Goal: Task Accomplishment & Management: Manage account settings

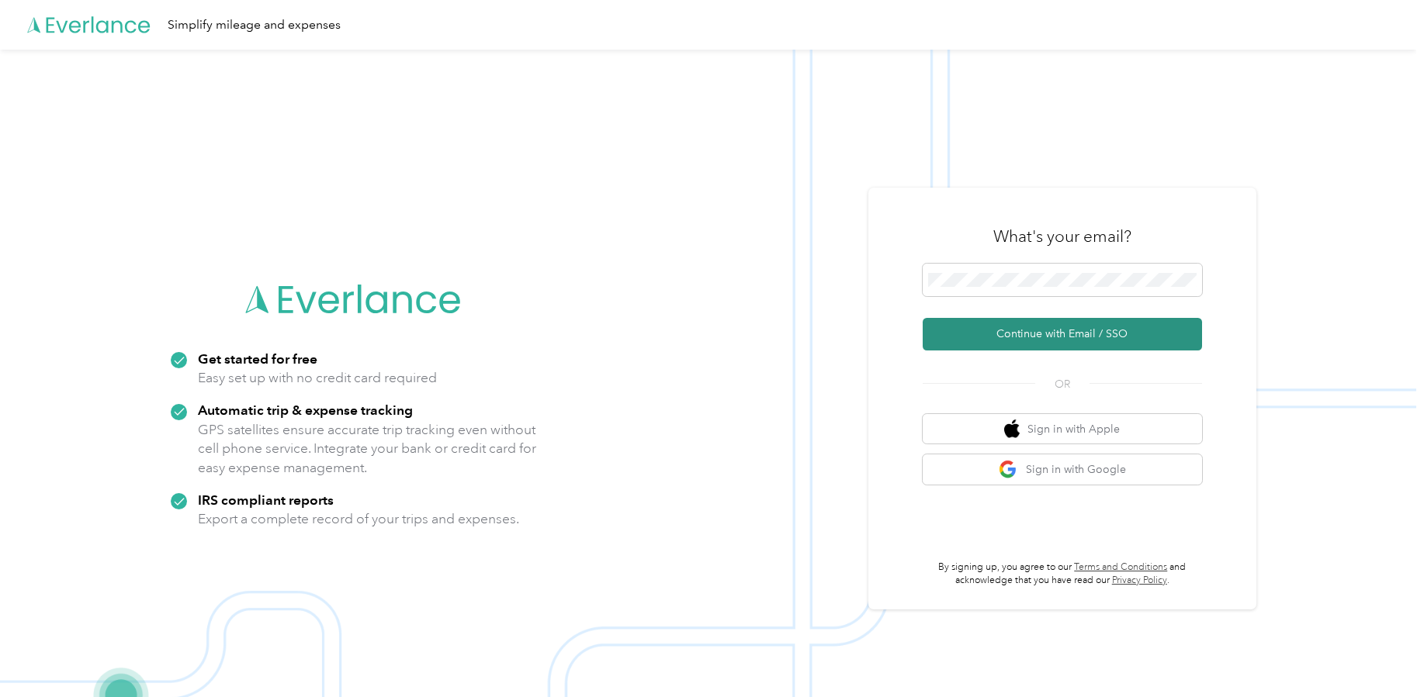
click at [1028, 324] on button "Continue with Email / SSO" at bounding box center [1061, 334] width 279 height 33
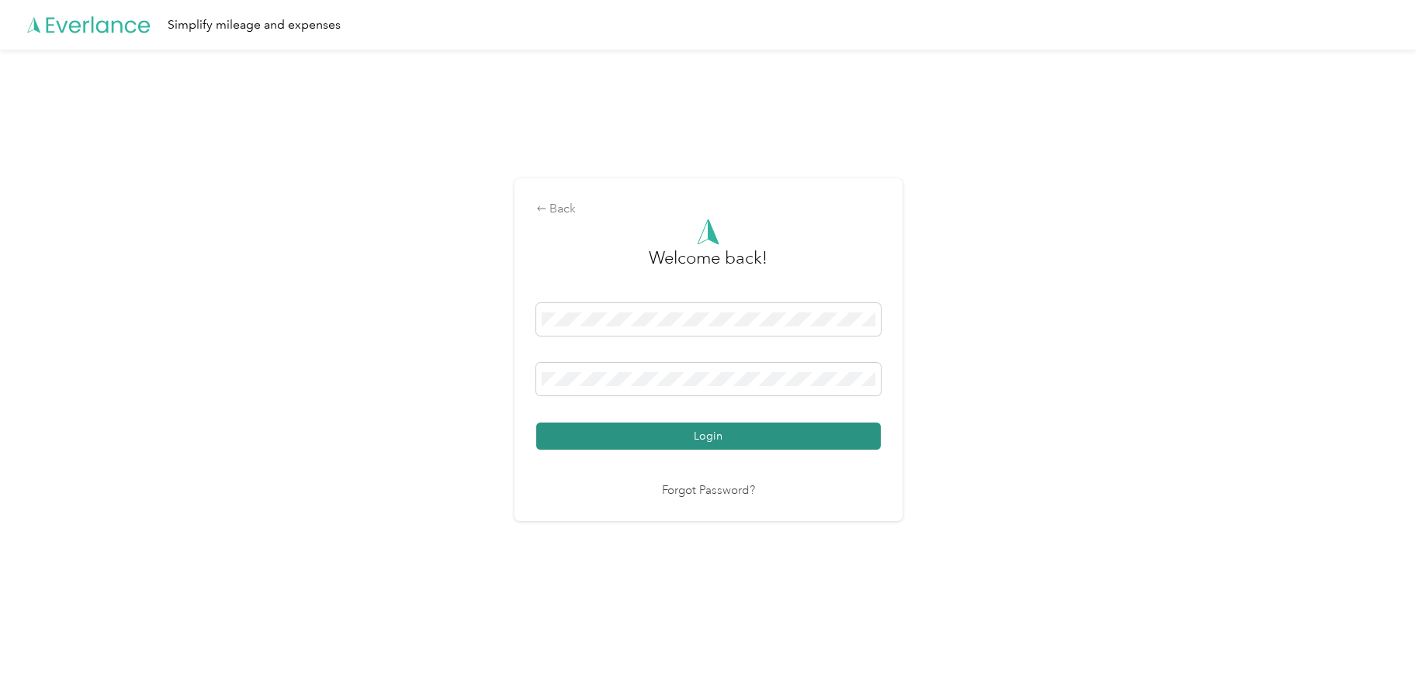
click at [745, 441] on button "Login" at bounding box center [708, 436] width 344 height 27
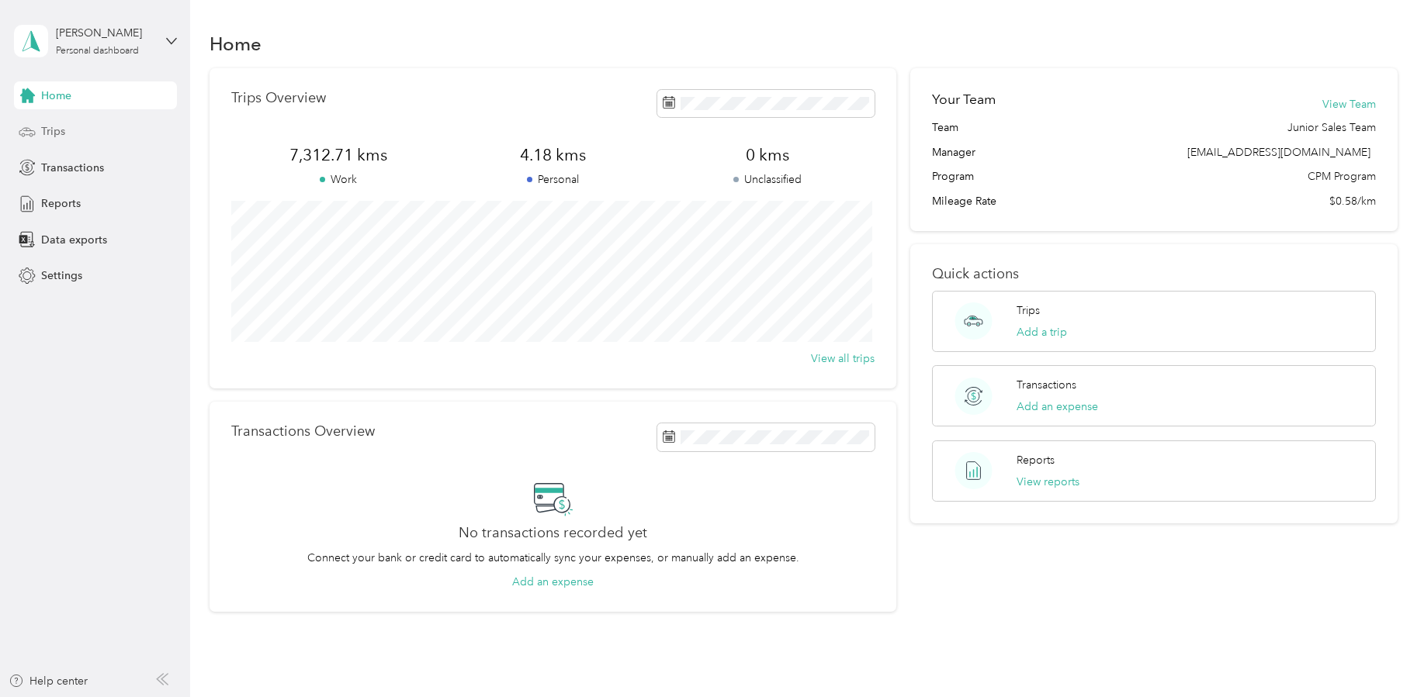
click at [101, 129] on div "Trips" at bounding box center [95, 132] width 163 height 28
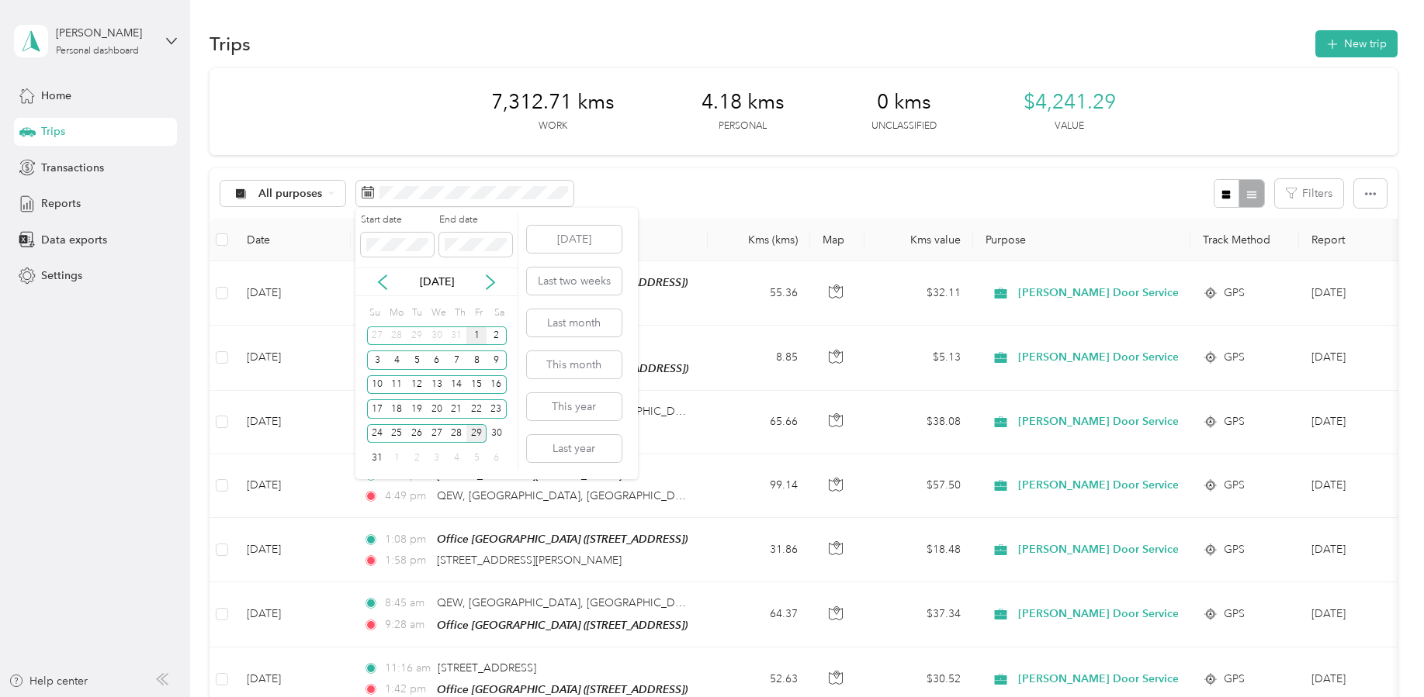
click at [475, 334] on div "1" at bounding box center [476, 336] width 20 height 19
click at [459, 436] on div "28" at bounding box center [457, 433] width 20 height 19
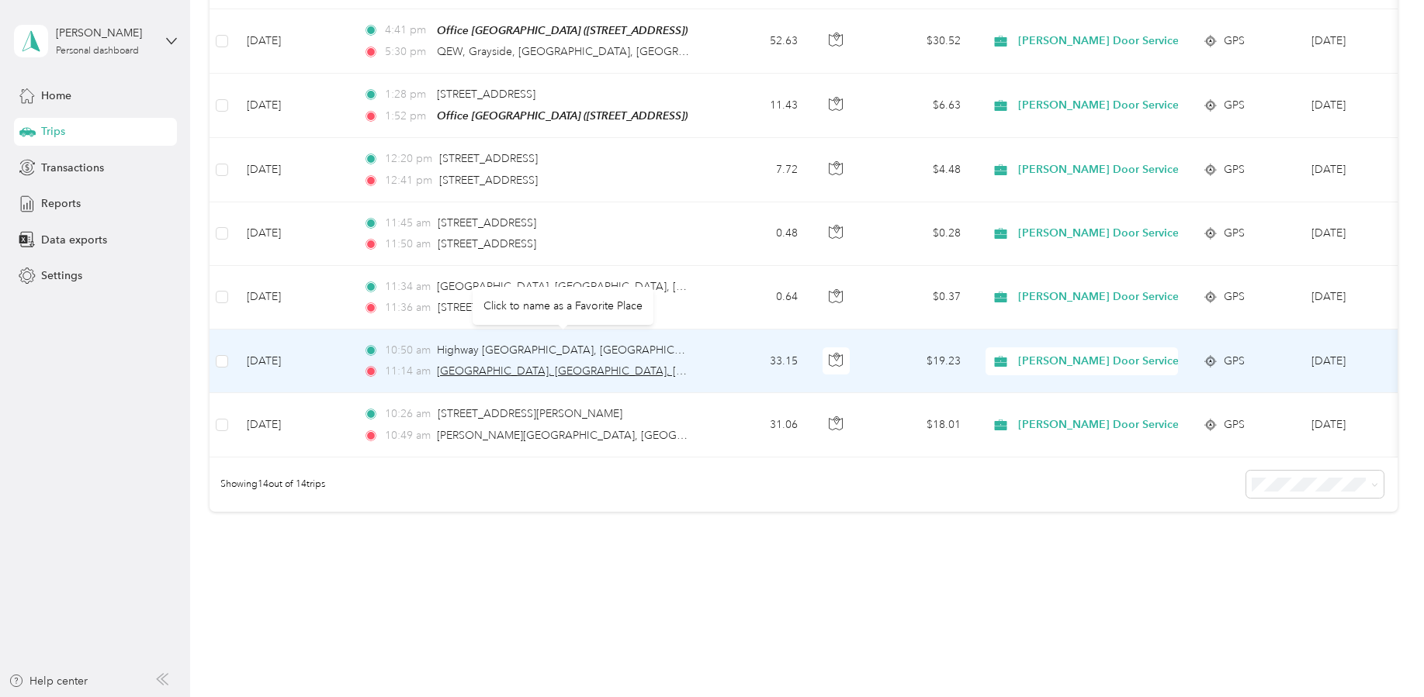
scroll to position [724, 0]
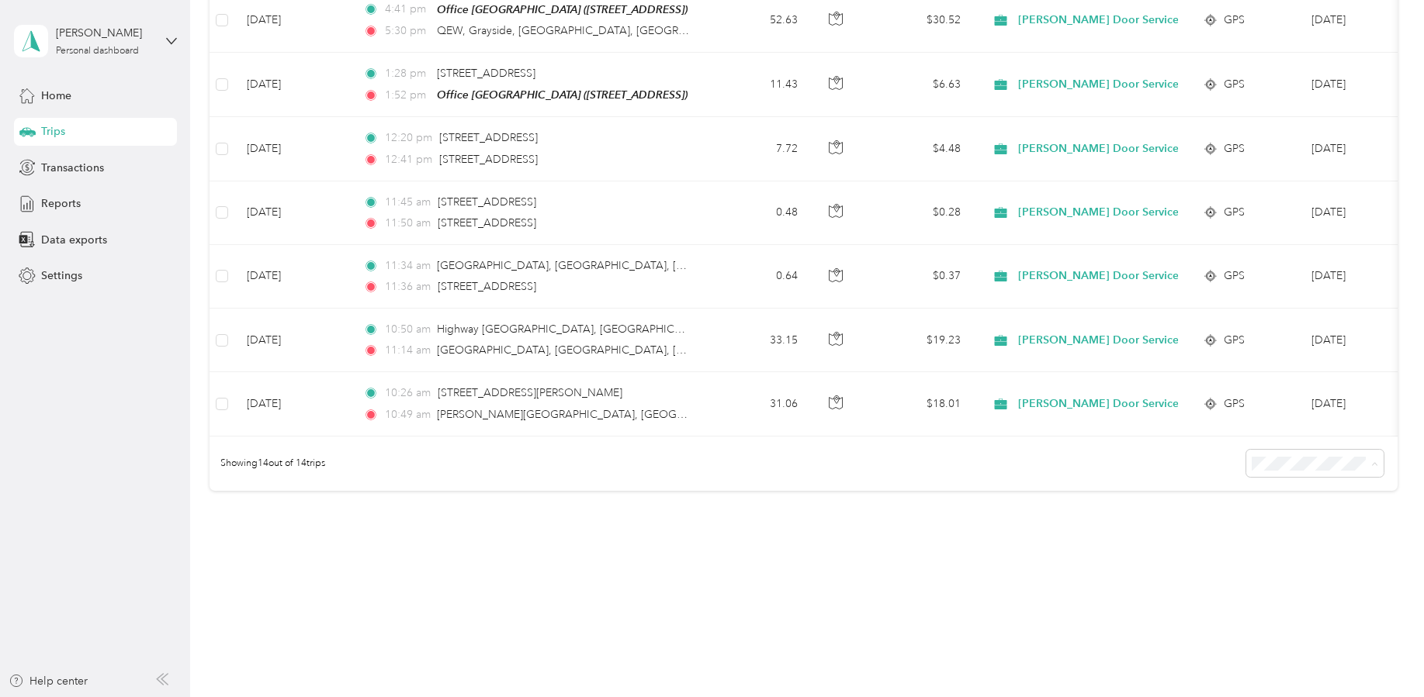
click at [1293, 525] on span "50 per load" at bounding box center [1281, 525] width 57 height 13
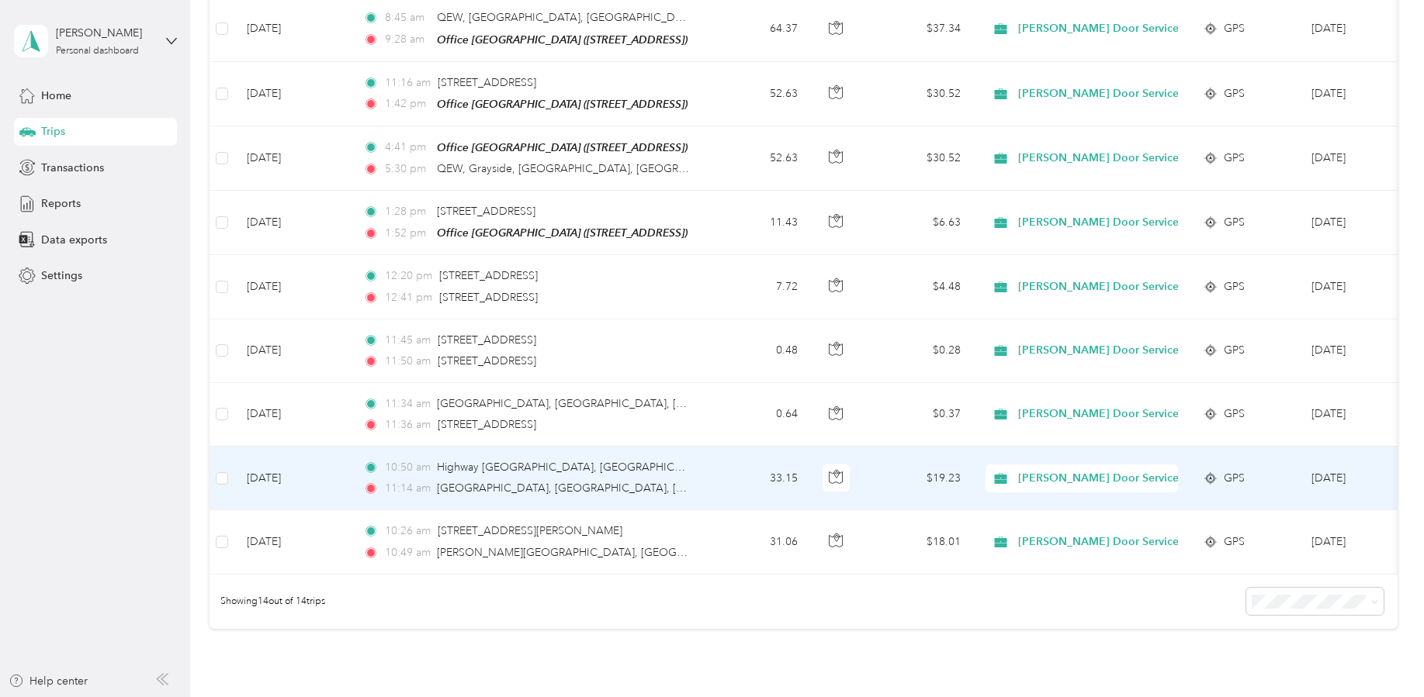
scroll to position [583, 0]
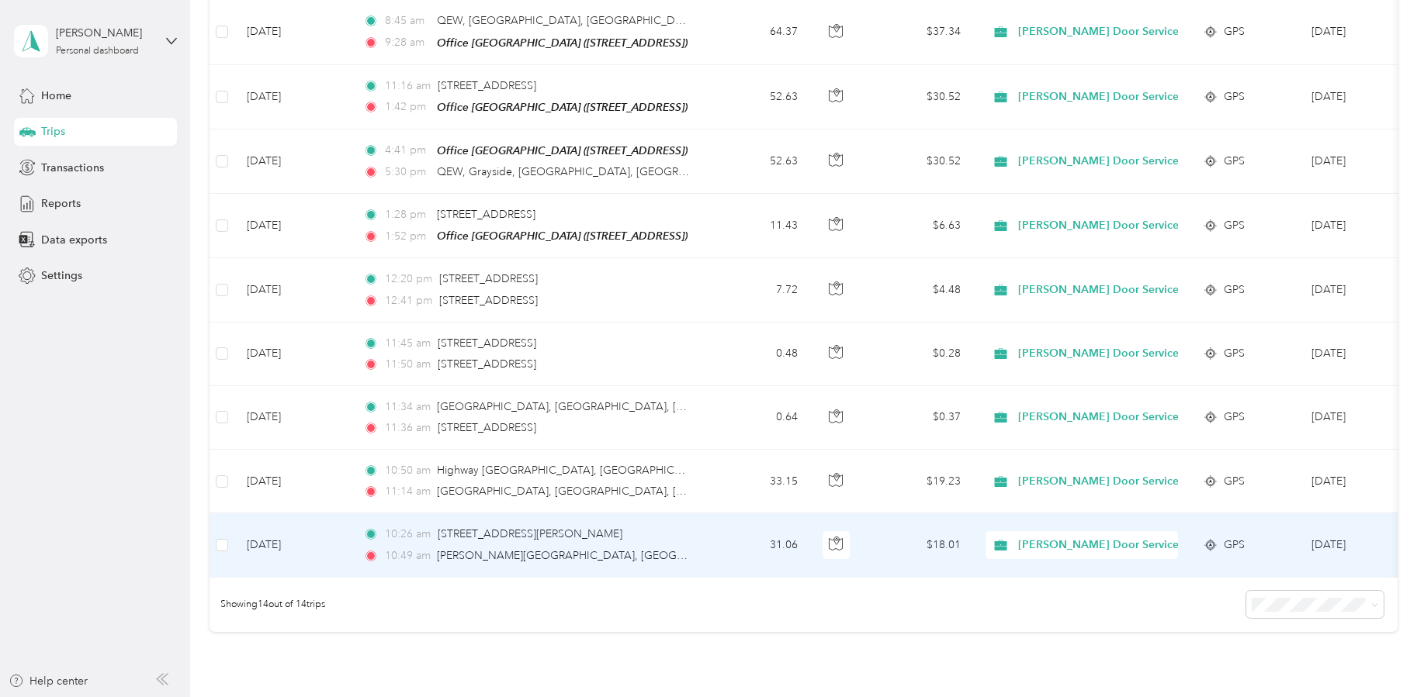
click at [745, 536] on td "31.06" at bounding box center [759, 546] width 102 height 64
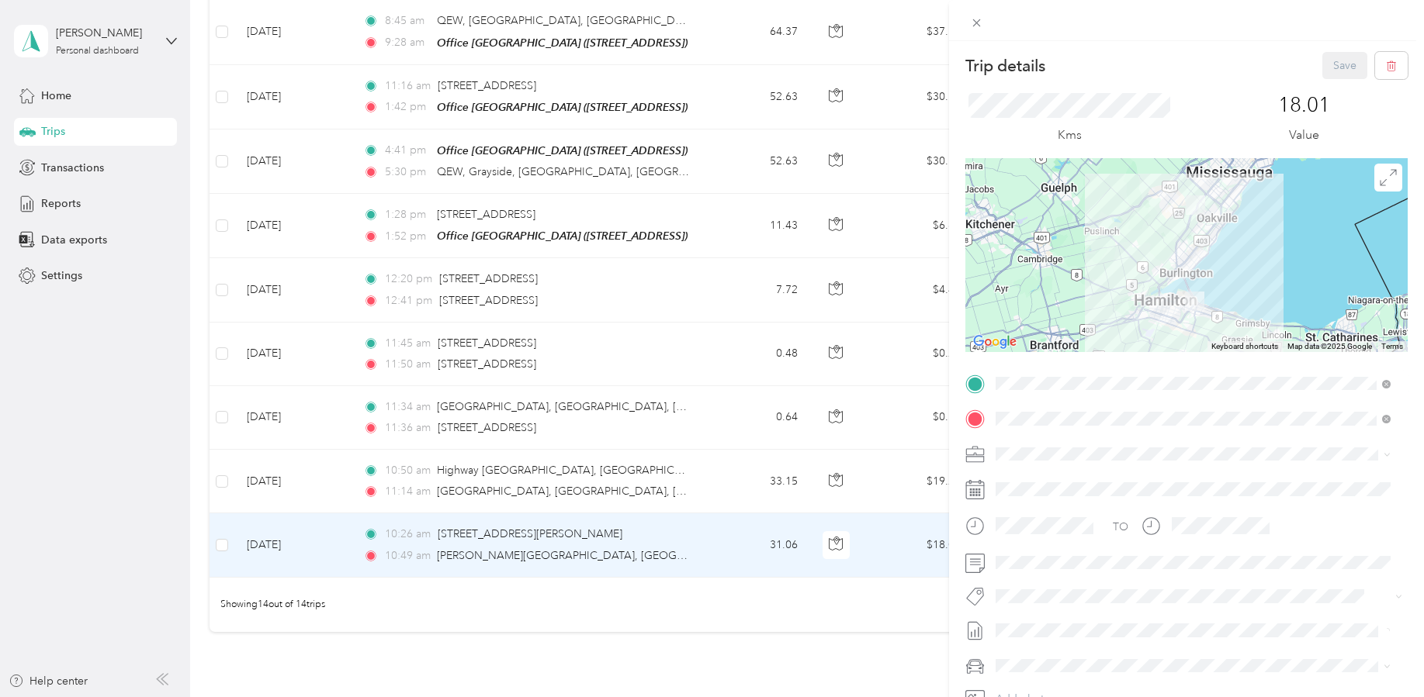
click at [1175, 446] on div "Office [GEOGRAPHIC_DATA]" at bounding box center [1100, 442] width 151 height 14
click at [1322, 64] on button "Save" at bounding box center [1344, 65] width 45 height 27
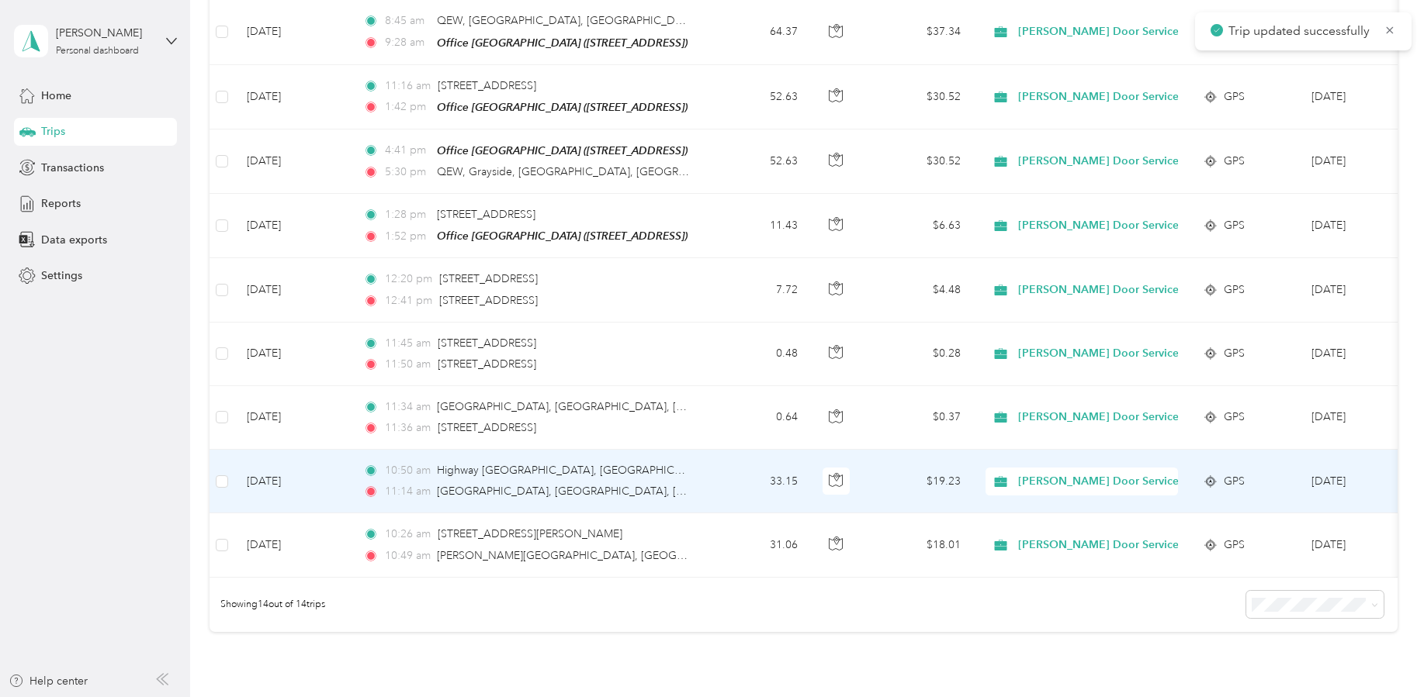
click at [715, 467] on td "33.15" at bounding box center [759, 482] width 102 height 64
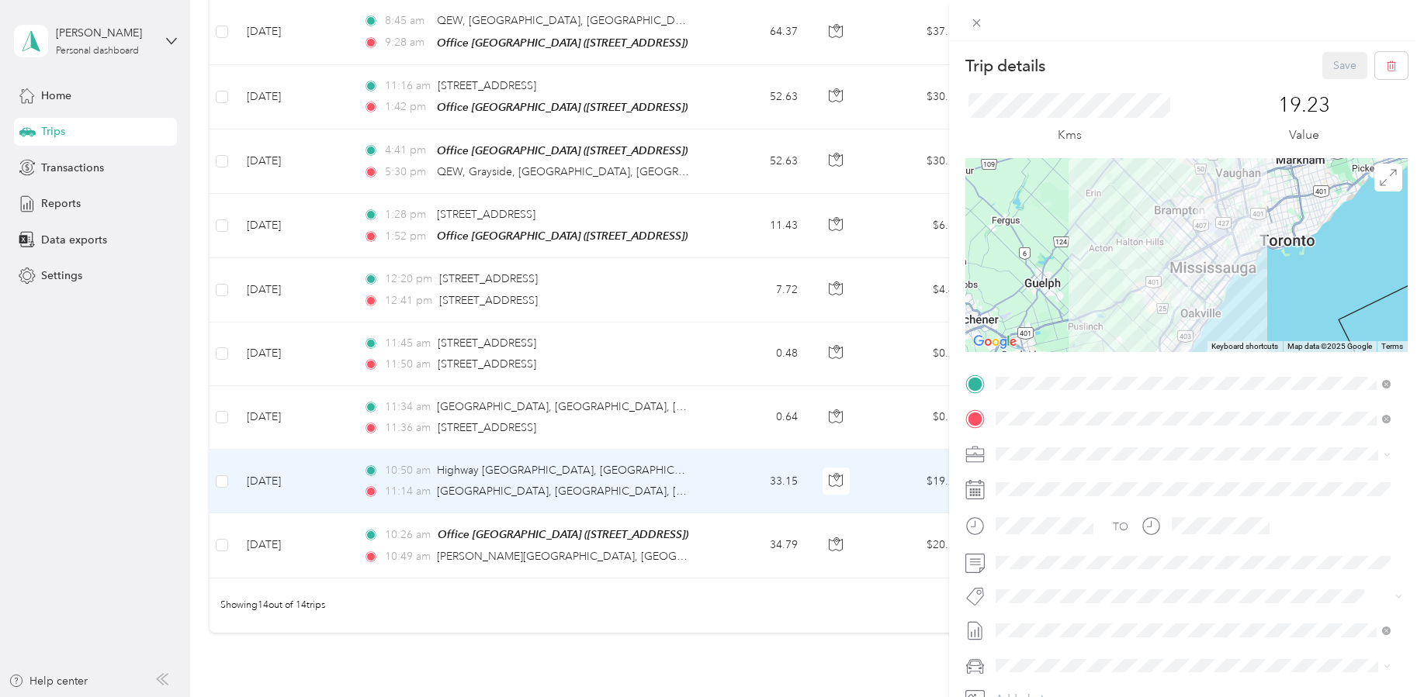
click at [725, 533] on div "Trip details Save This trip cannot be edited because it is either under review,…" at bounding box center [712, 348] width 1424 height 697
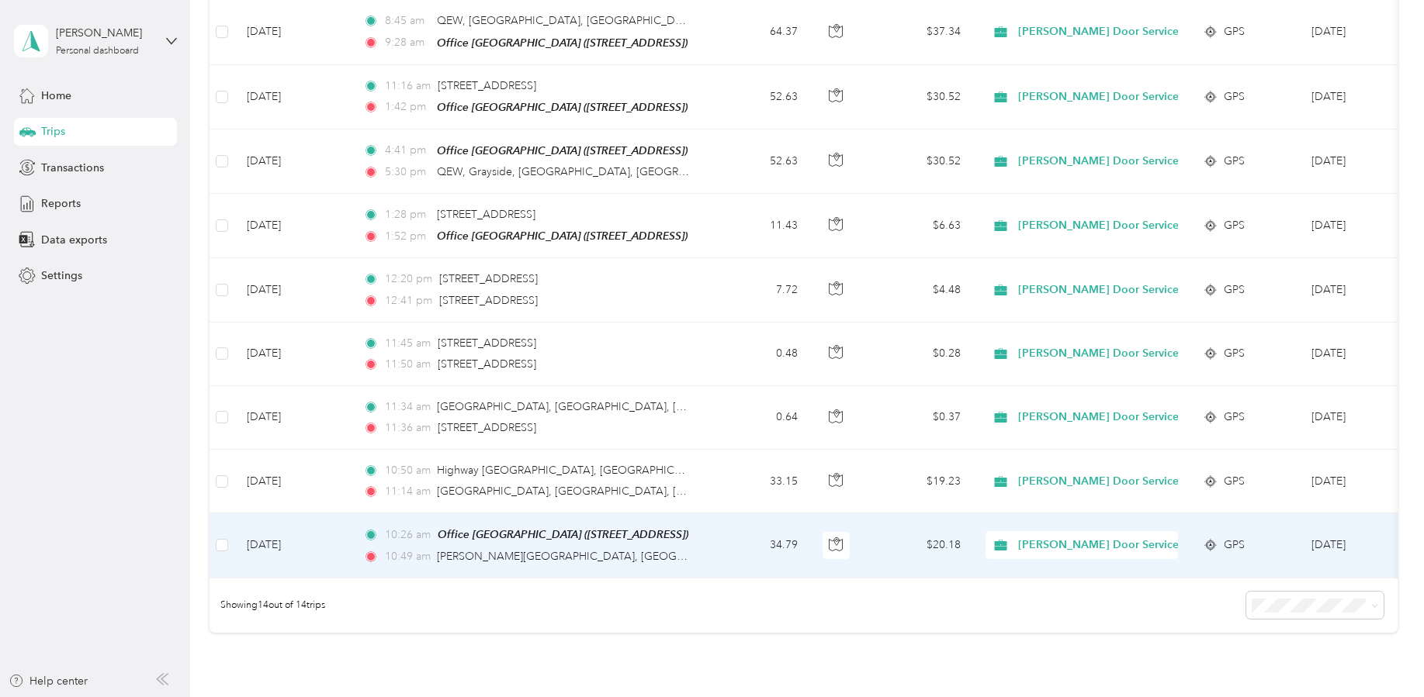
click at [725, 533] on td "34.79" at bounding box center [759, 546] width 102 height 64
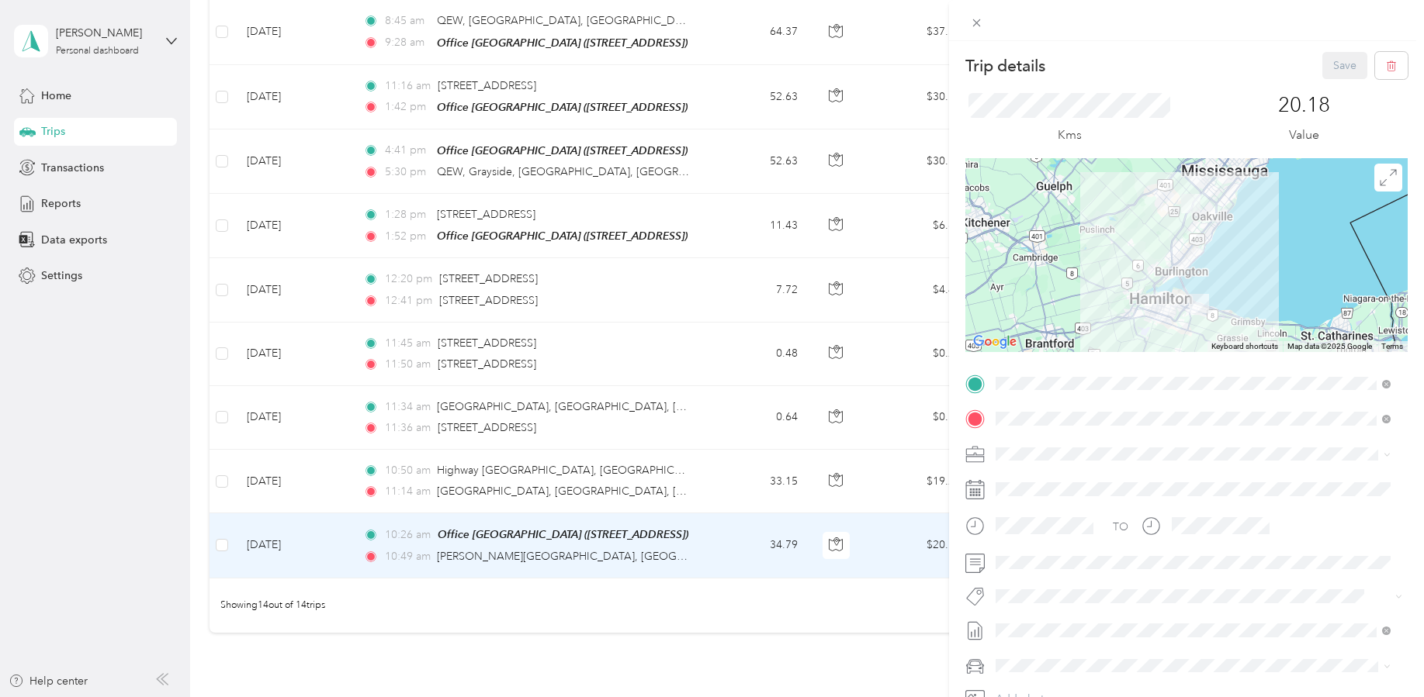
click at [702, 469] on div "Trip details Save This trip cannot be edited because it is either under review,…" at bounding box center [712, 348] width 1424 height 697
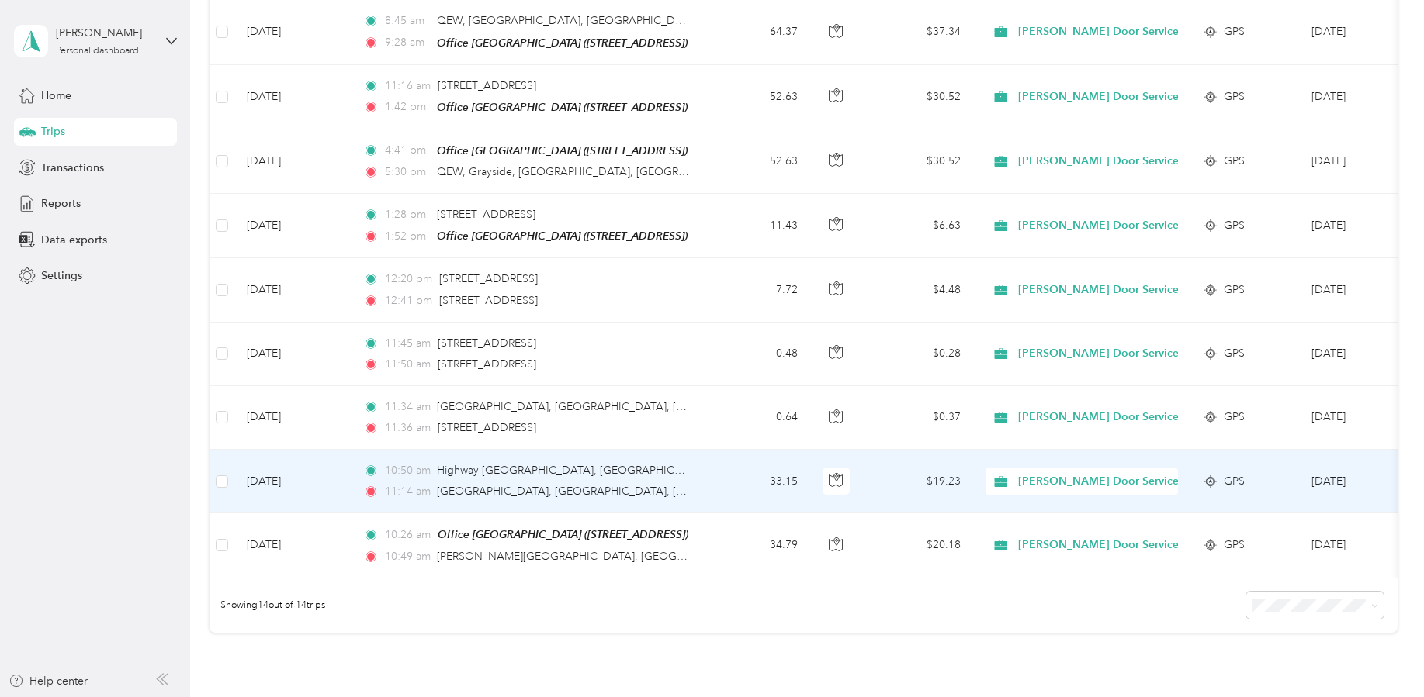
click at [702, 468] on td "10:[GEOGRAPHIC_DATA], [GEOGRAPHIC_DATA], [GEOGRAPHIC_DATA] 11:14 am [GEOGRAPHIC…" at bounding box center [529, 482] width 357 height 64
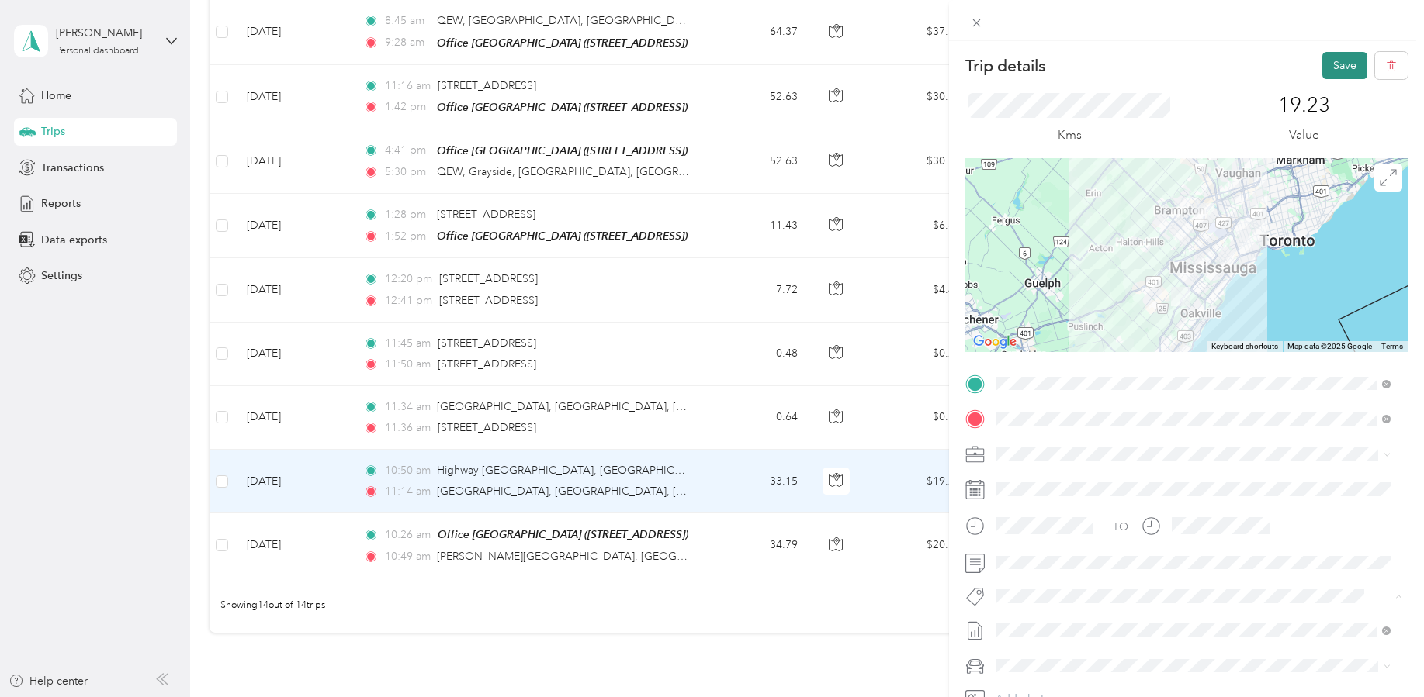
click at [1338, 65] on button "Save" at bounding box center [1344, 65] width 45 height 27
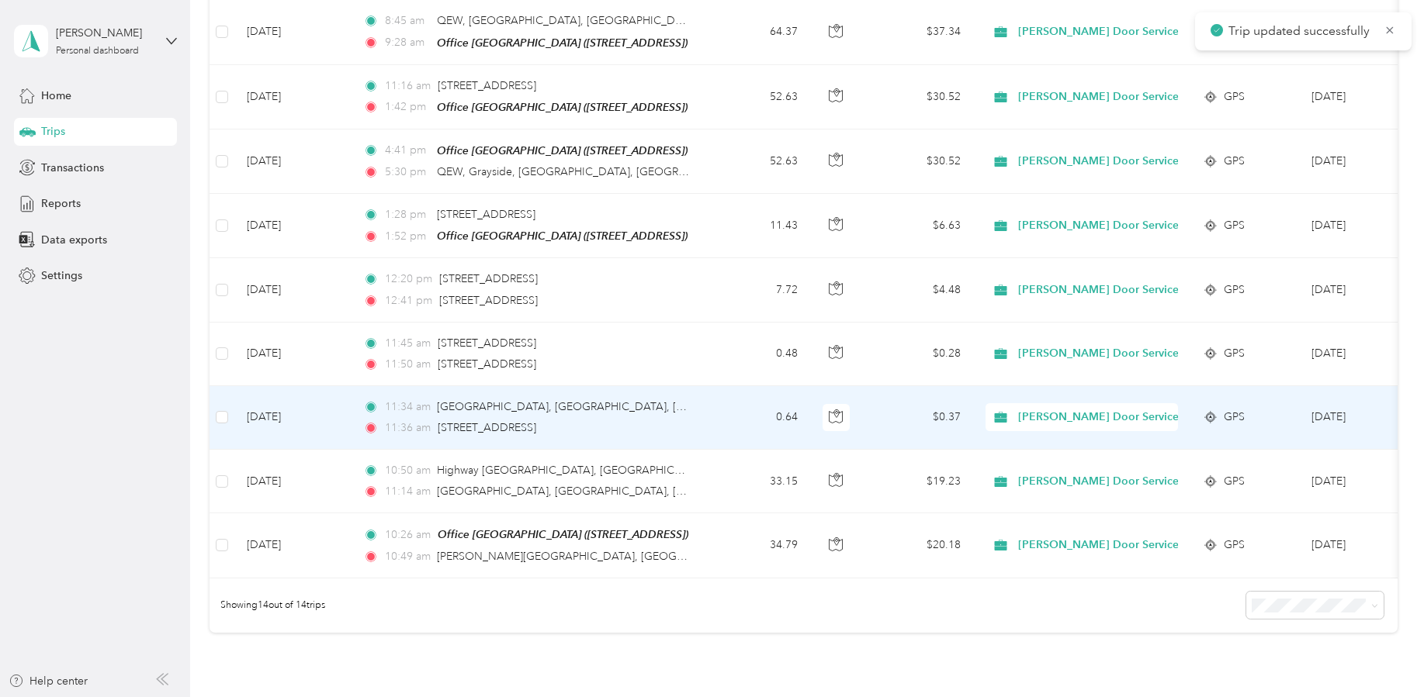
click at [337, 420] on td "[DATE]" at bounding box center [292, 418] width 116 height 64
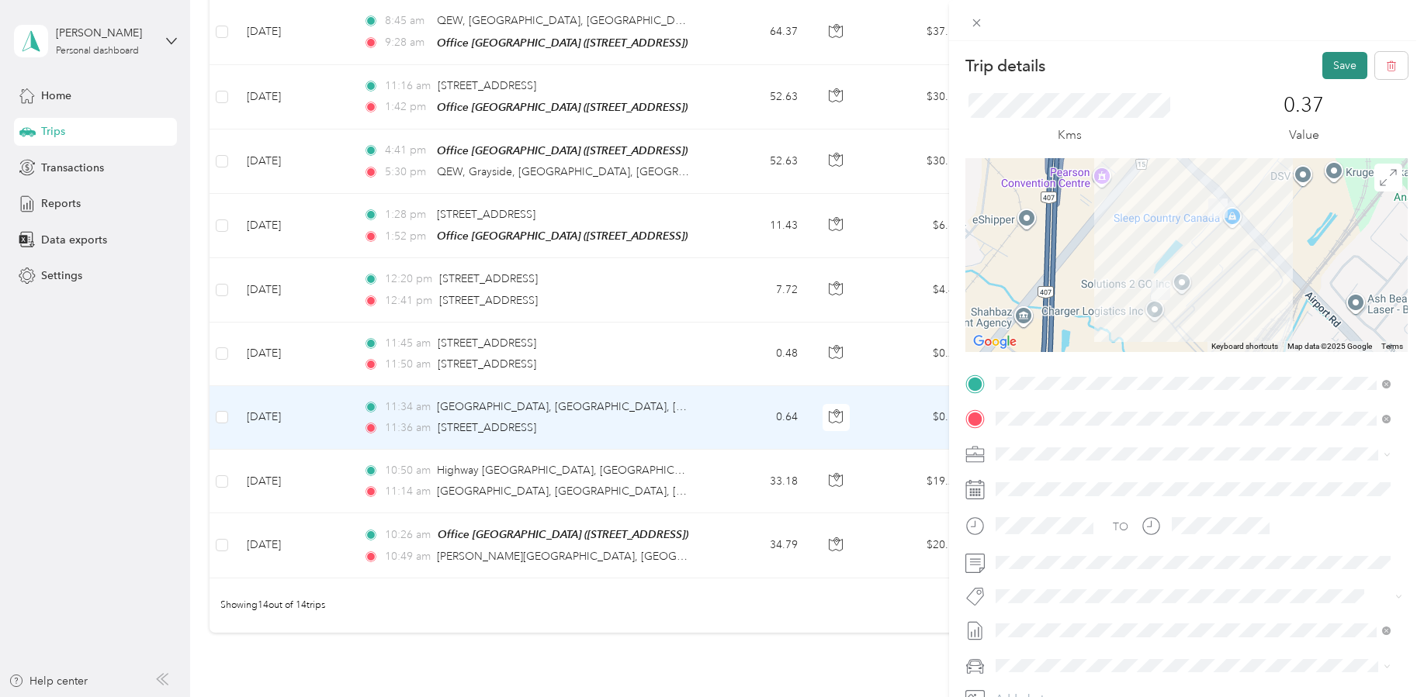
click at [1326, 57] on button "Save" at bounding box center [1344, 65] width 45 height 27
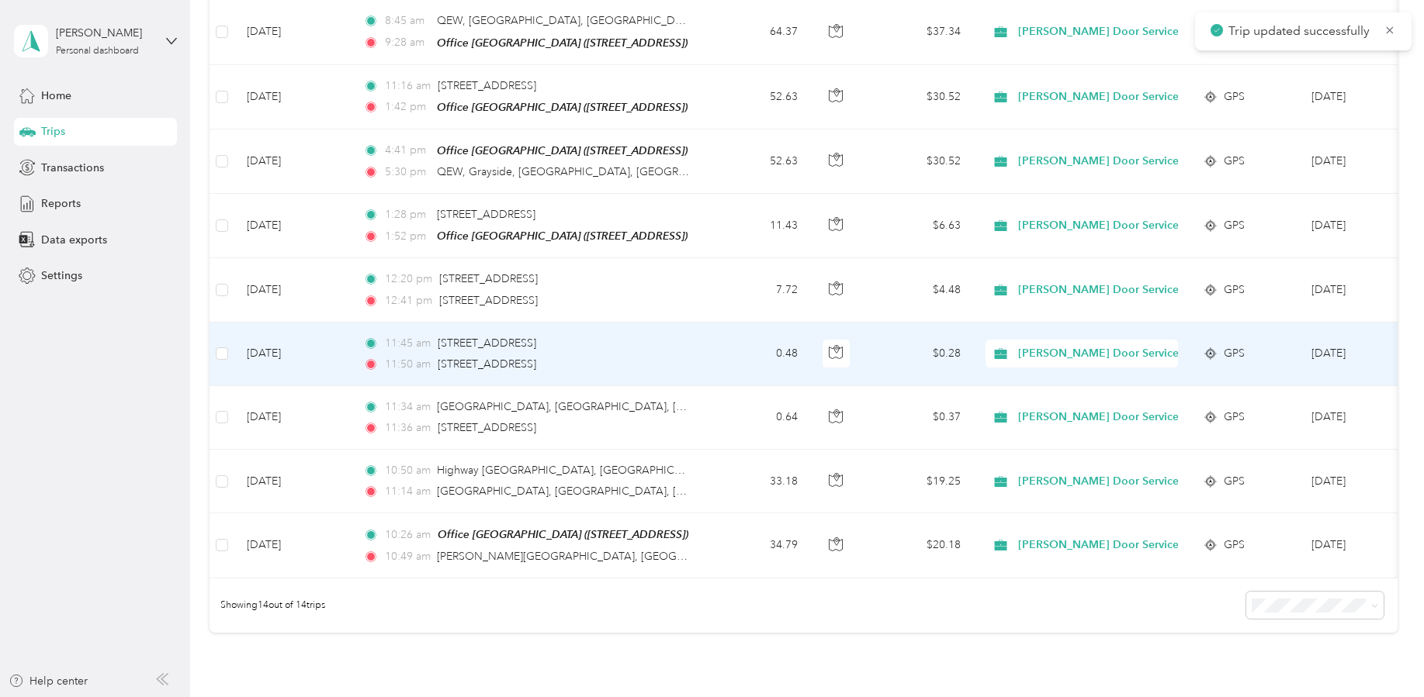
click at [733, 351] on td "0.48" at bounding box center [759, 355] width 102 height 64
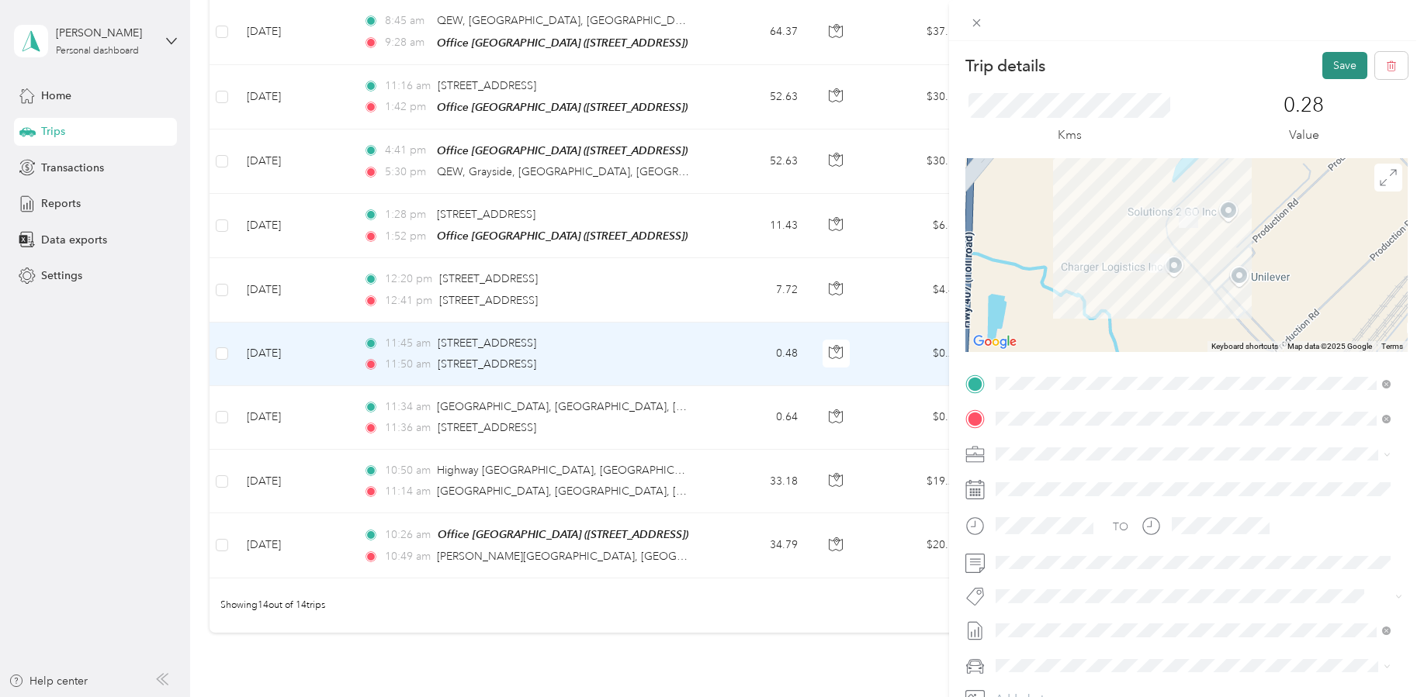
click at [1325, 67] on button "Save" at bounding box center [1344, 65] width 45 height 27
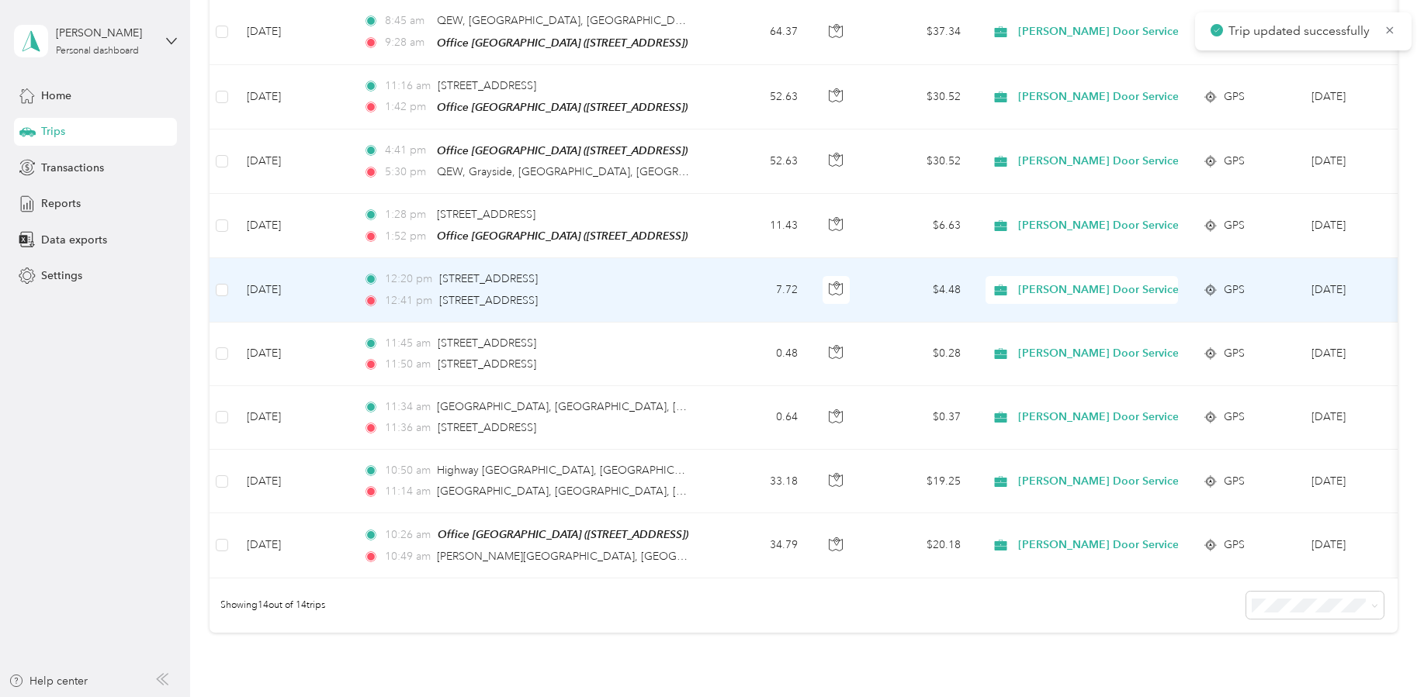
click at [335, 265] on td "[DATE]" at bounding box center [292, 290] width 116 height 64
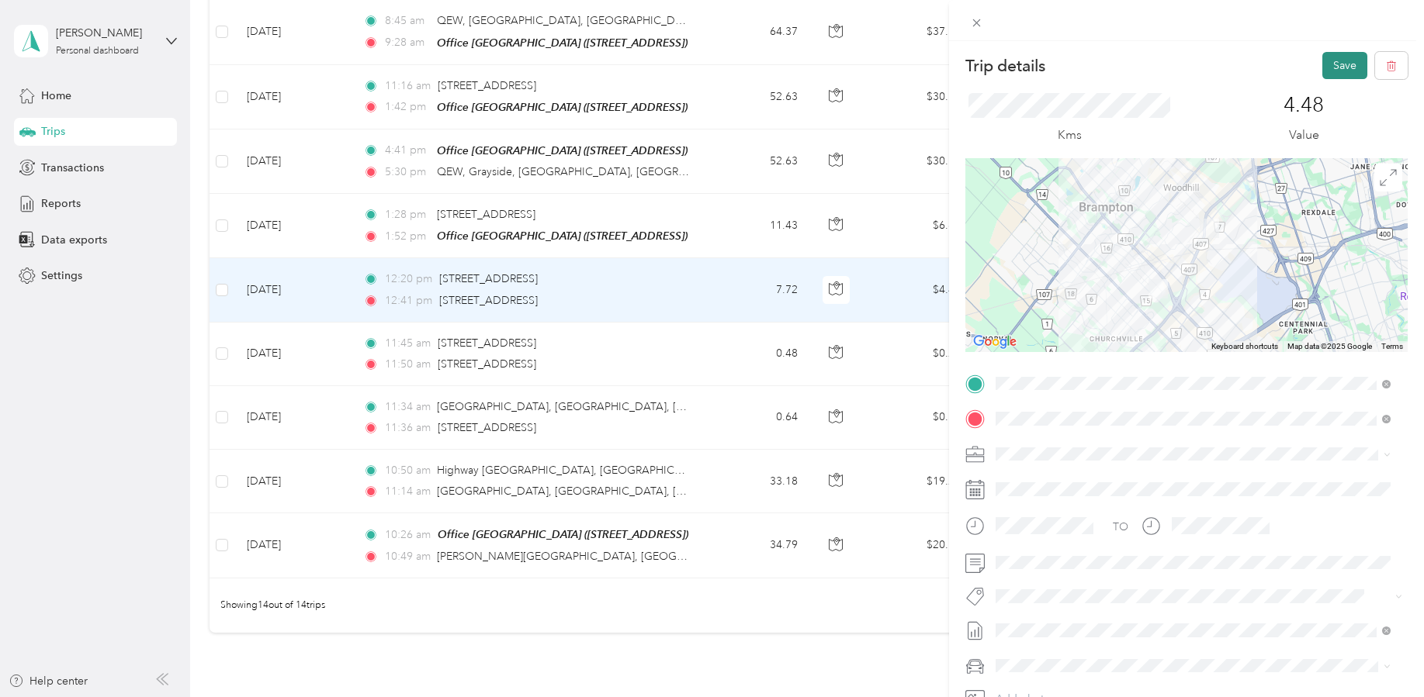
click at [1322, 67] on button "Save" at bounding box center [1344, 65] width 45 height 27
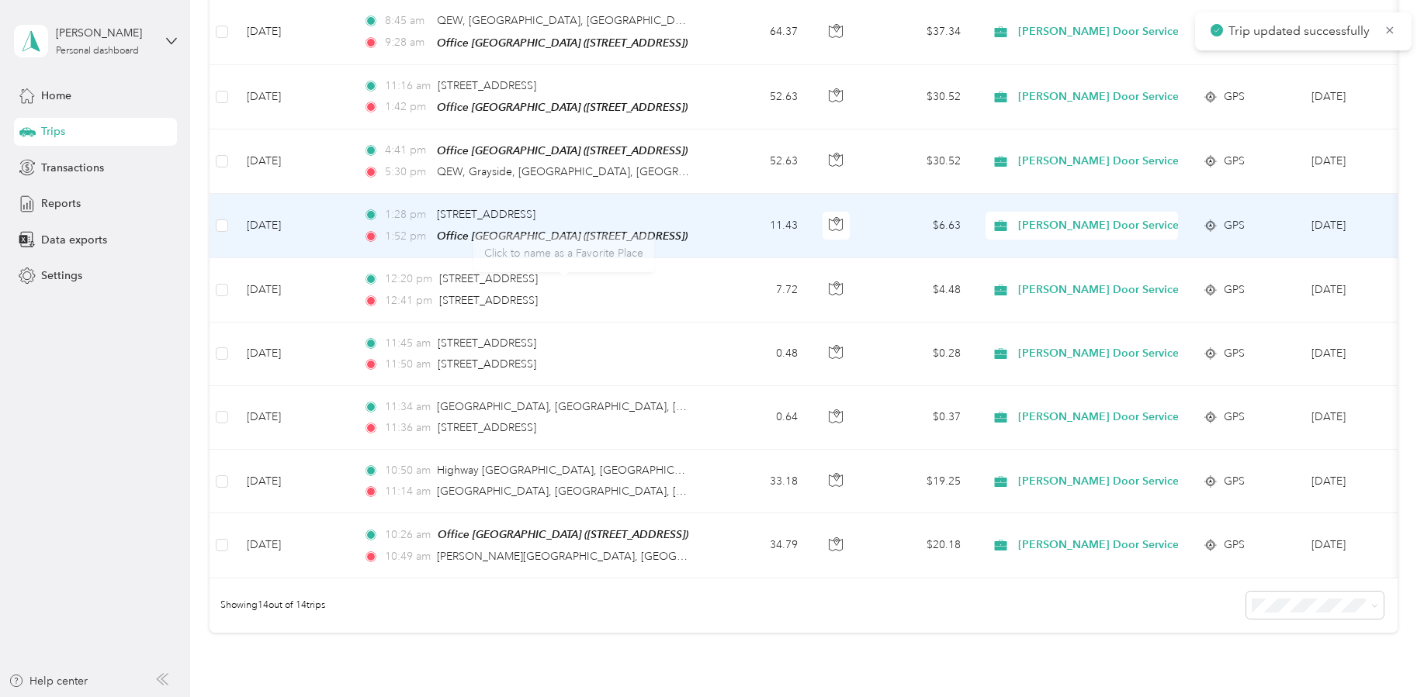
click at [341, 220] on td "[DATE]" at bounding box center [292, 226] width 116 height 64
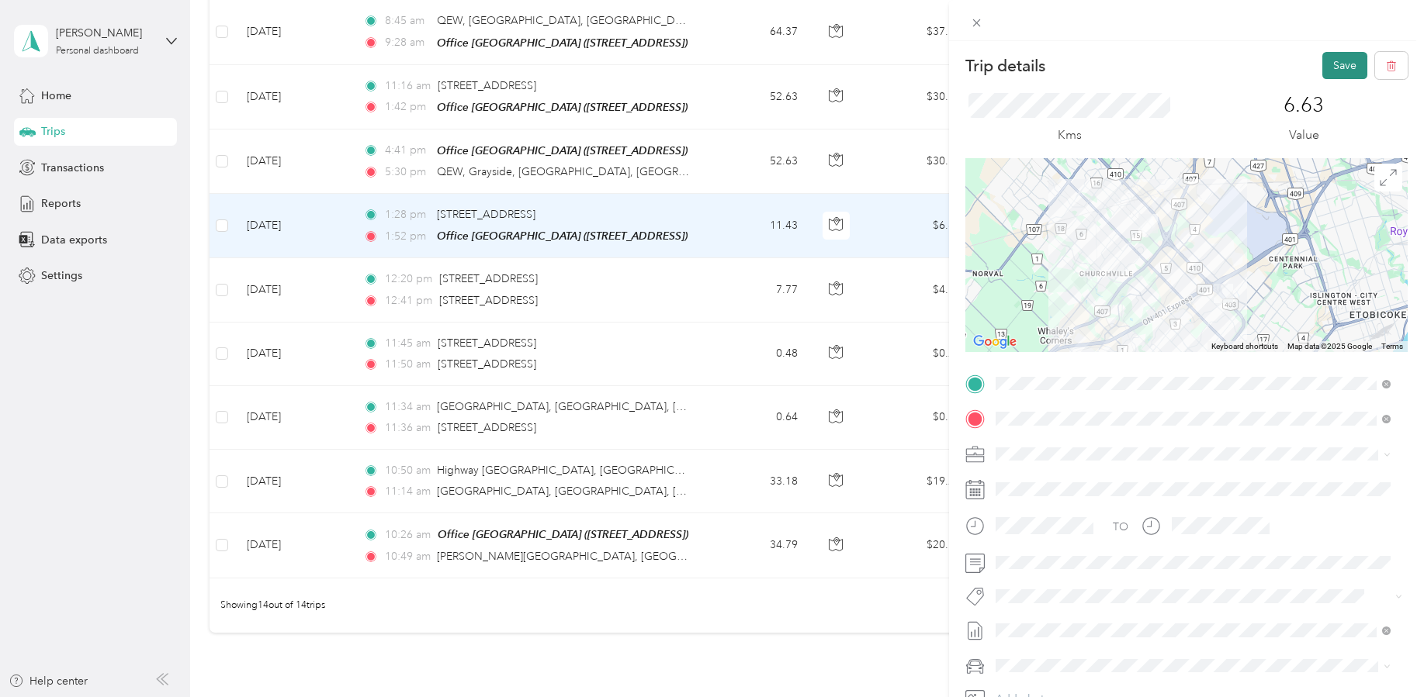
click at [1326, 61] on button "Save" at bounding box center [1344, 65] width 45 height 27
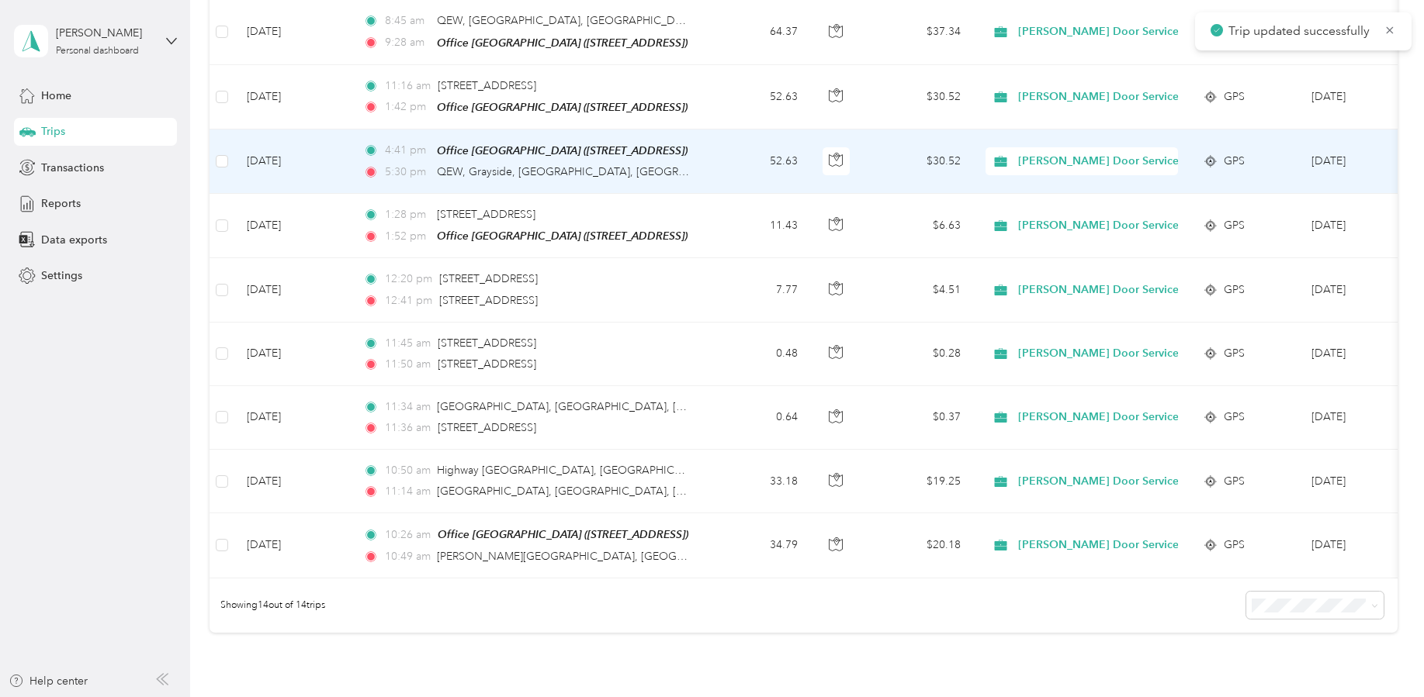
click at [340, 163] on td "[DATE]" at bounding box center [292, 162] width 116 height 64
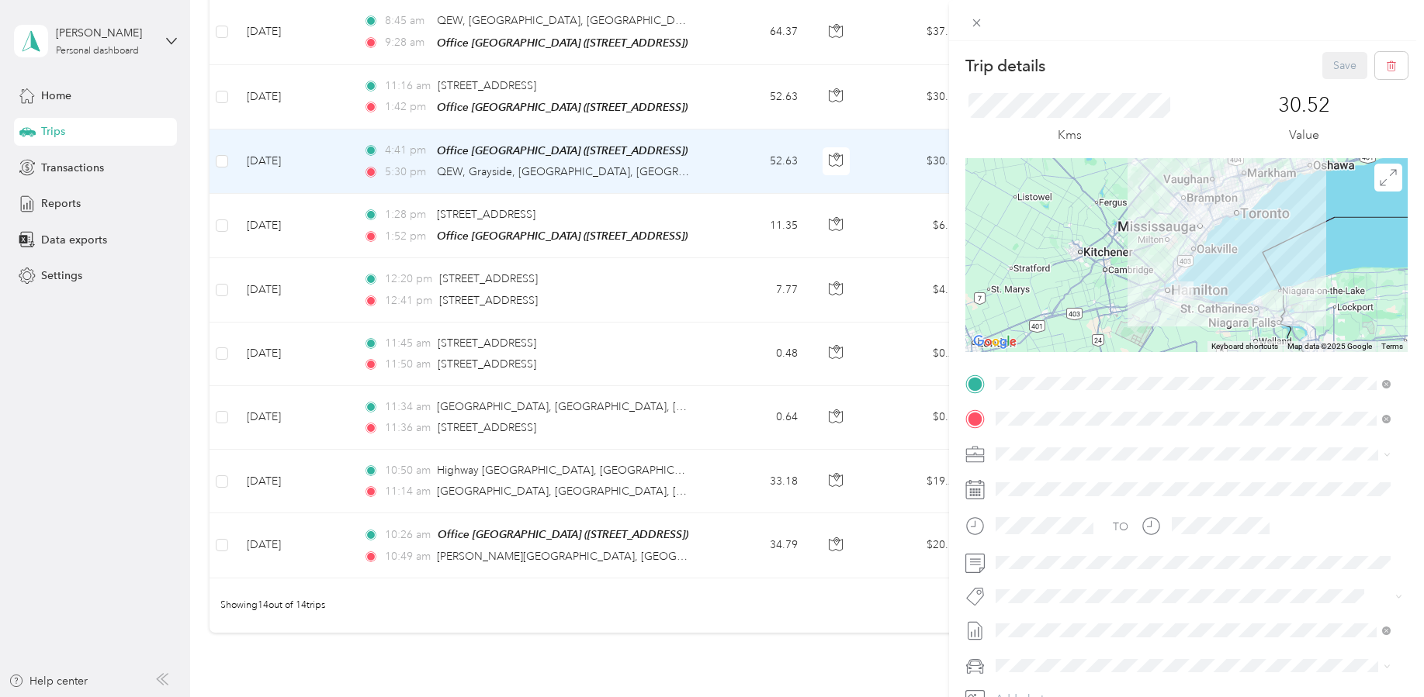
click at [1141, 434] on div "TO Add photo" at bounding box center [1186, 559] width 442 height 375
click at [1182, 410] on span at bounding box center [1198, 419] width 417 height 25
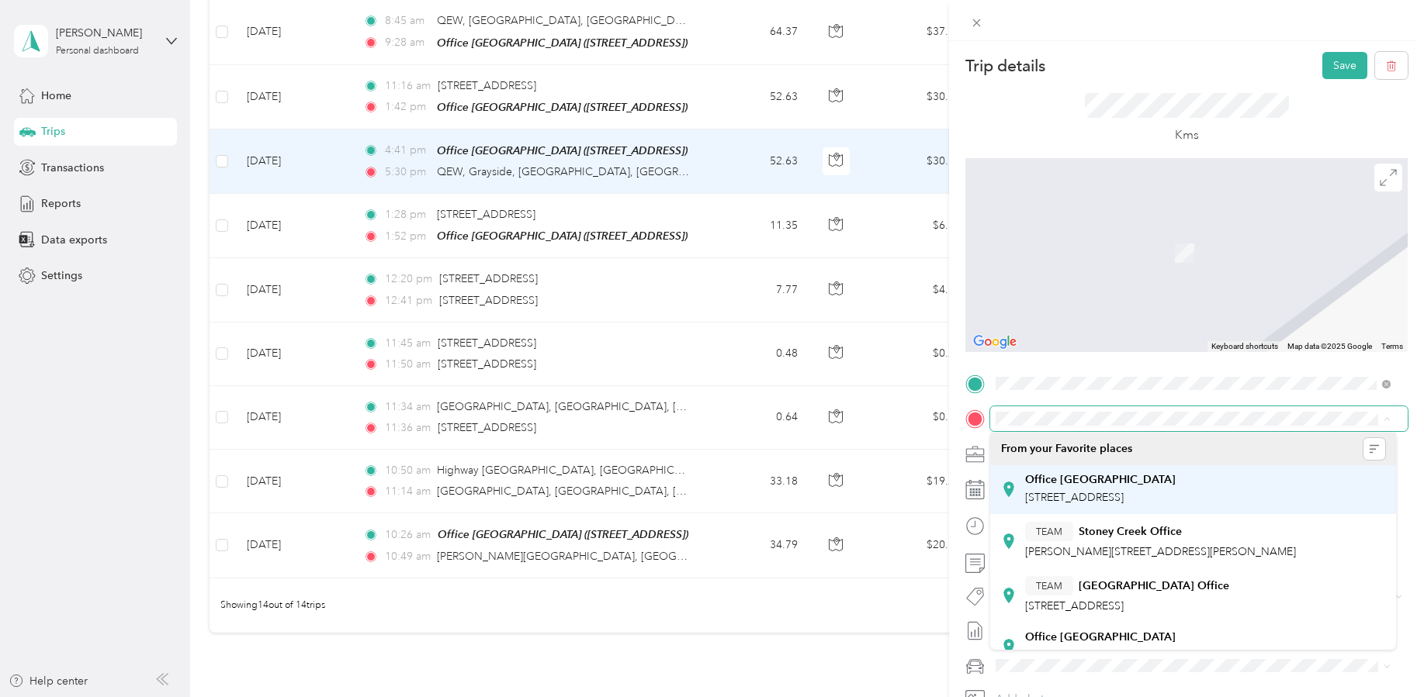
click at [1142, 479] on div "Office [GEOGRAPHIC_DATA]" at bounding box center [1100, 480] width 151 height 14
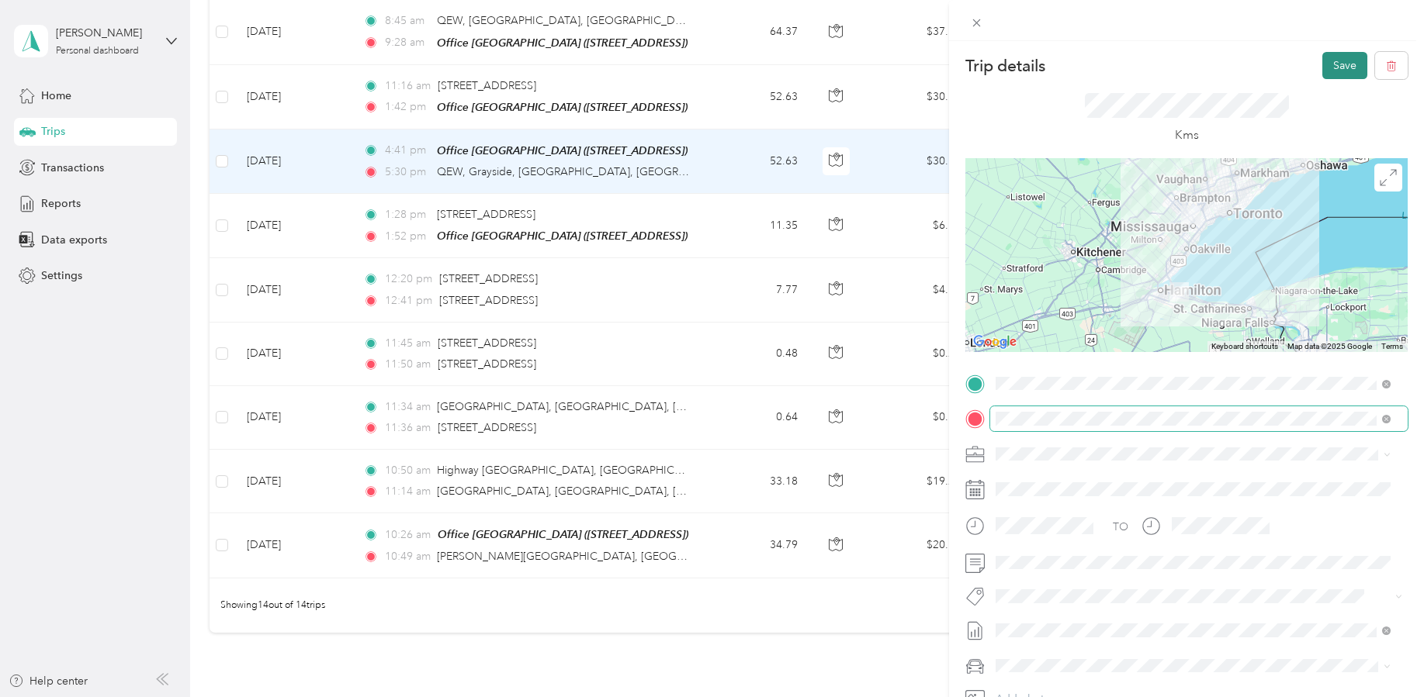
click at [1326, 64] on button "Save" at bounding box center [1344, 65] width 45 height 27
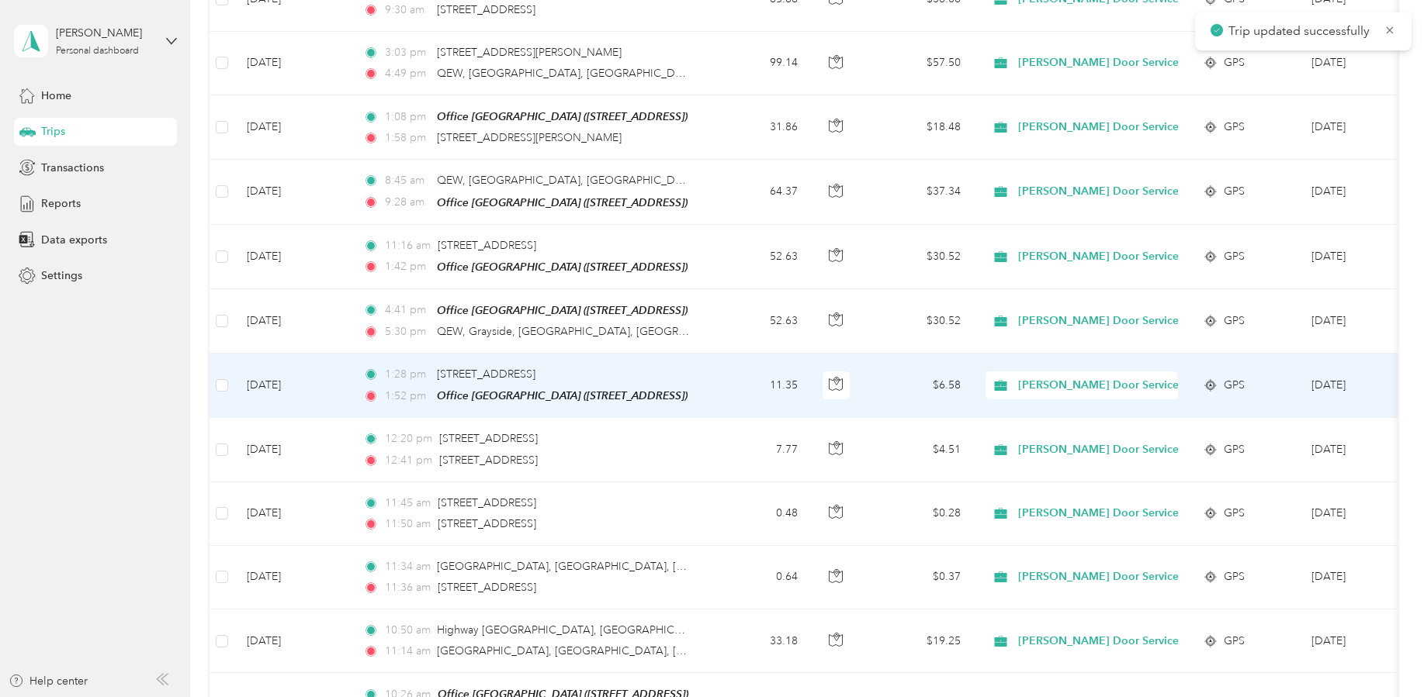
scroll to position [402, 0]
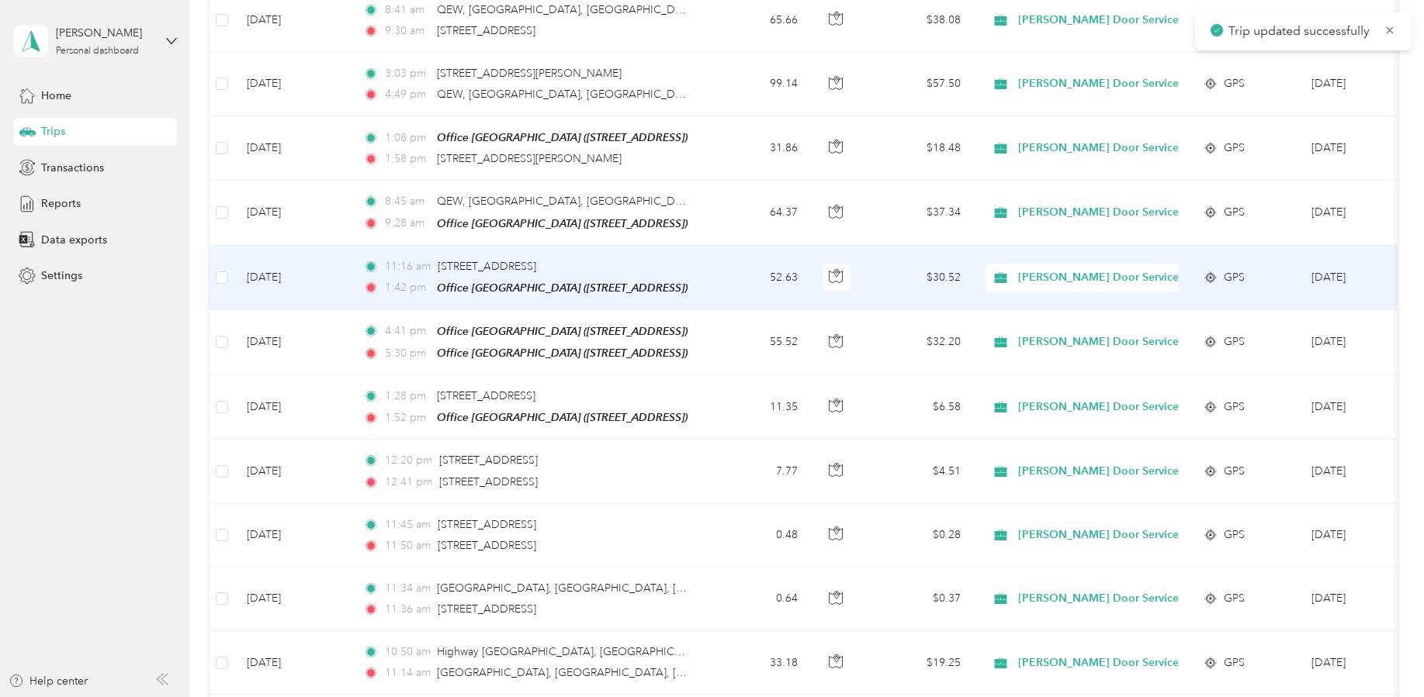
click at [332, 276] on td "[DATE]" at bounding box center [292, 278] width 116 height 64
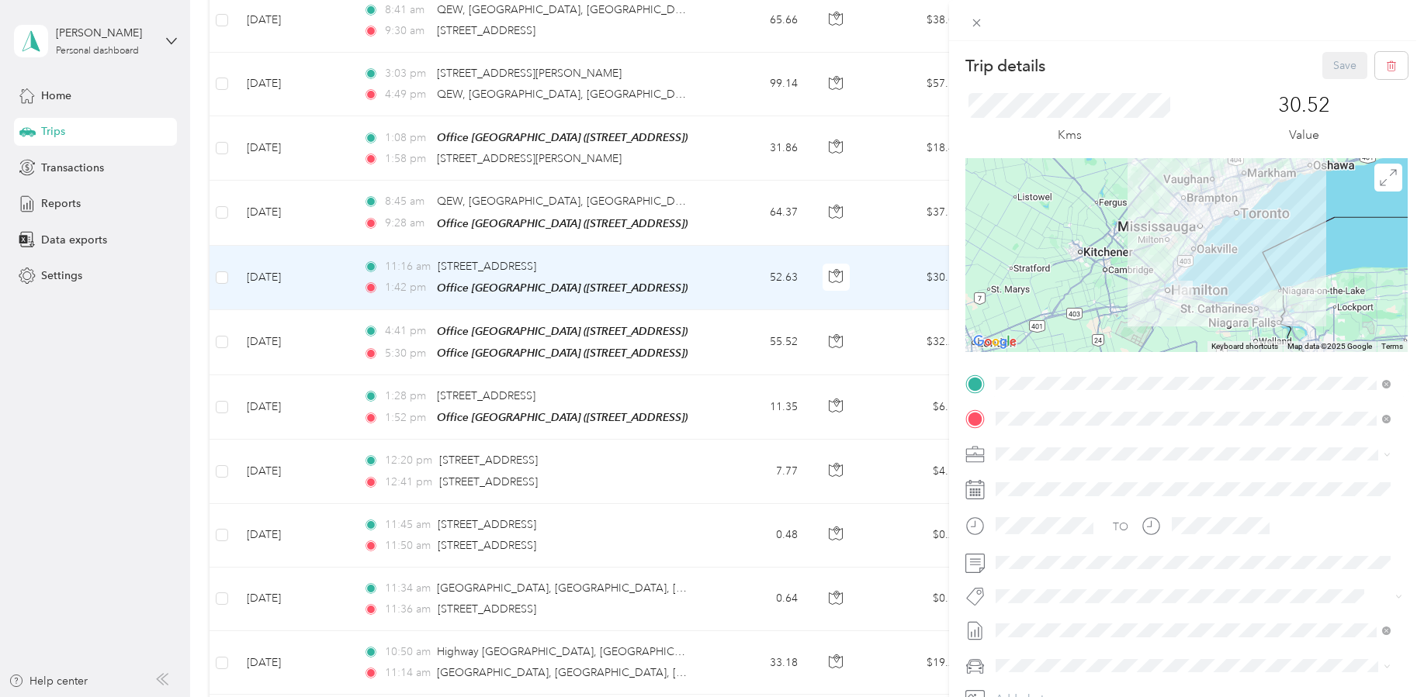
click at [1175, 442] on div "Office [GEOGRAPHIC_DATA]" at bounding box center [1100, 445] width 151 height 14
click at [1332, 67] on button "Save" at bounding box center [1344, 65] width 45 height 27
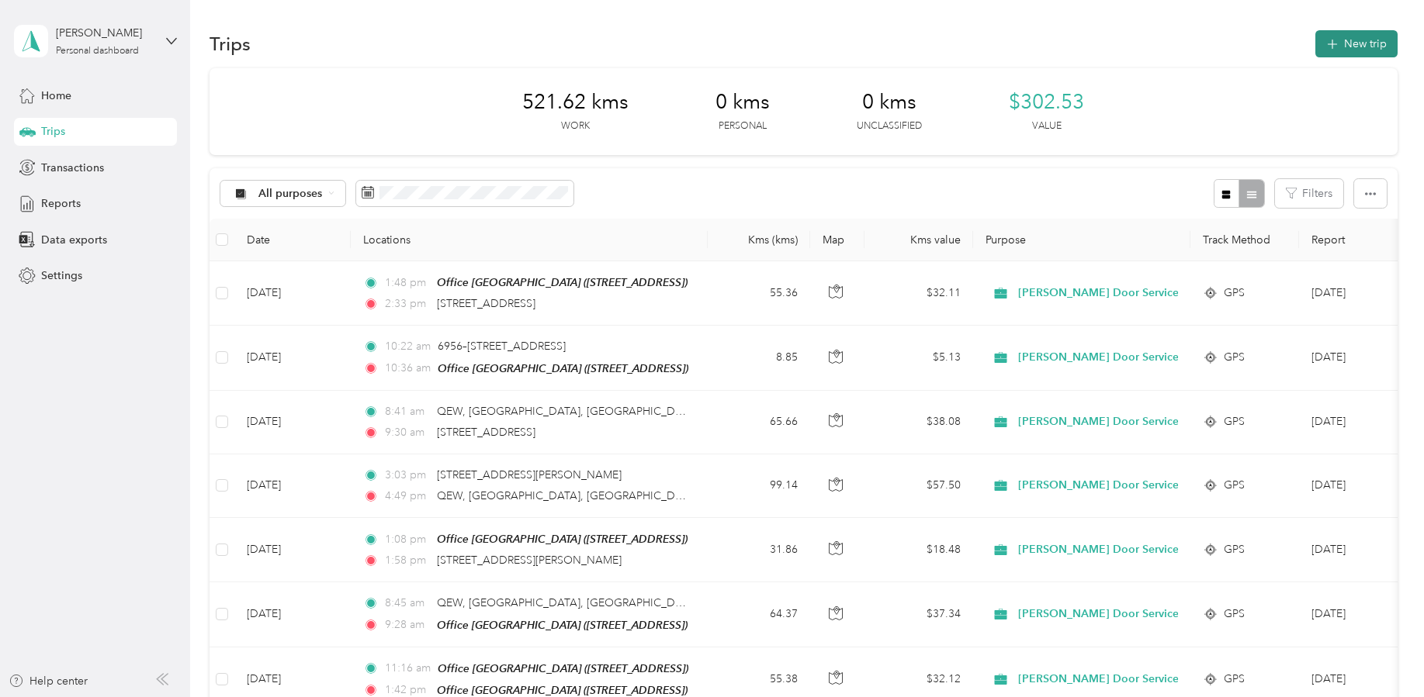
click at [1345, 43] on button "New trip" at bounding box center [1356, 43] width 82 height 27
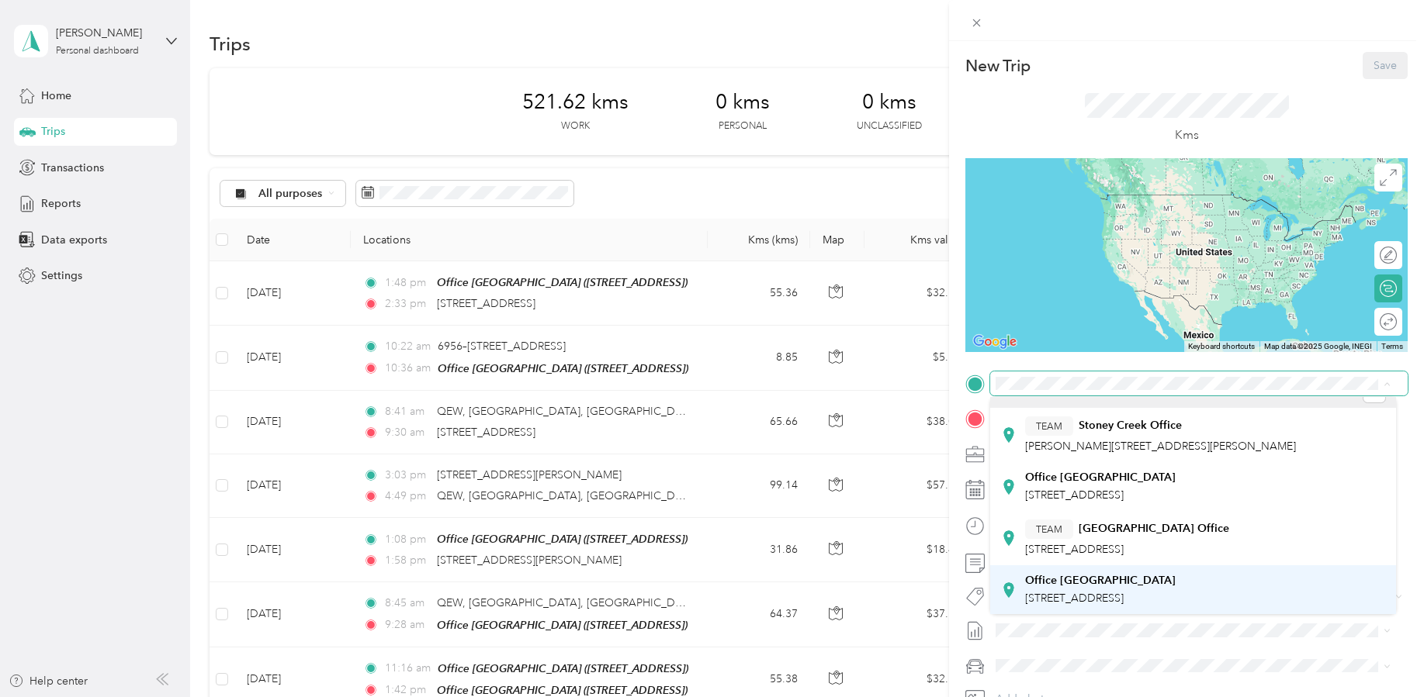
scroll to position [38, 0]
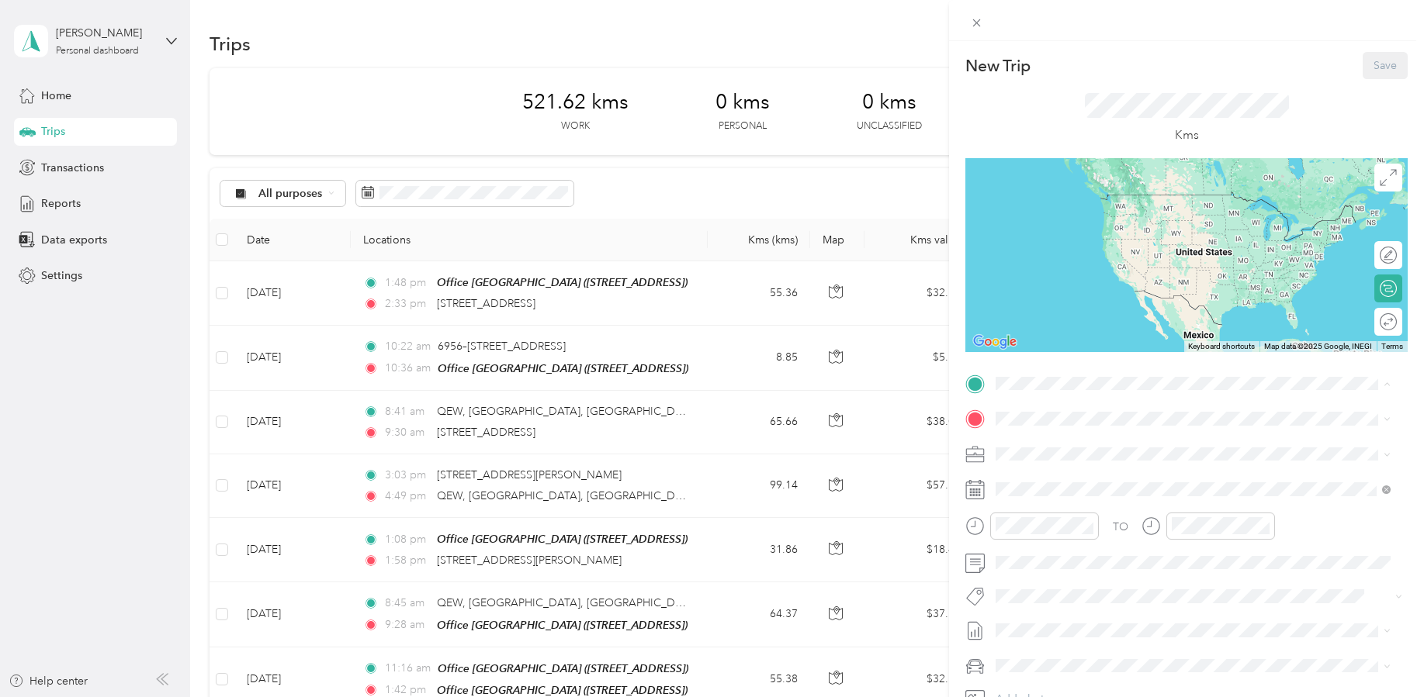
click at [1109, 592] on span "[STREET_ADDRESS]" at bounding box center [1074, 598] width 99 height 13
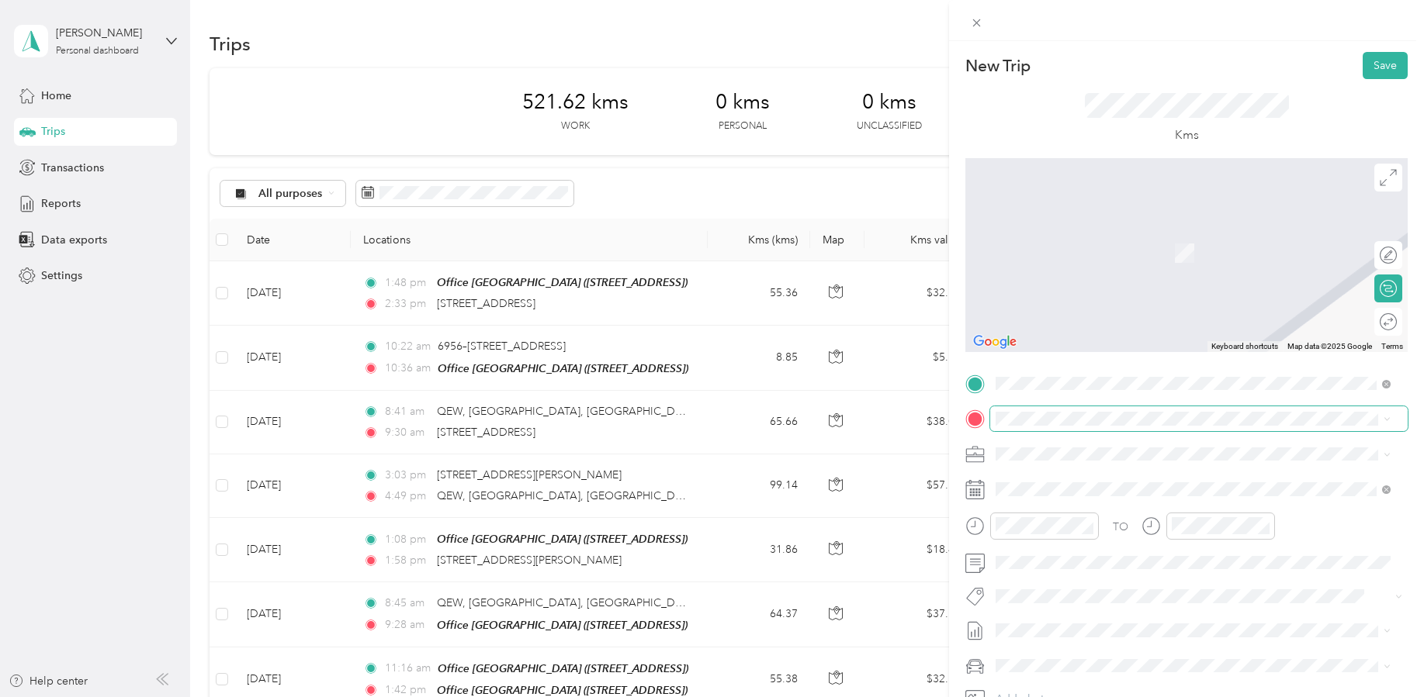
click at [1120, 429] on span at bounding box center [1198, 419] width 417 height 25
click at [972, 495] on icon at bounding box center [974, 489] width 19 height 19
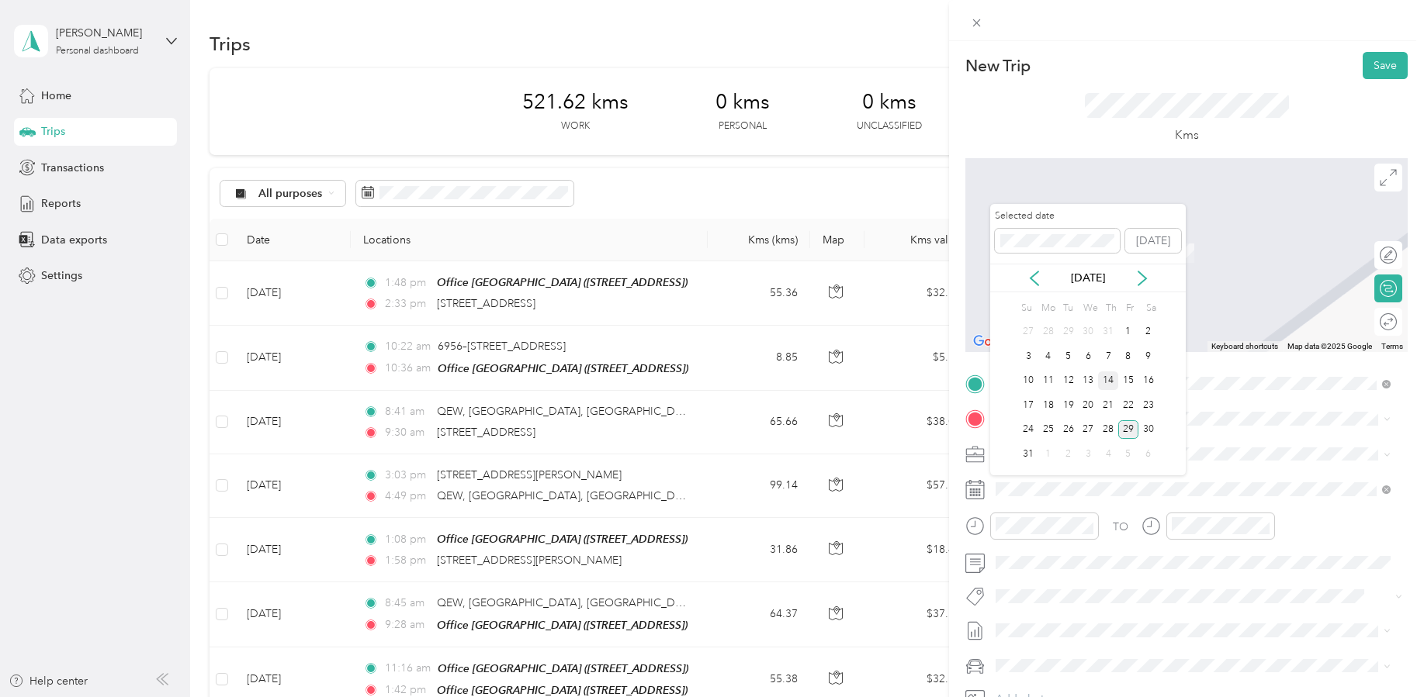
click at [1113, 379] on div "14" at bounding box center [1108, 381] width 20 height 19
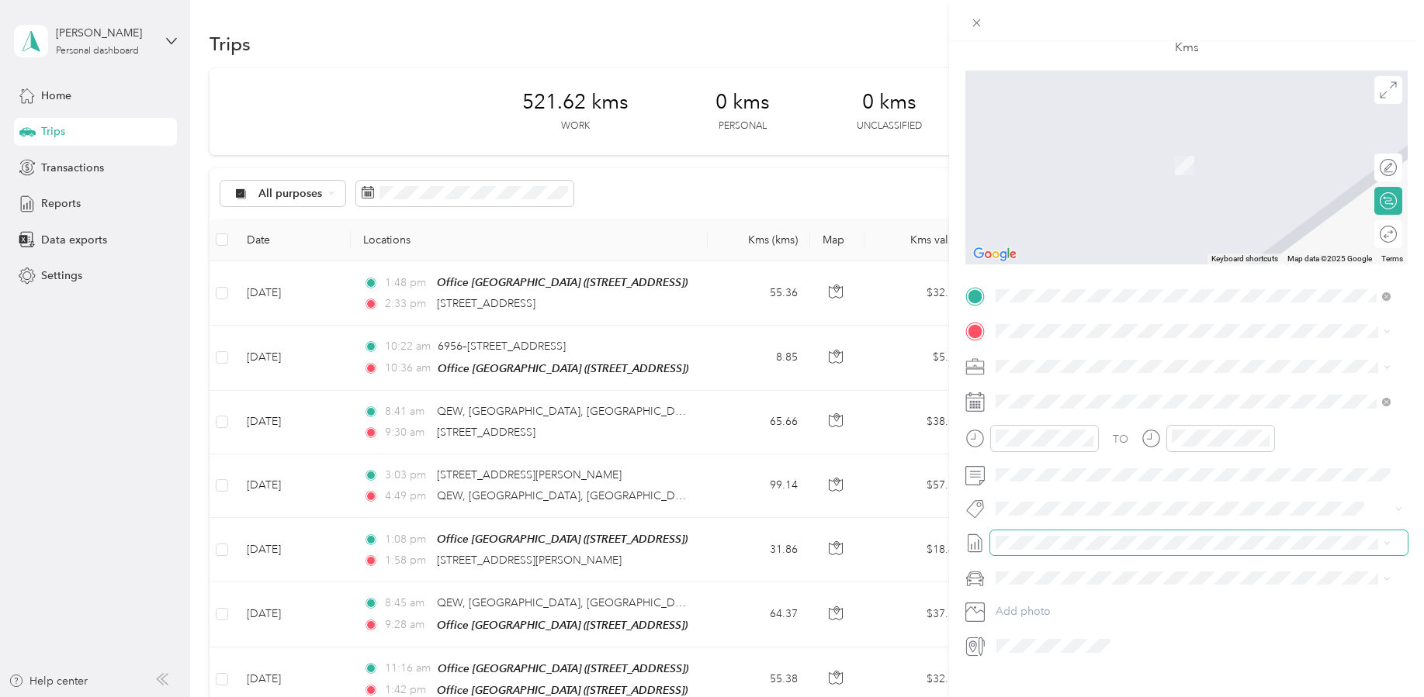
scroll to position [117, 0]
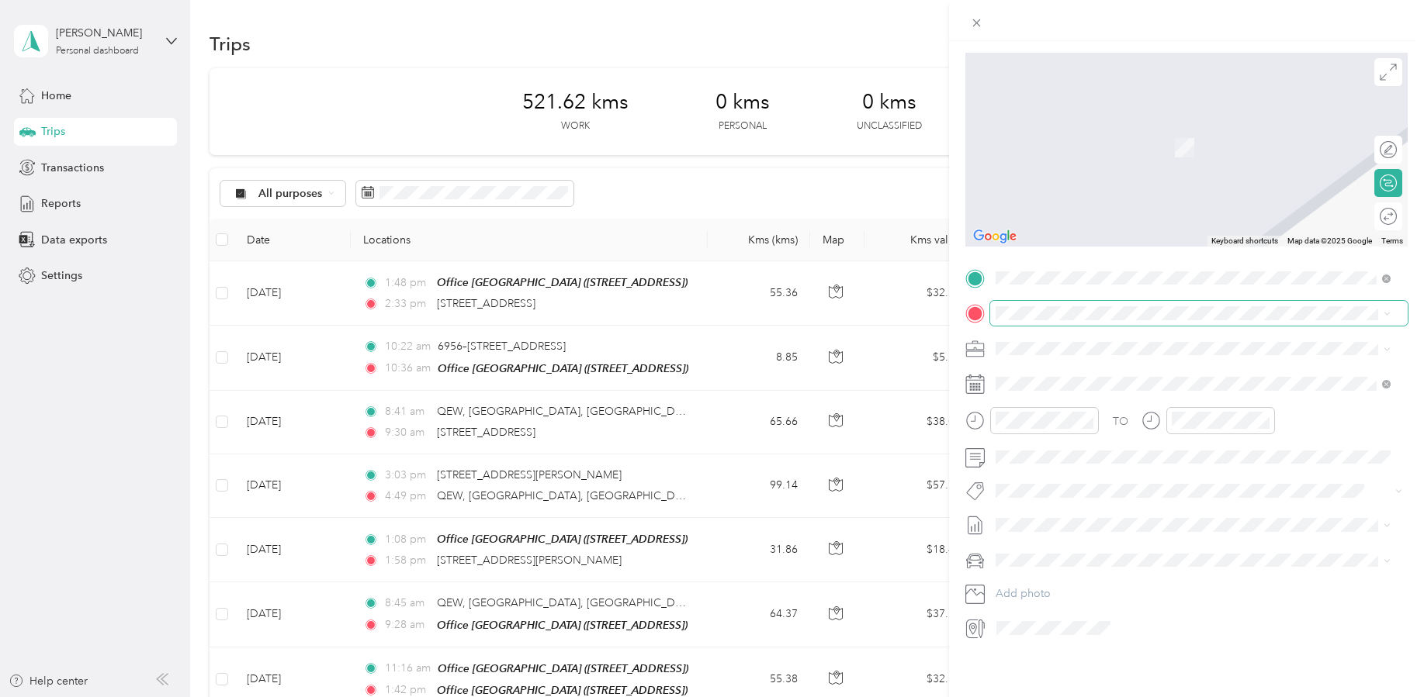
click at [1054, 311] on span at bounding box center [1198, 313] width 417 height 25
click at [1047, 655] on div "New Trip Save This trip cannot be edited because it is either under review, app…" at bounding box center [1186, 389] width 475 height 697
click at [1239, 365] on div "[STREET_ADDRESS]" at bounding box center [1193, 358] width 384 height 21
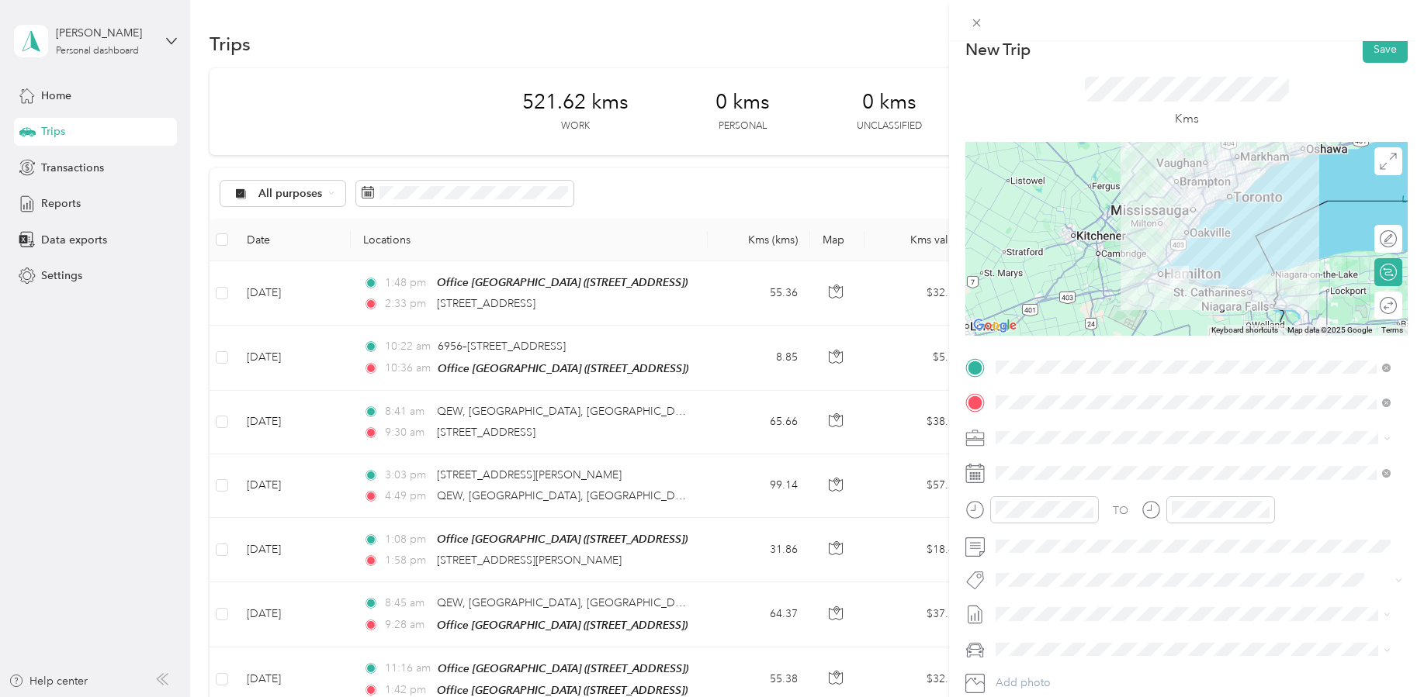
scroll to position [0, 0]
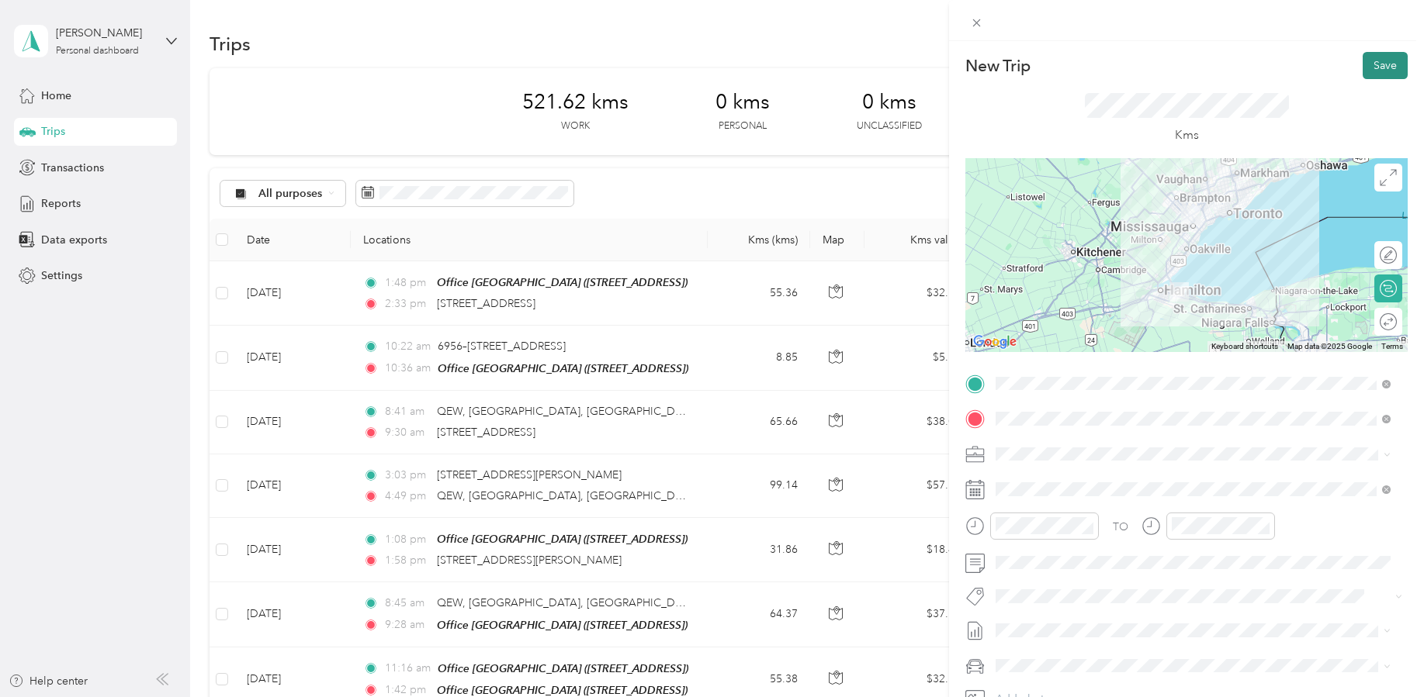
click at [1384, 65] on button "Save" at bounding box center [1384, 65] width 45 height 27
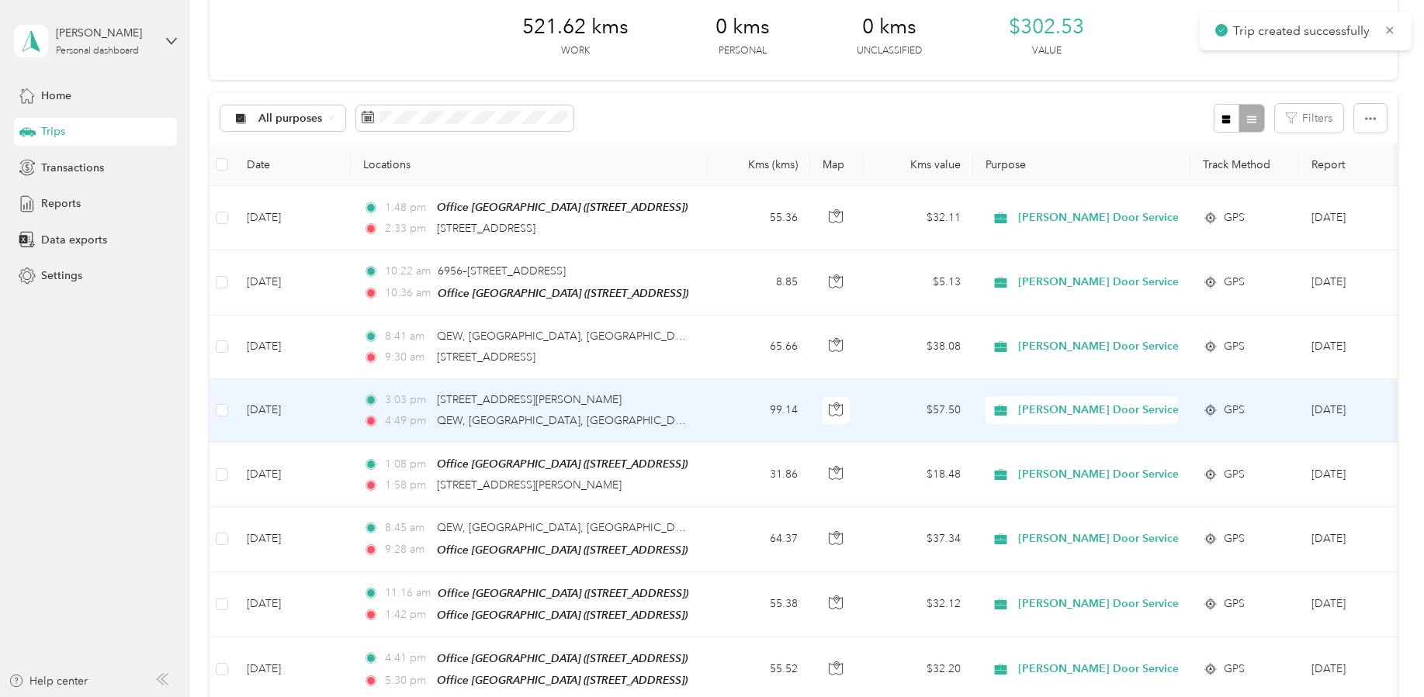
scroll to position [155, 0]
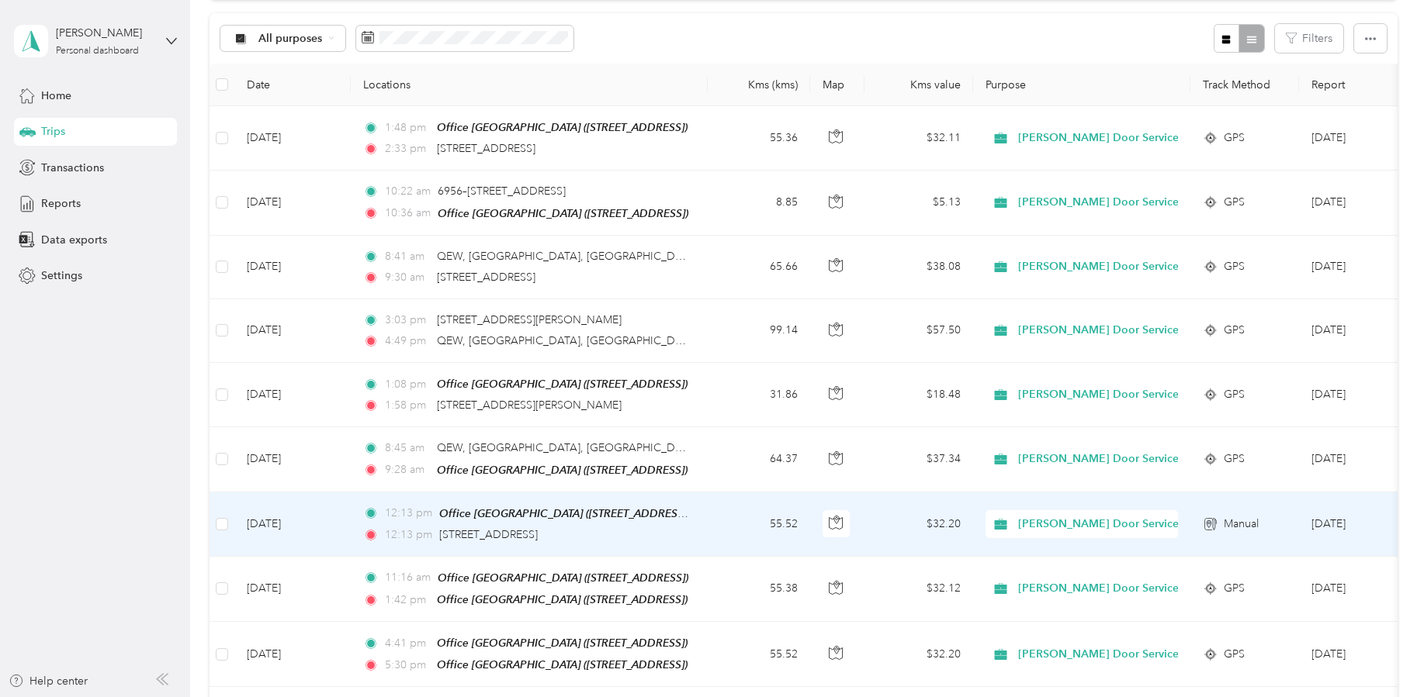
click at [334, 511] on td "[DATE]" at bounding box center [292, 525] width 116 height 64
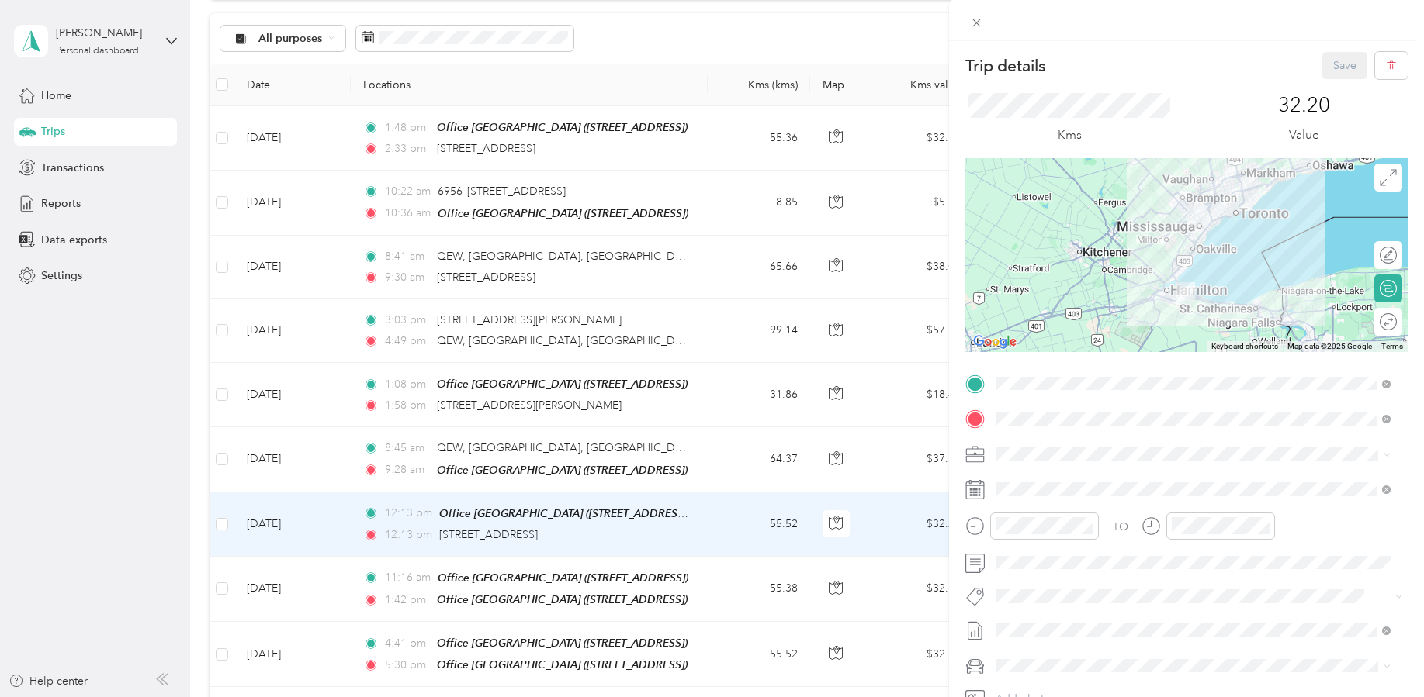
click at [336, 459] on div "Trip details Save This trip cannot be edited because it is either under review,…" at bounding box center [712, 348] width 1424 height 697
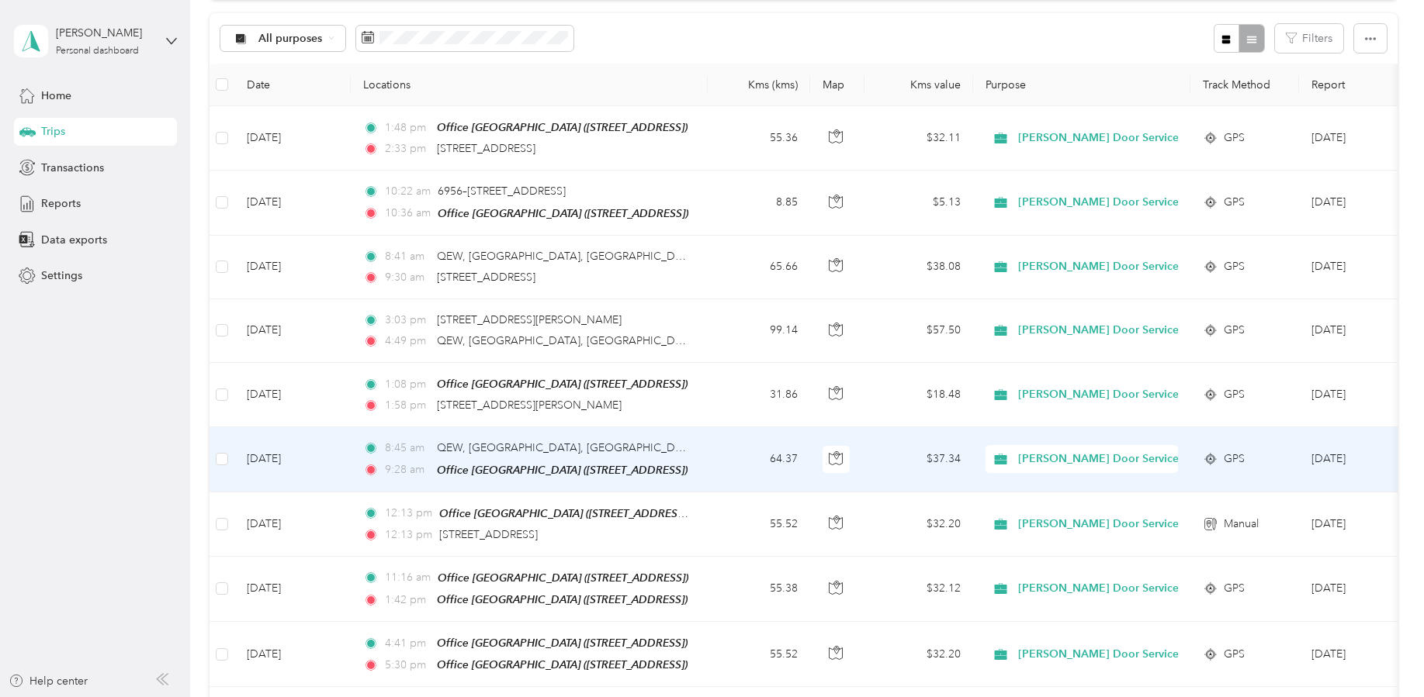
click at [336, 459] on td "[DATE]" at bounding box center [292, 459] width 116 height 64
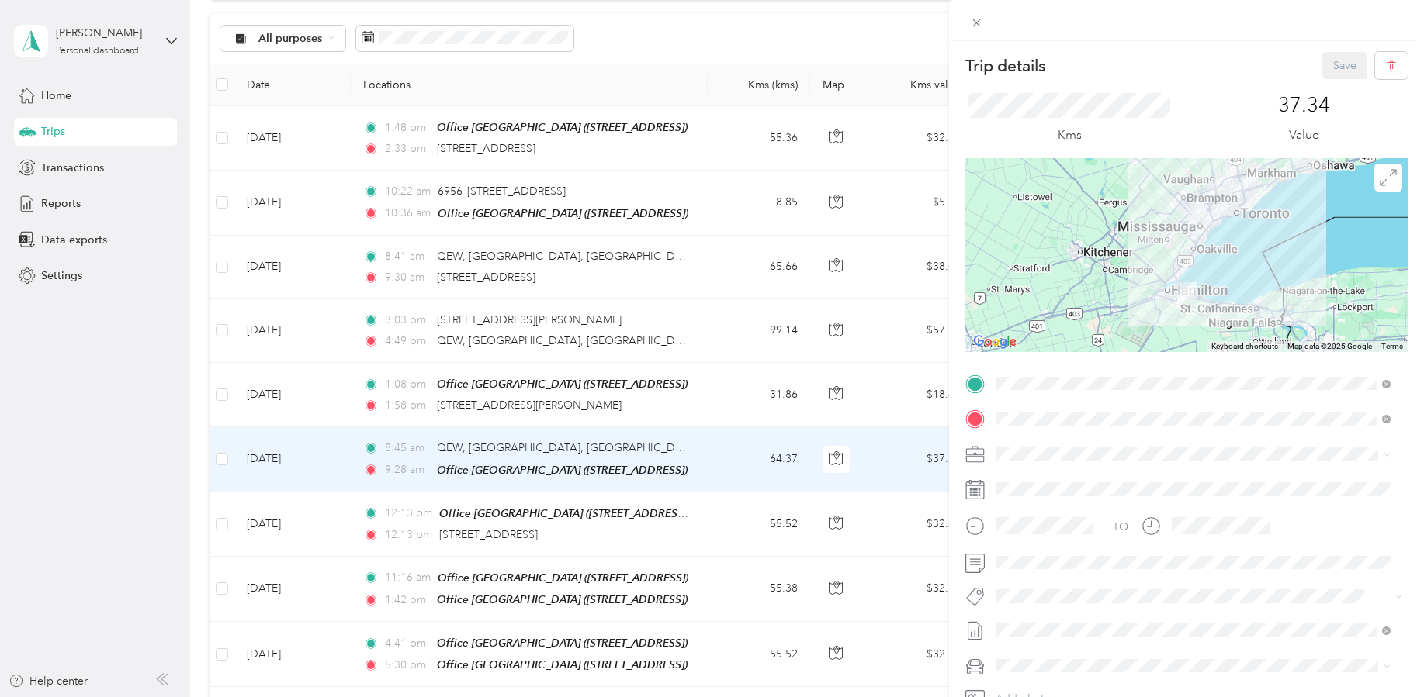
click at [1175, 453] on div "Office [GEOGRAPHIC_DATA] [STREET_ADDRESS]" at bounding box center [1100, 454] width 151 height 33
click at [1036, 569] on span at bounding box center [1198, 563] width 417 height 25
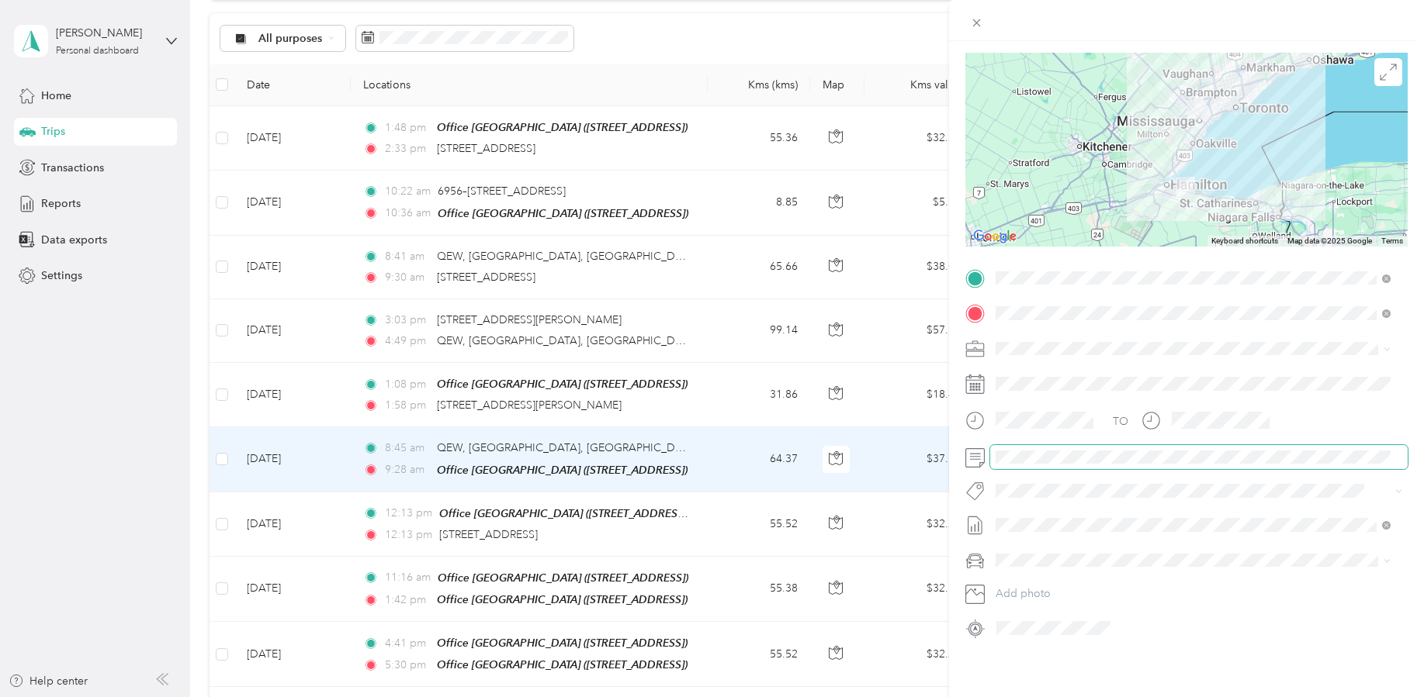
scroll to position [117, 0]
click at [1024, 662] on div "Trip details Save This trip cannot be edited because it is either under review,…" at bounding box center [1186, 389] width 475 height 697
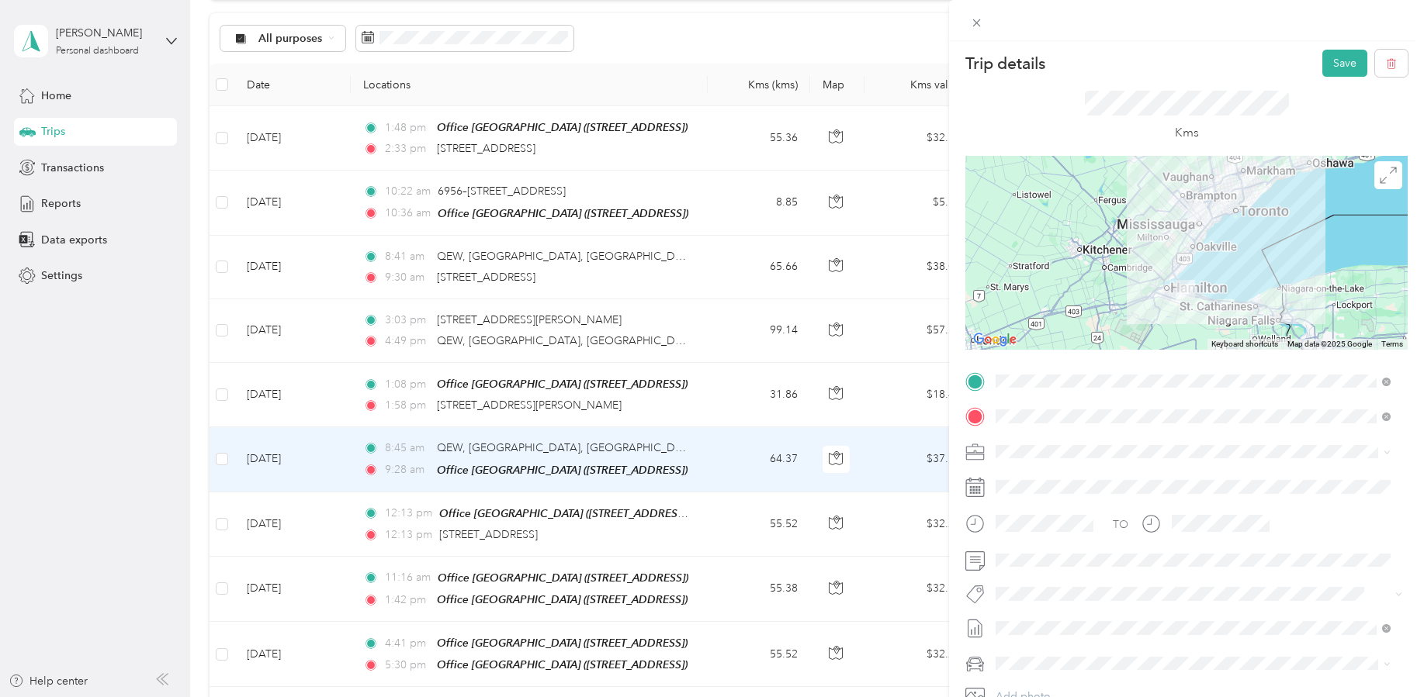
scroll to position [0, 0]
click at [1328, 67] on button "Save" at bounding box center [1344, 65] width 45 height 27
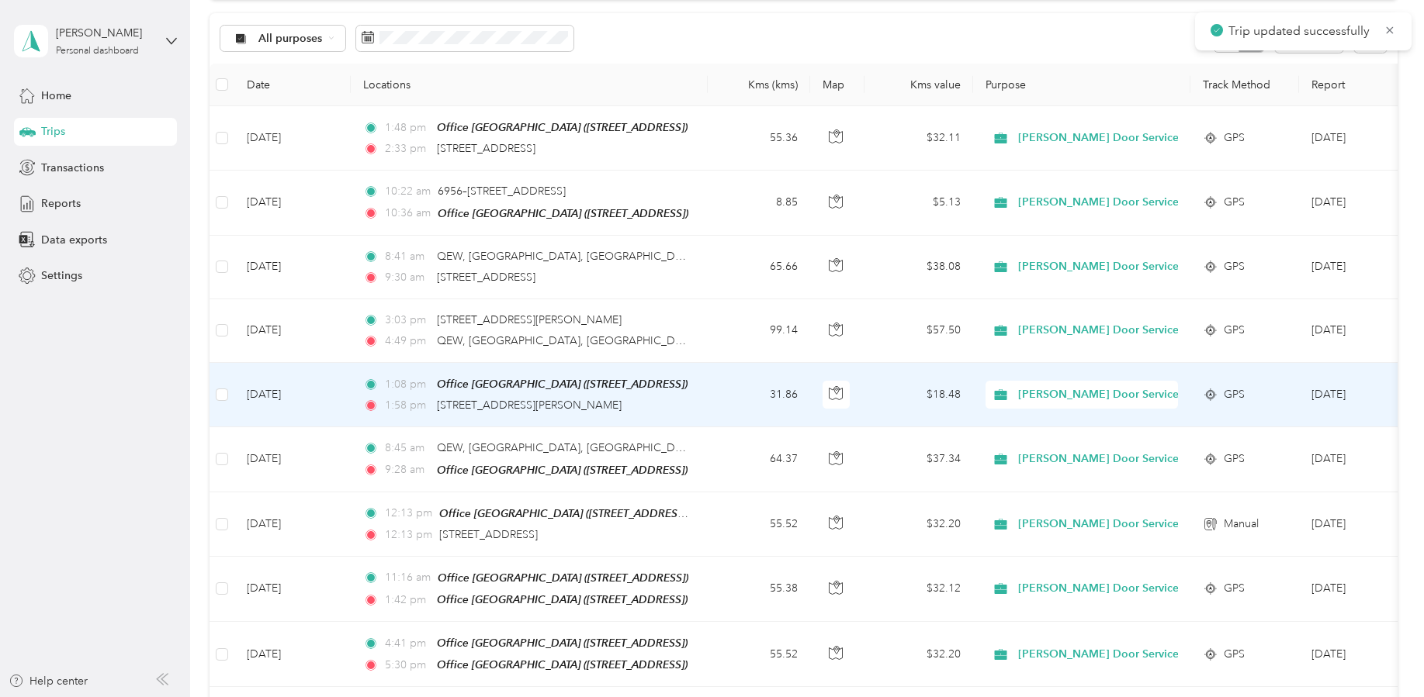
click at [332, 396] on td "[DATE]" at bounding box center [292, 395] width 116 height 64
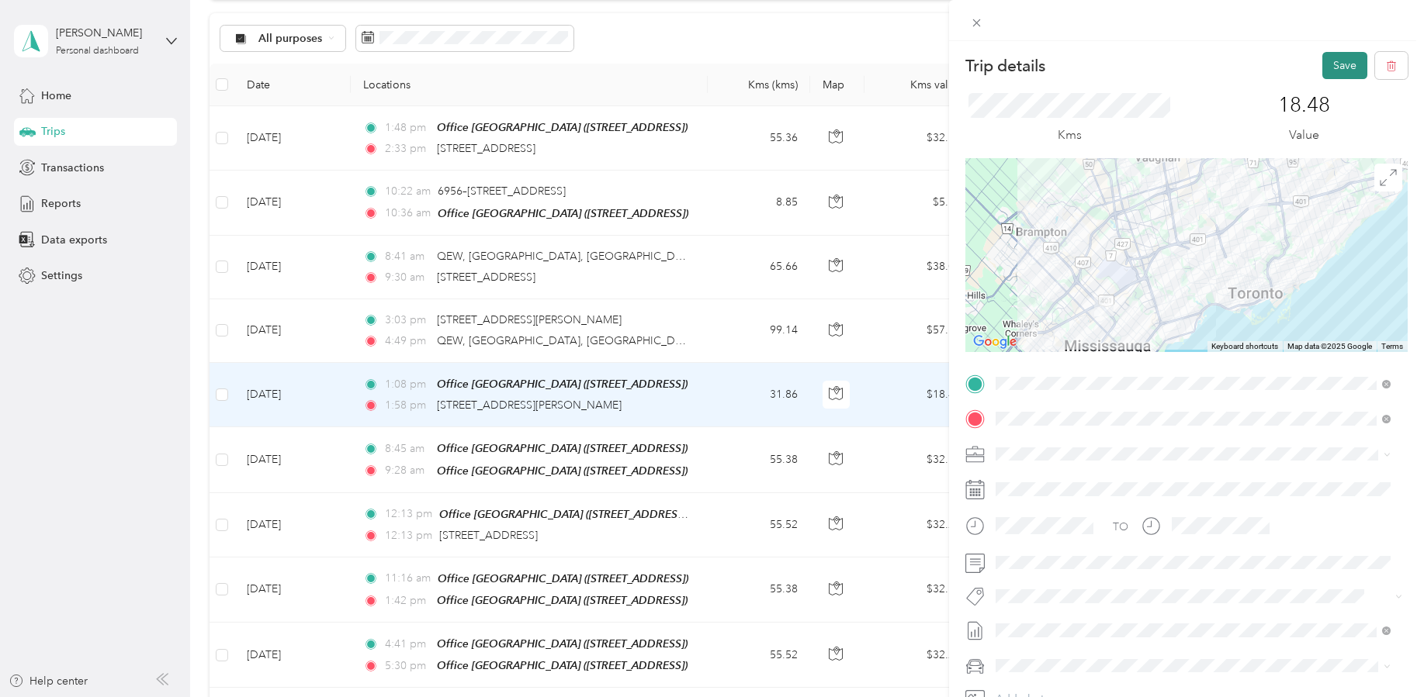
click at [1335, 64] on button "Save" at bounding box center [1344, 65] width 45 height 27
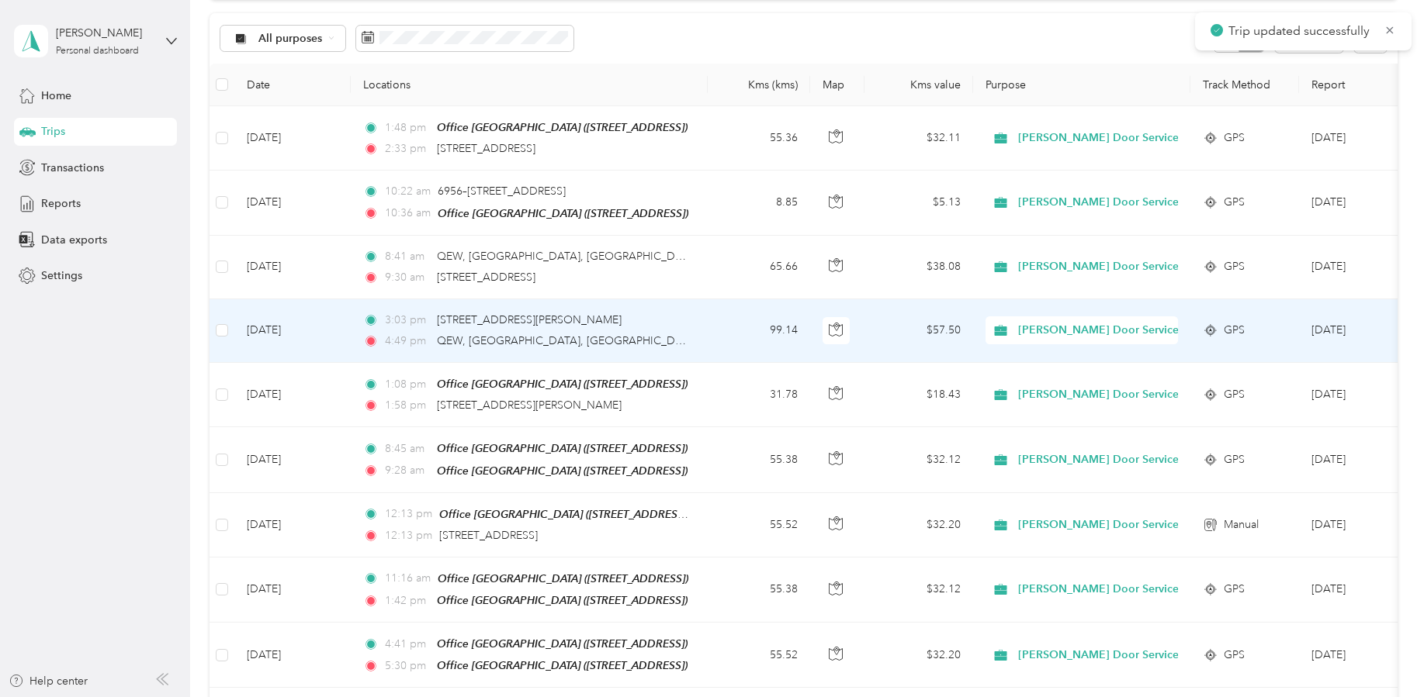
click at [326, 336] on td "[DATE]" at bounding box center [292, 331] width 116 height 64
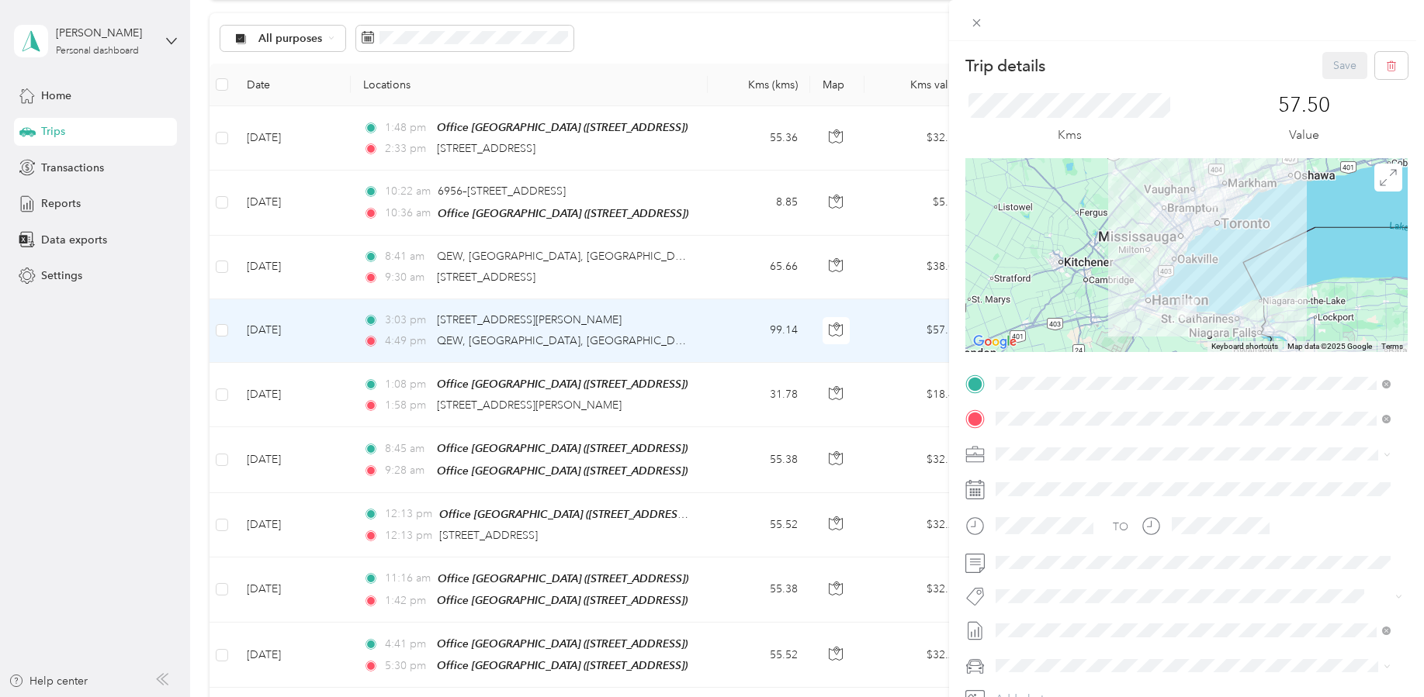
click at [1123, 545] on span "[STREET_ADDRESS]" at bounding box center [1074, 551] width 99 height 13
click at [1183, 207] on div at bounding box center [1186, 255] width 442 height 194
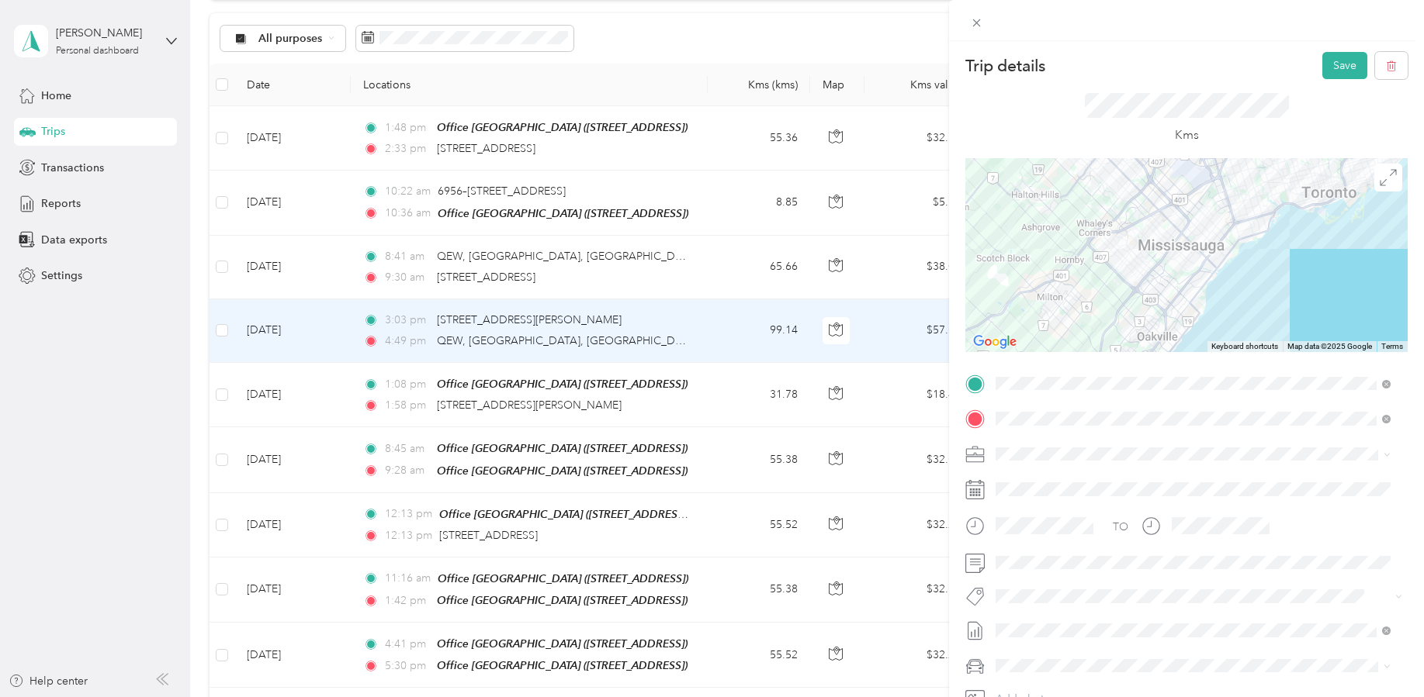
drag, startPoint x: 1267, startPoint y: 224, endPoint x: 1193, endPoint y: 348, distance: 143.7
click at [1193, 348] on div at bounding box center [1186, 255] width 442 height 194
click at [1095, 238] on div at bounding box center [1186, 255] width 442 height 194
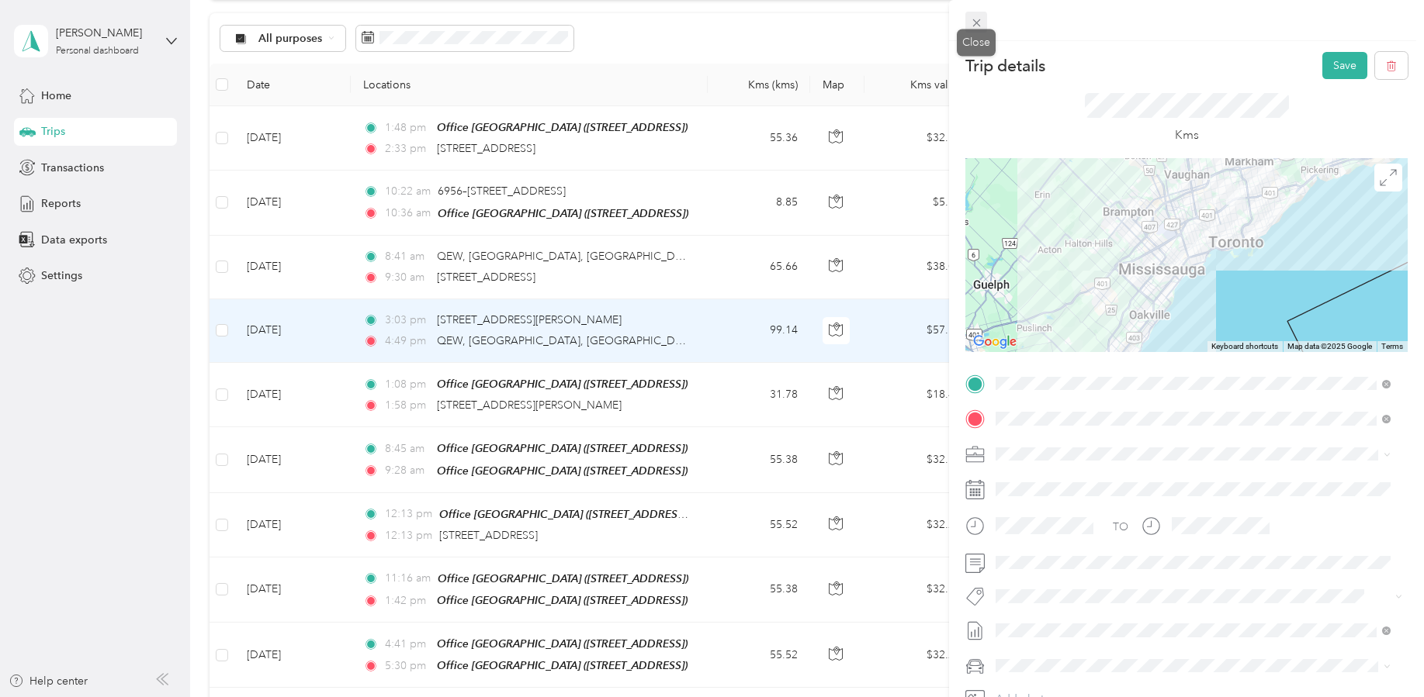
click at [981, 697] on div "Trip details Save This trip cannot be edited because it is either under review,…" at bounding box center [708, 697] width 1416 height 0
click at [978, 24] on icon at bounding box center [976, 23] width 8 height 8
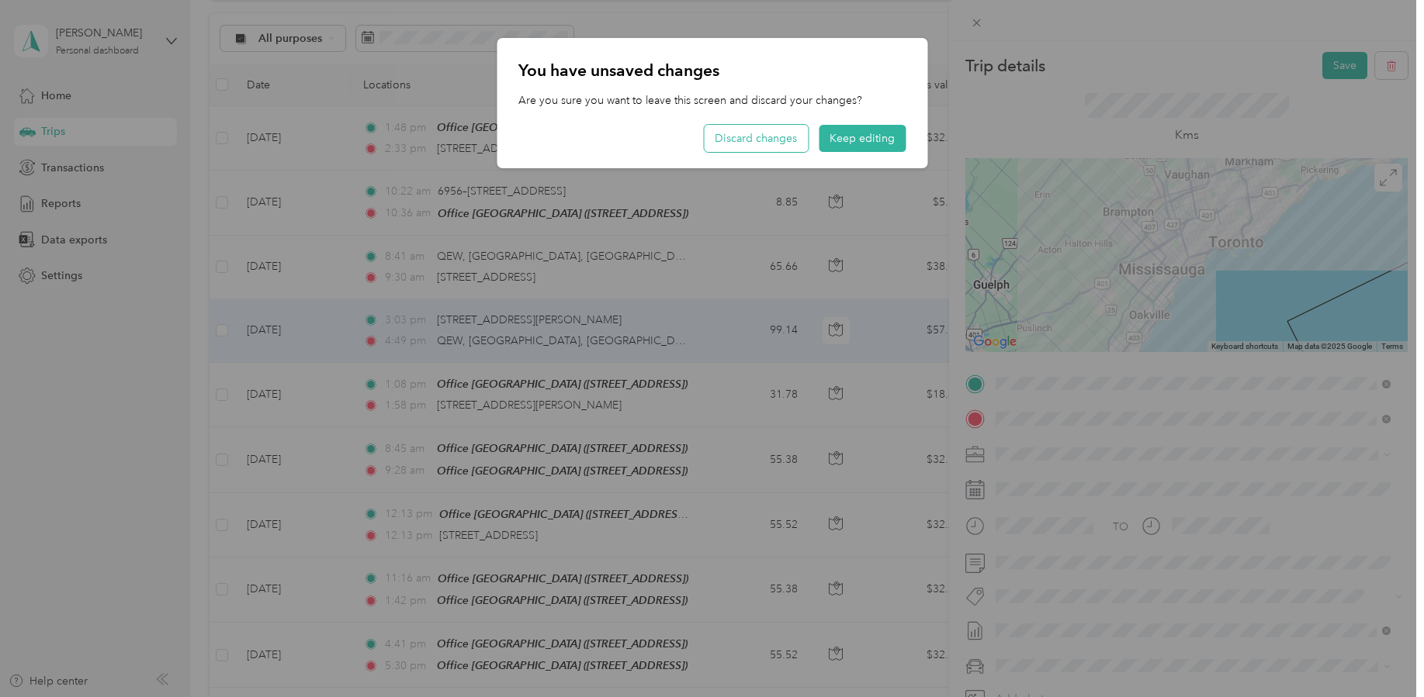
click at [787, 143] on button "Discard changes" at bounding box center [756, 138] width 104 height 27
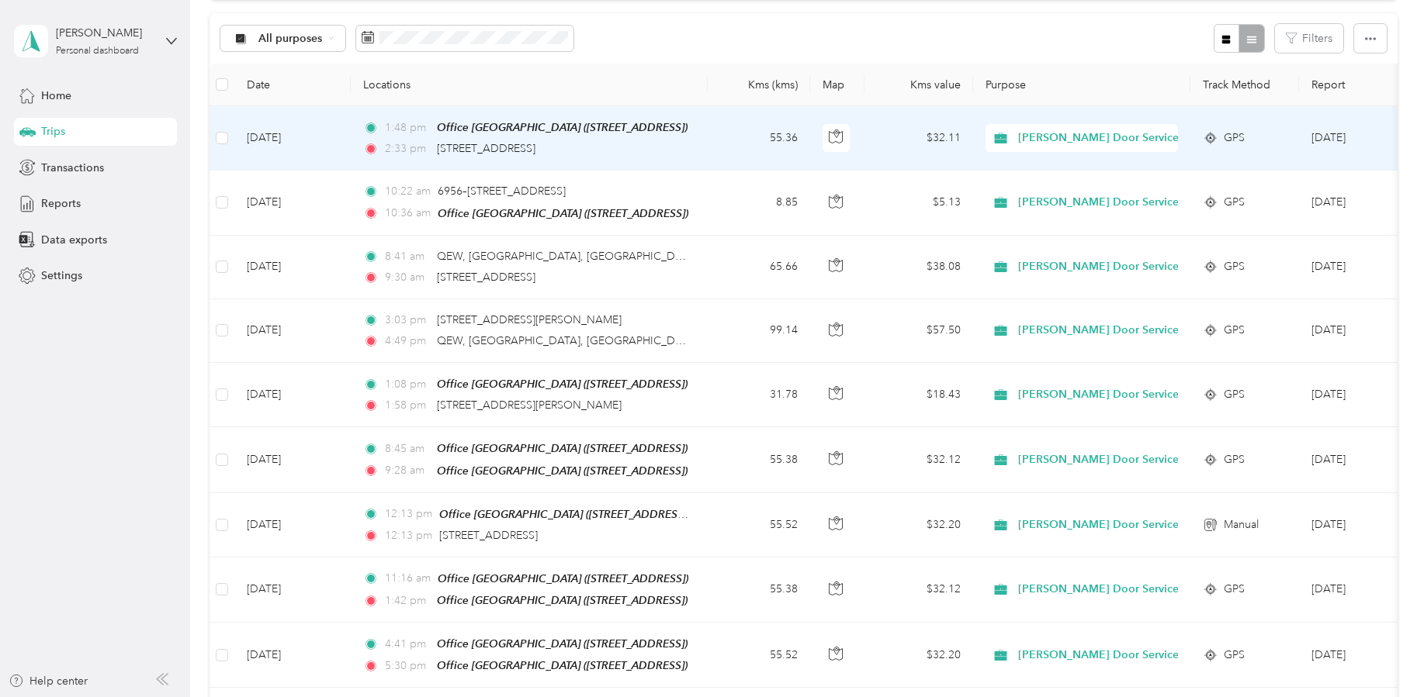
click at [331, 147] on td "[DATE]" at bounding box center [292, 138] width 116 height 64
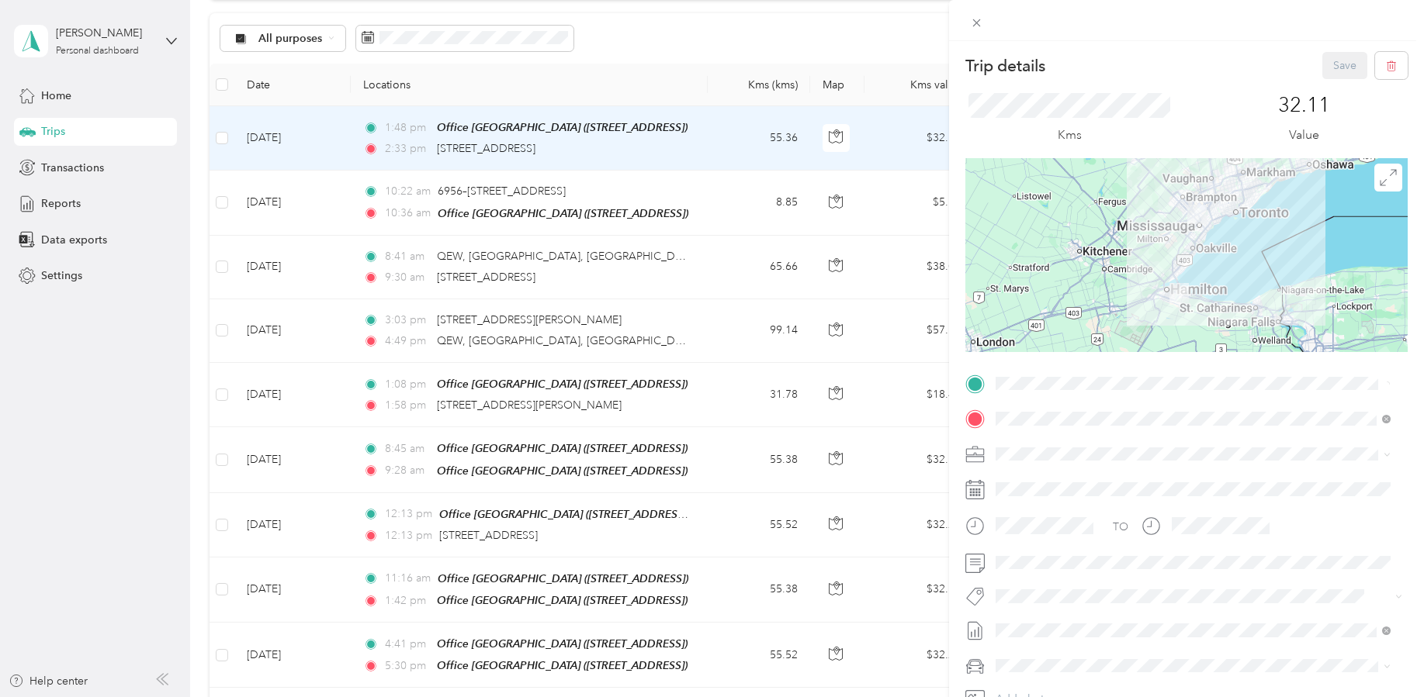
click at [324, 277] on div "Trip details Save This trip cannot be edited because it is either under review,…" at bounding box center [712, 348] width 1424 height 697
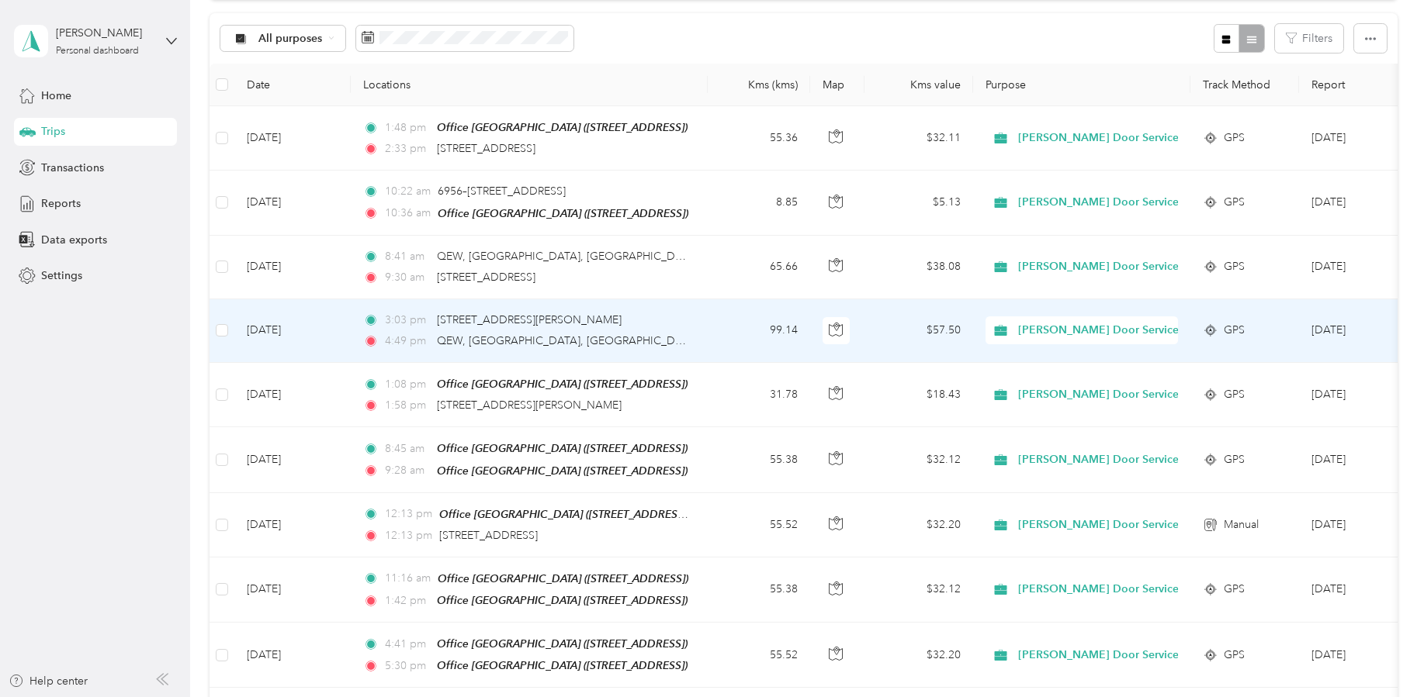
click at [324, 344] on td "[DATE]" at bounding box center [292, 331] width 116 height 64
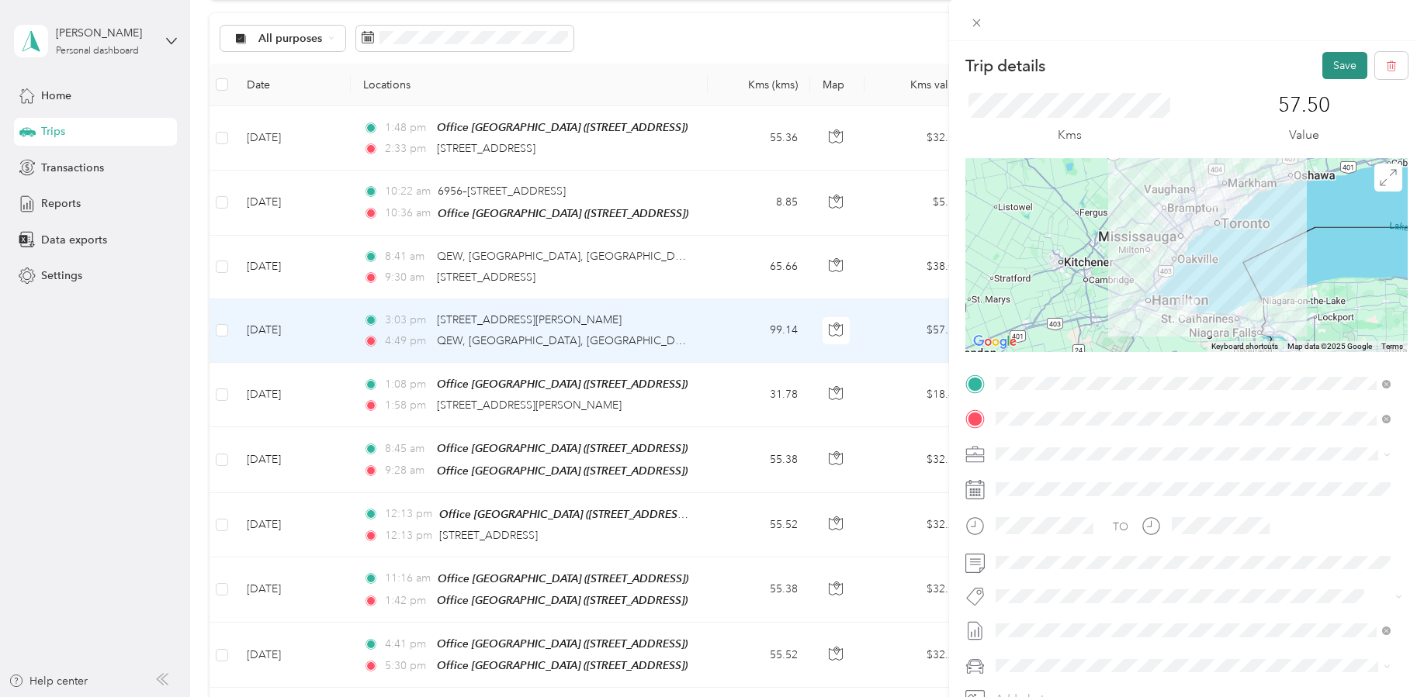
click at [1325, 61] on button "Save" at bounding box center [1344, 65] width 45 height 27
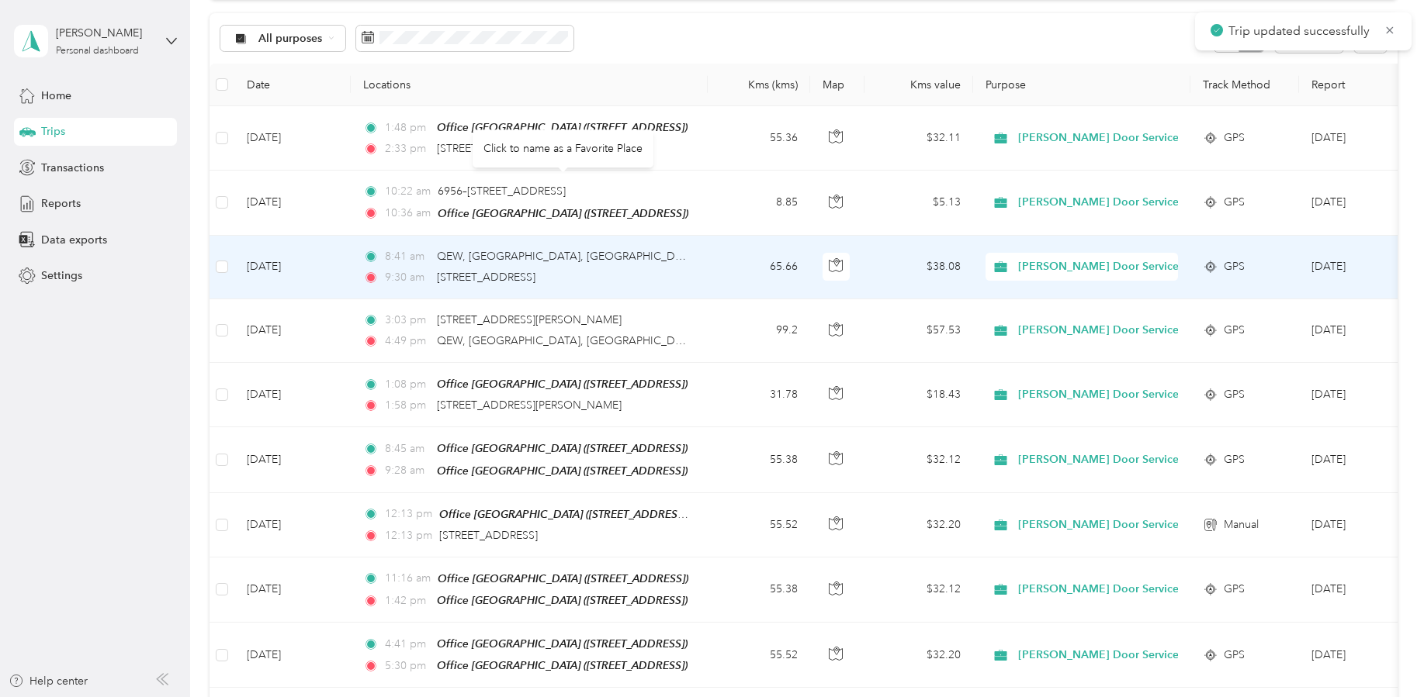
click at [356, 248] on td "8:41 am QEW, [GEOGRAPHIC_DATA], [GEOGRAPHIC_DATA], [GEOGRAPHIC_DATA] 9:30 am [S…" at bounding box center [529, 268] width 357 height 64
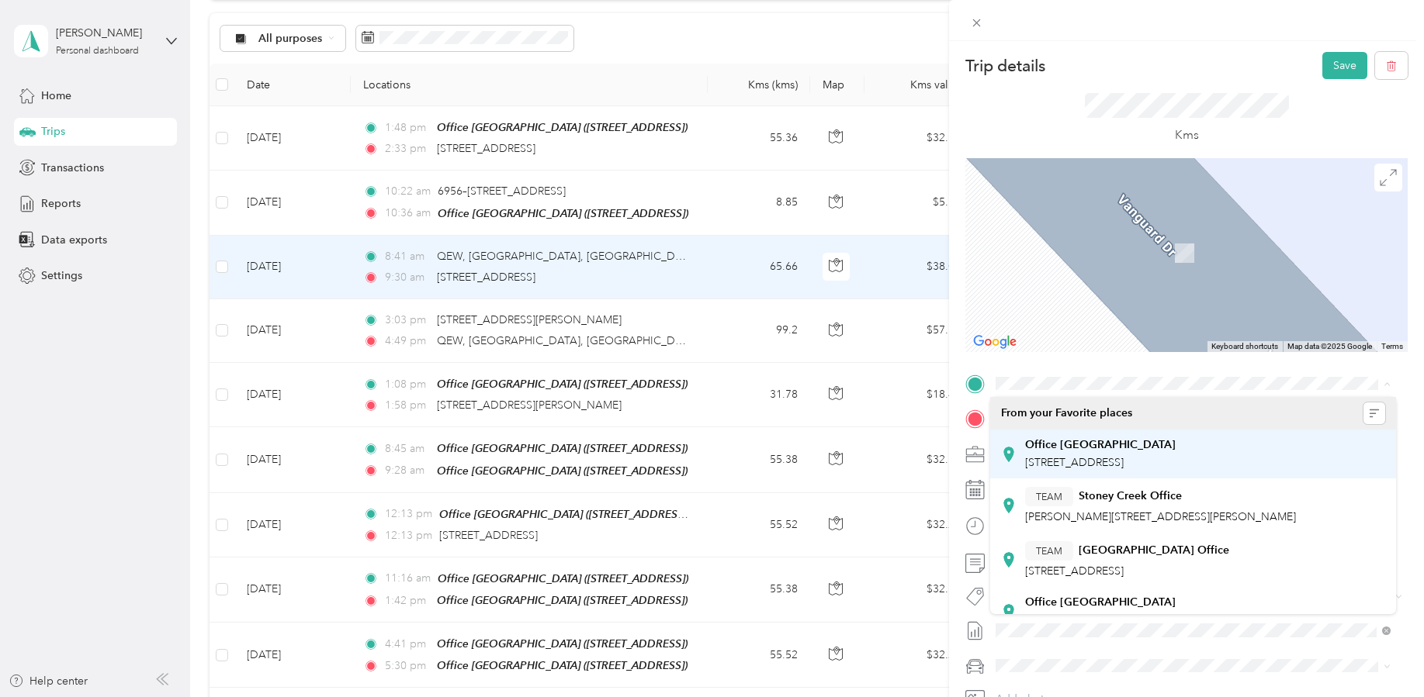
click at [1123, 462] on span "[STREET_ADDRESS]" at bounding box center [1074, 462] width 99 height 13
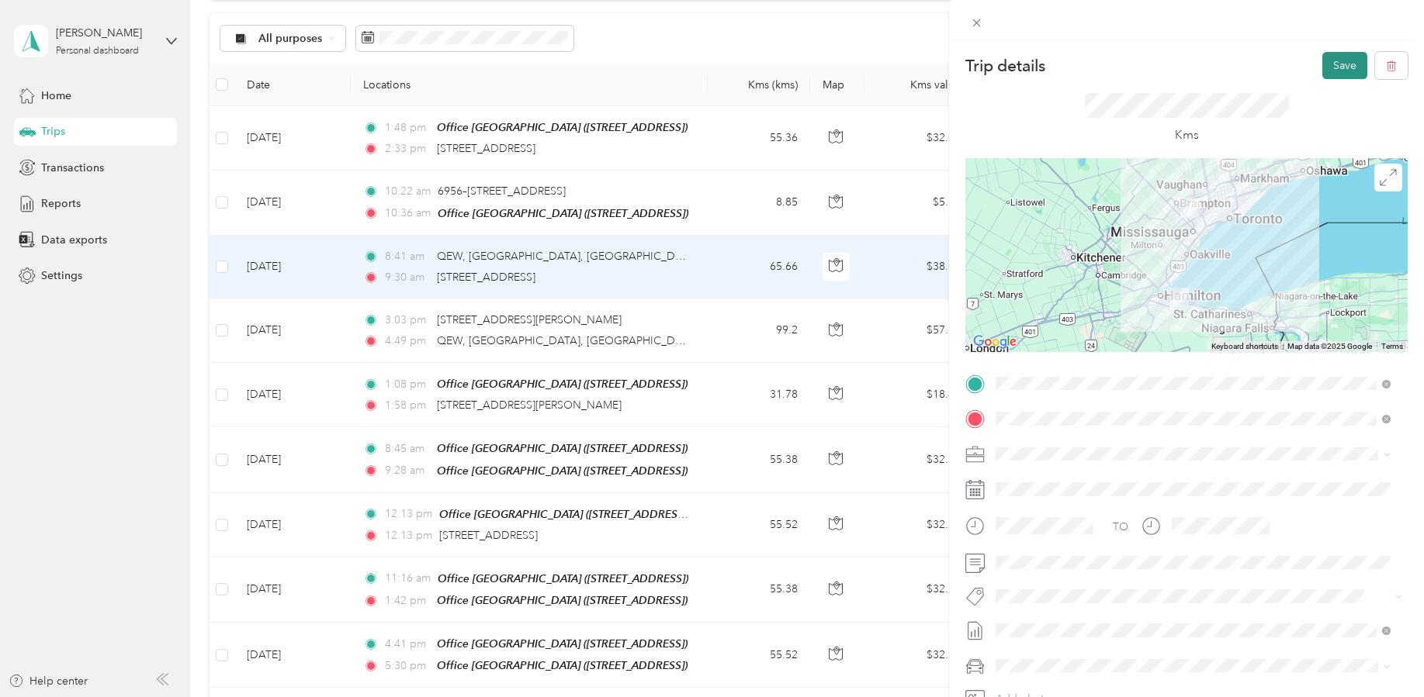
click at [1325, 62] on button "Save" at bounding box center [1344, 65] width 45 height 27
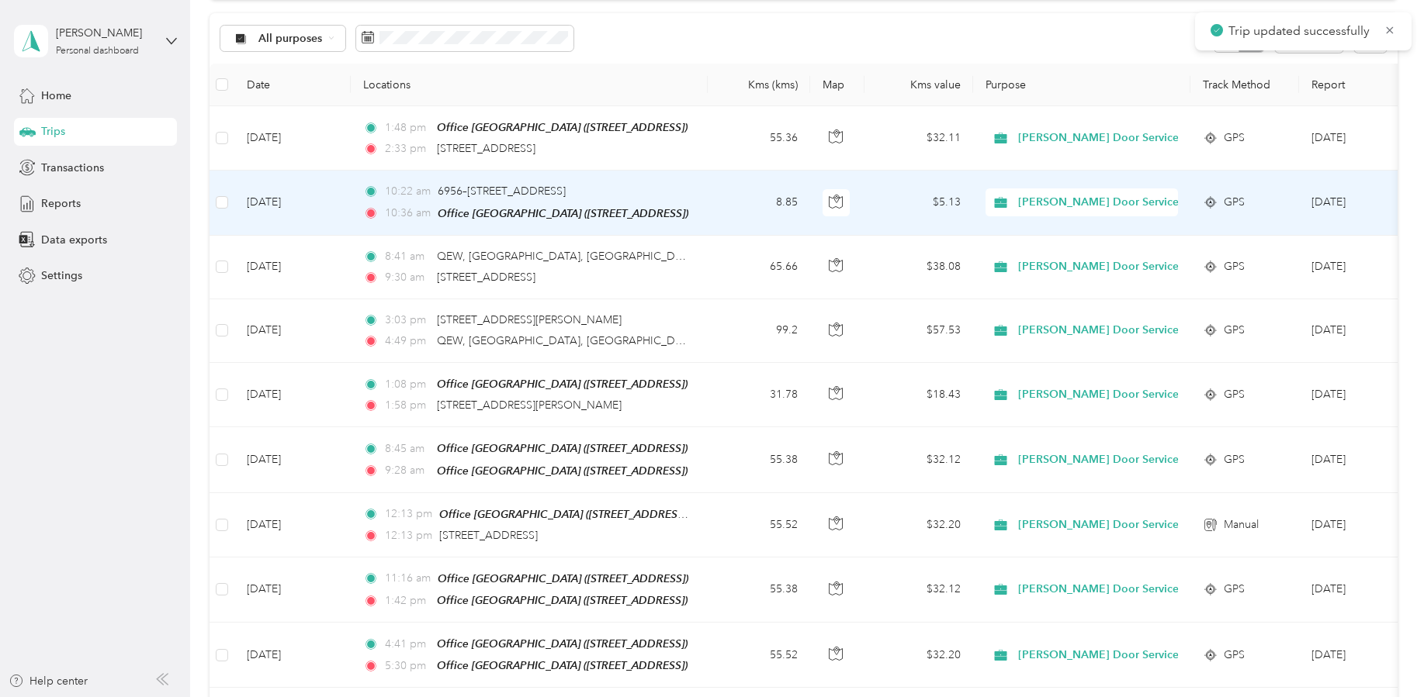
click at [337, 196] on td "[DATE]" at bounding box center [292, 203] width 116 height 64
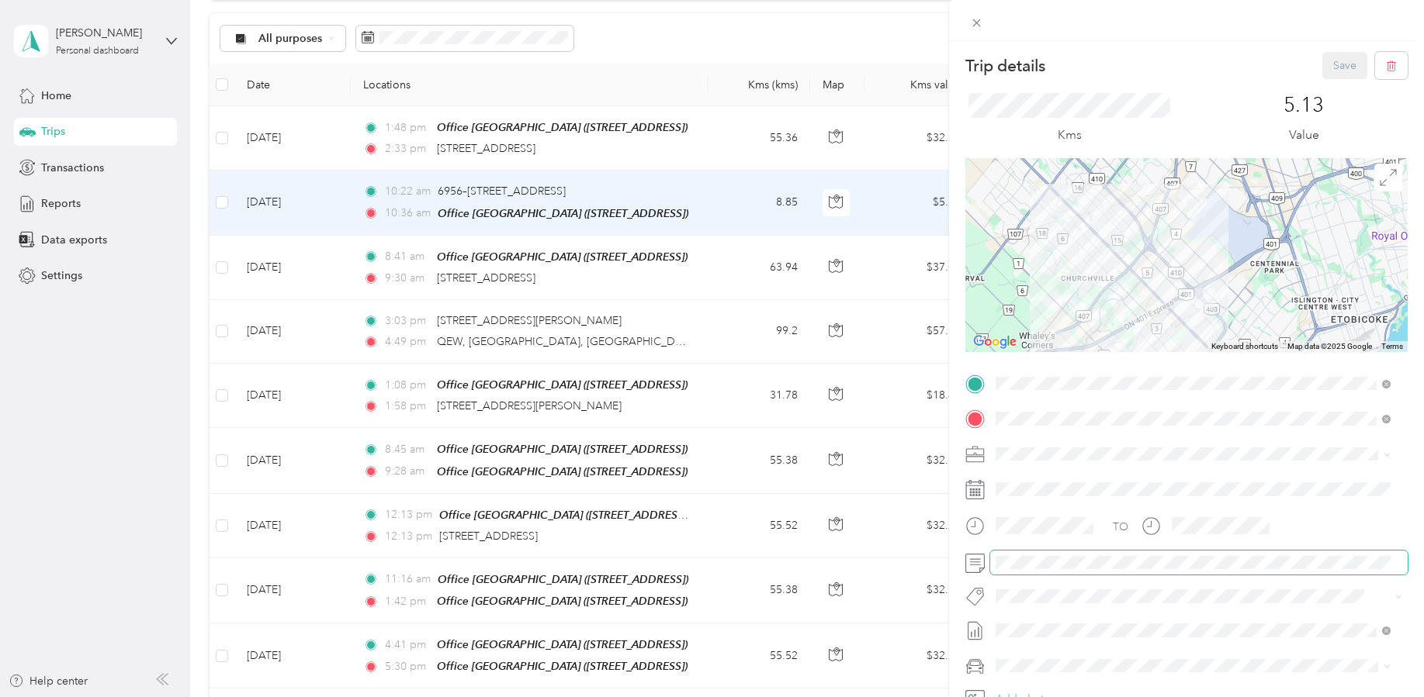
click at [1058, 569] on span at bounding box center [1198, 563] width 417 height 25
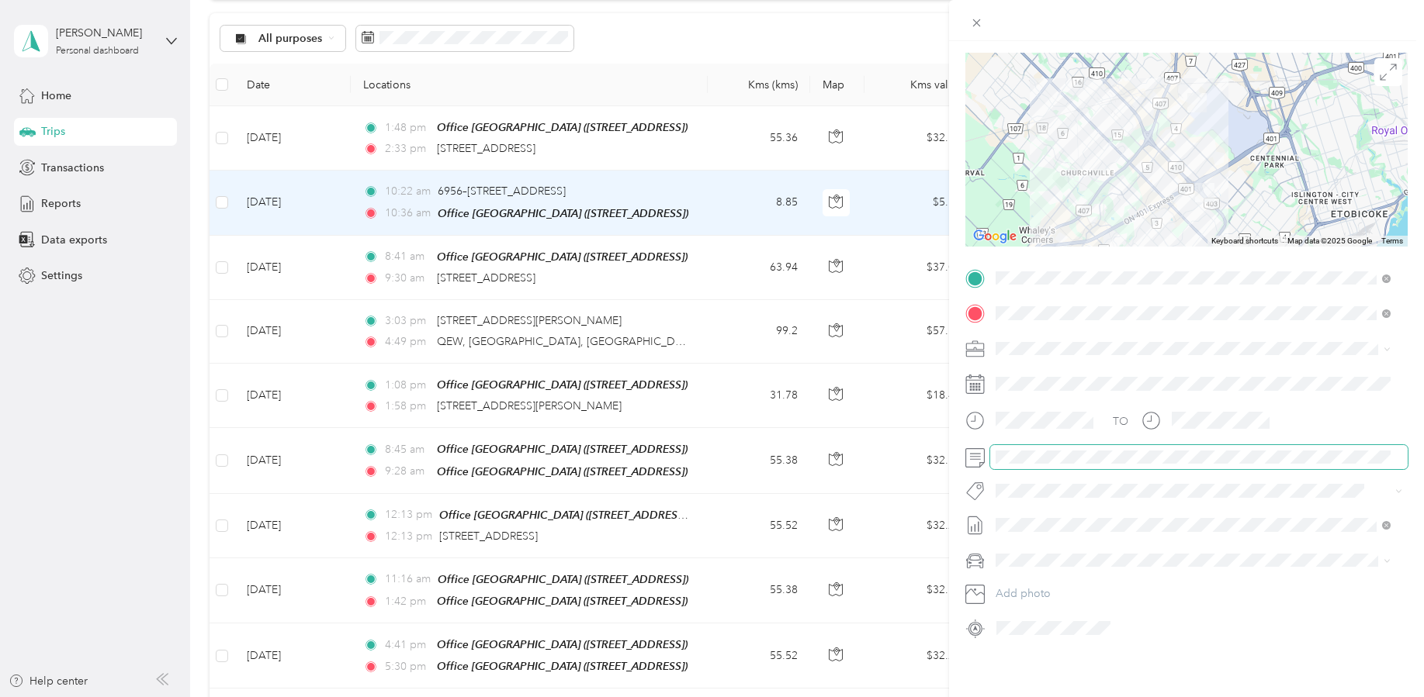
scroll to position [117, 0]
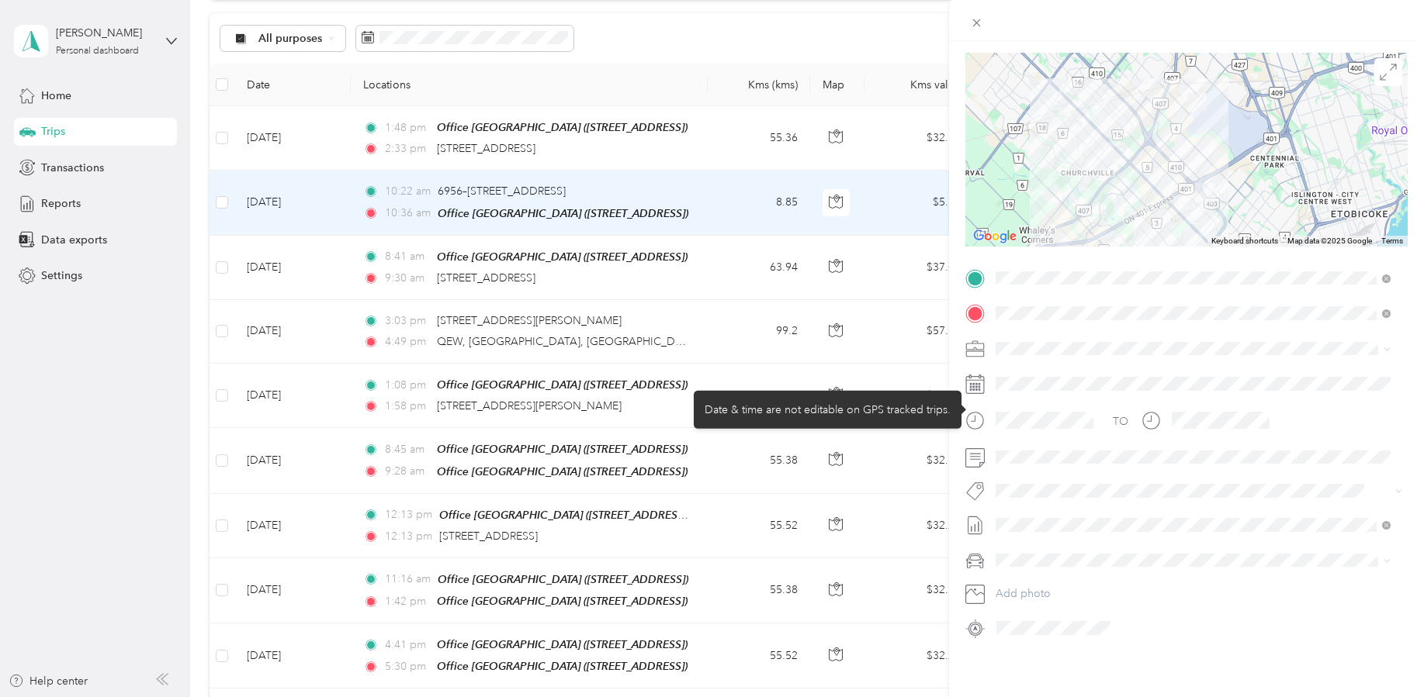
click at [1044, 427] on div at bounding box center [1031, 426] width 133 height 38
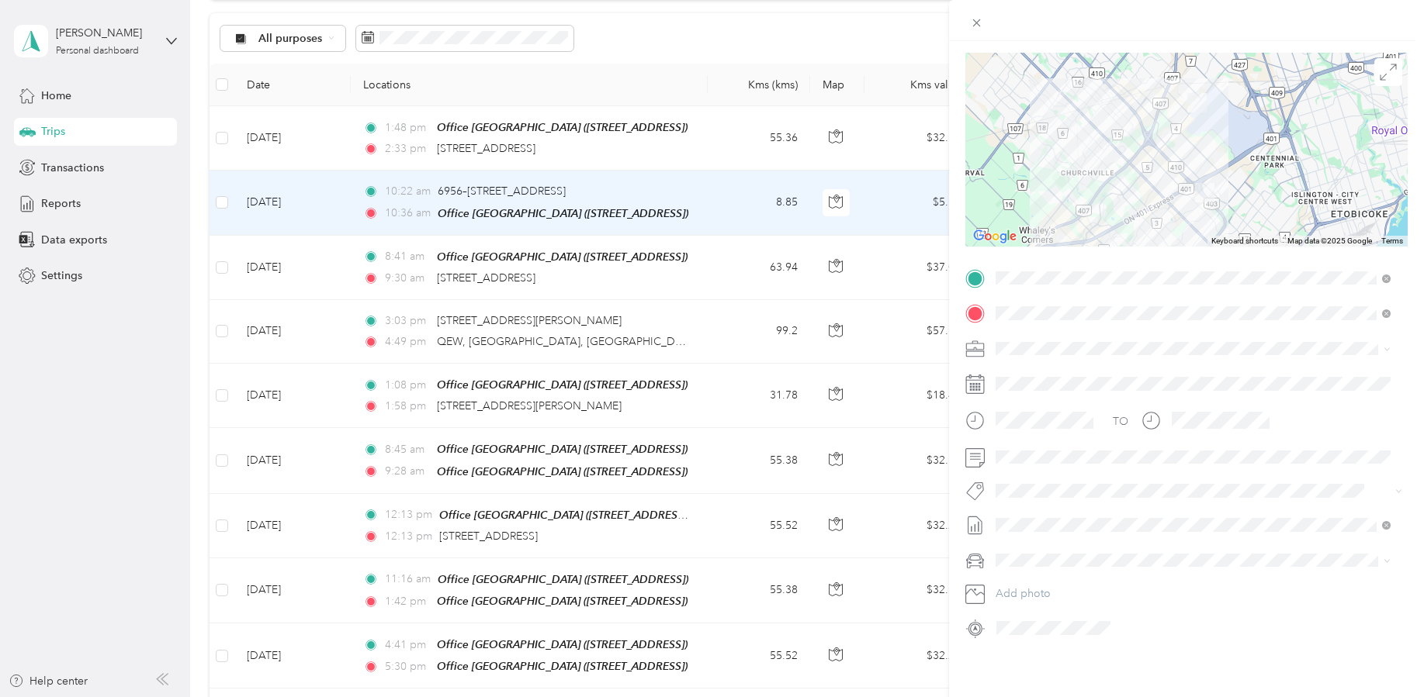
click at [1026, 458] on div "TO Add photo" at bounding box center [1186, 453] width 442 height 375
click at [1103, 445] on span at bounding box center [1198, 457] width 417 height 25
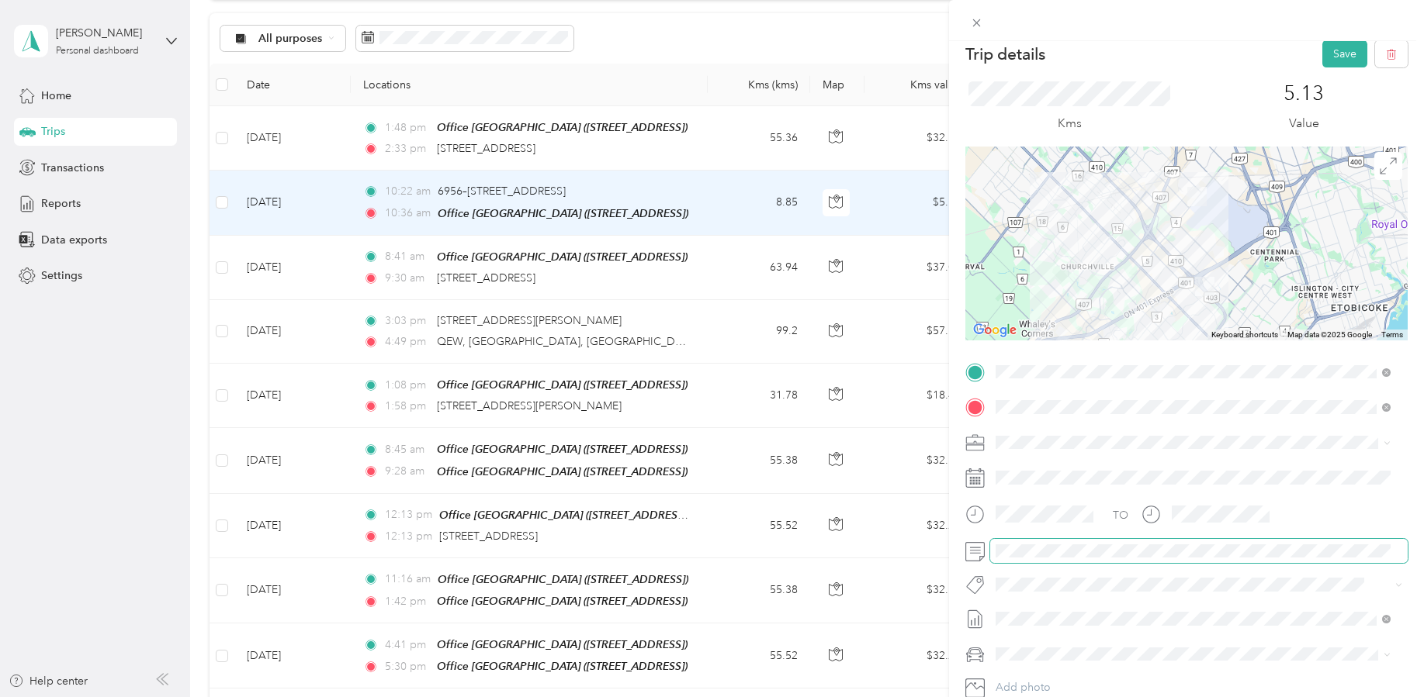
scroll to position [0, 0]
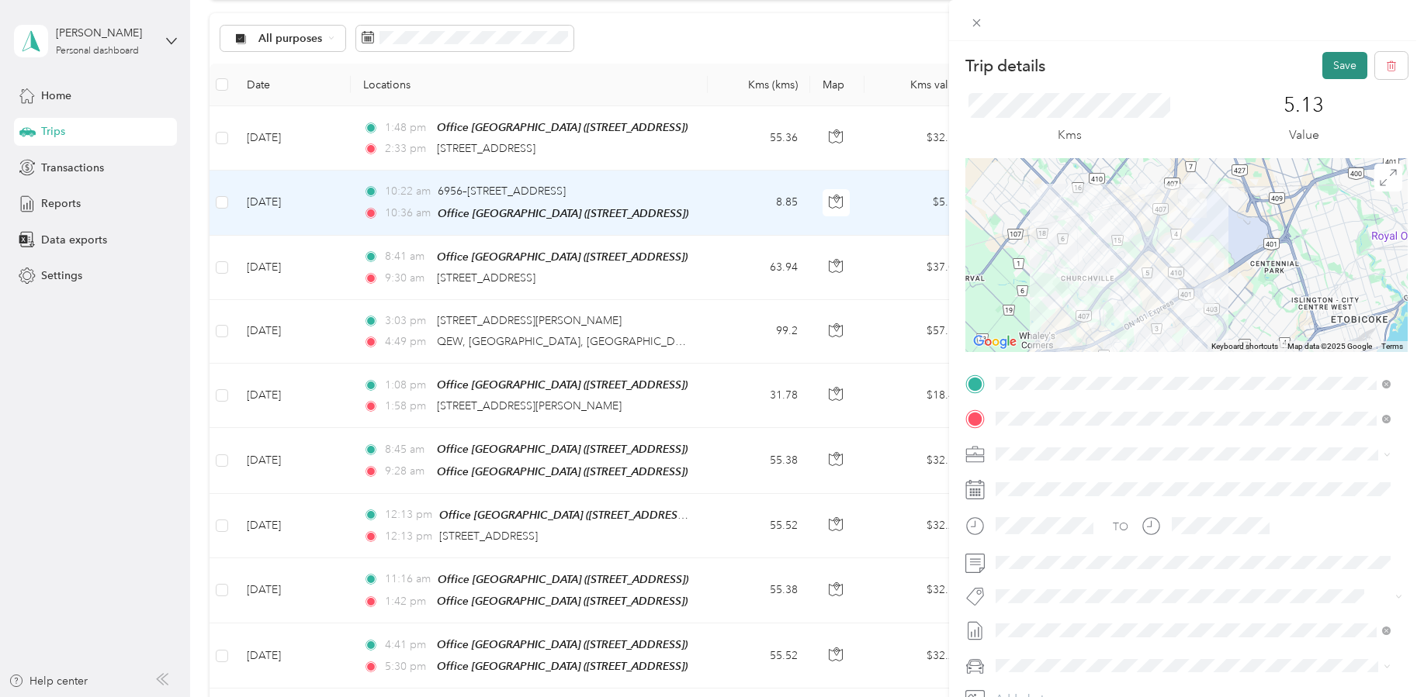
click at [1322, 68] on button "Save" at bounding box center [1344, 65] width 45 height 27
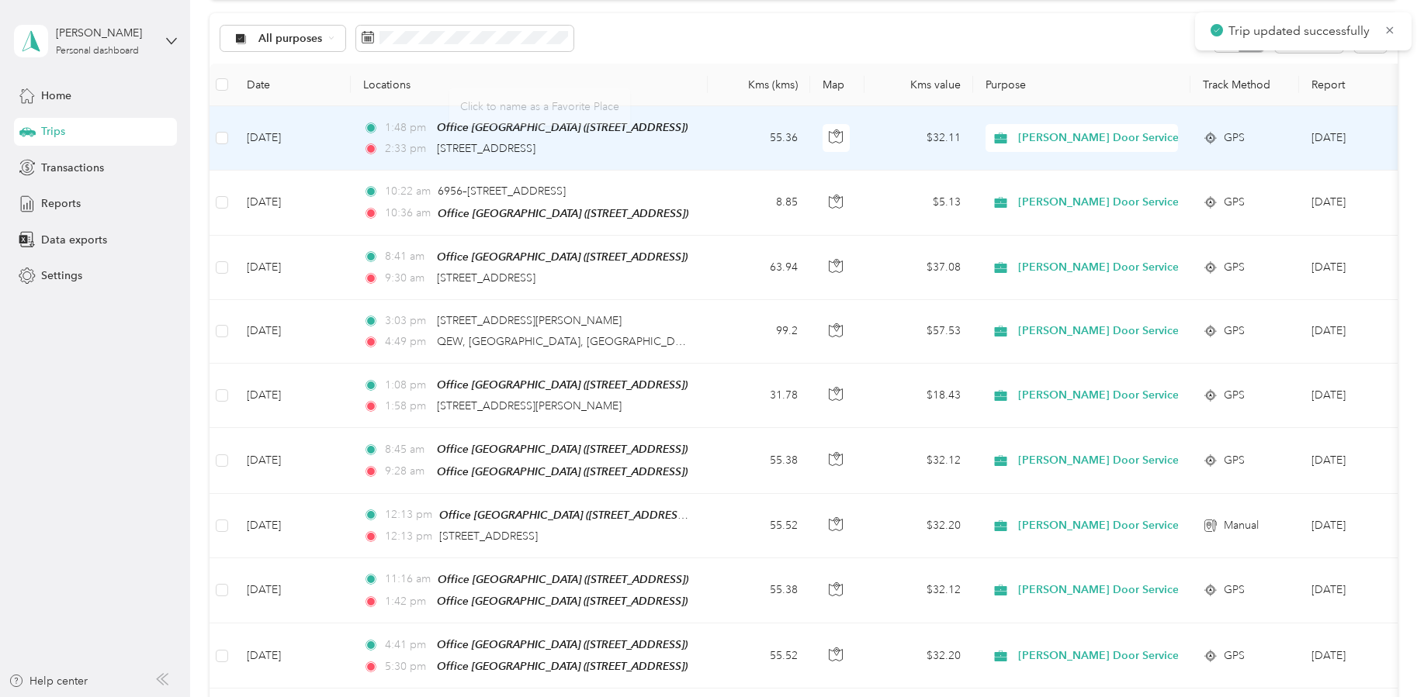
click at [332, 140] on td "[DATE]" at bounding box center [292, 138] width 116 height 64
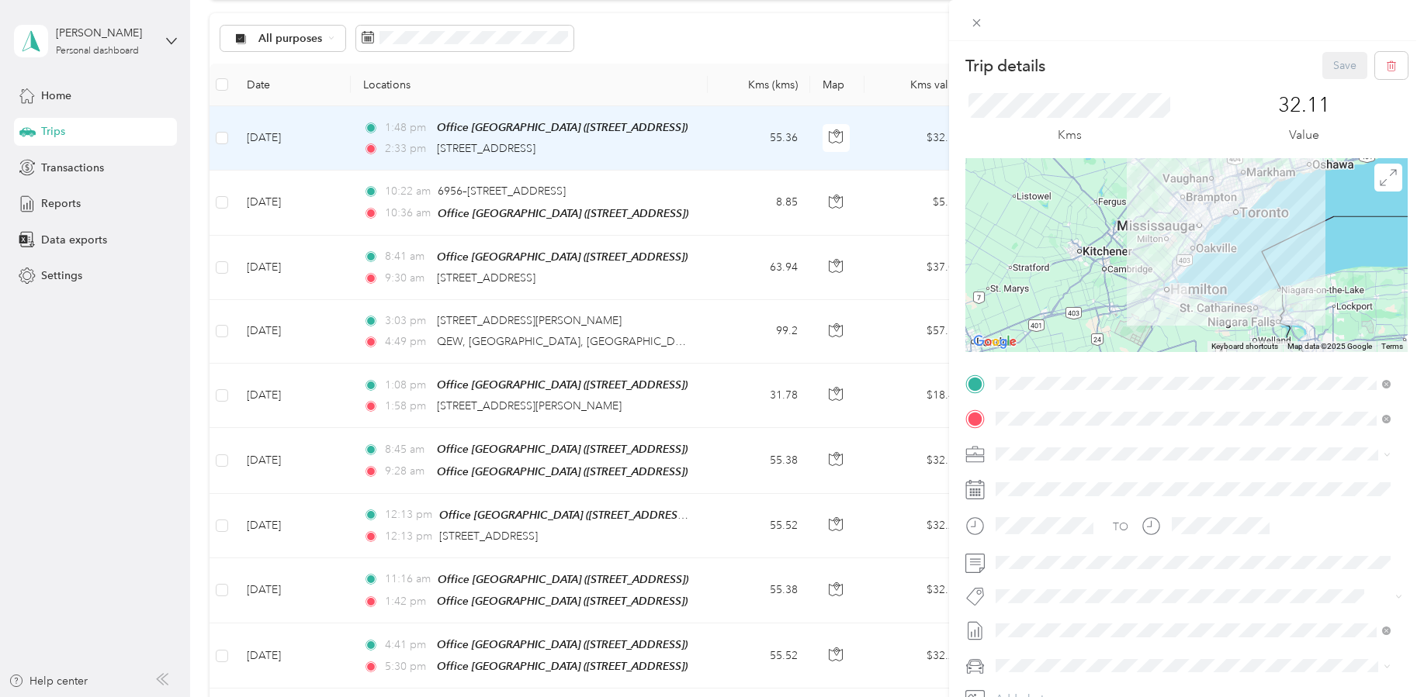
click at [1102, 499] on span "[STREET_ADDRESS]" at bounding box center [1074, 497] width 99 height 13
click at [1068, 572] on span at bounding box center [1198, 563] width 417 height 25
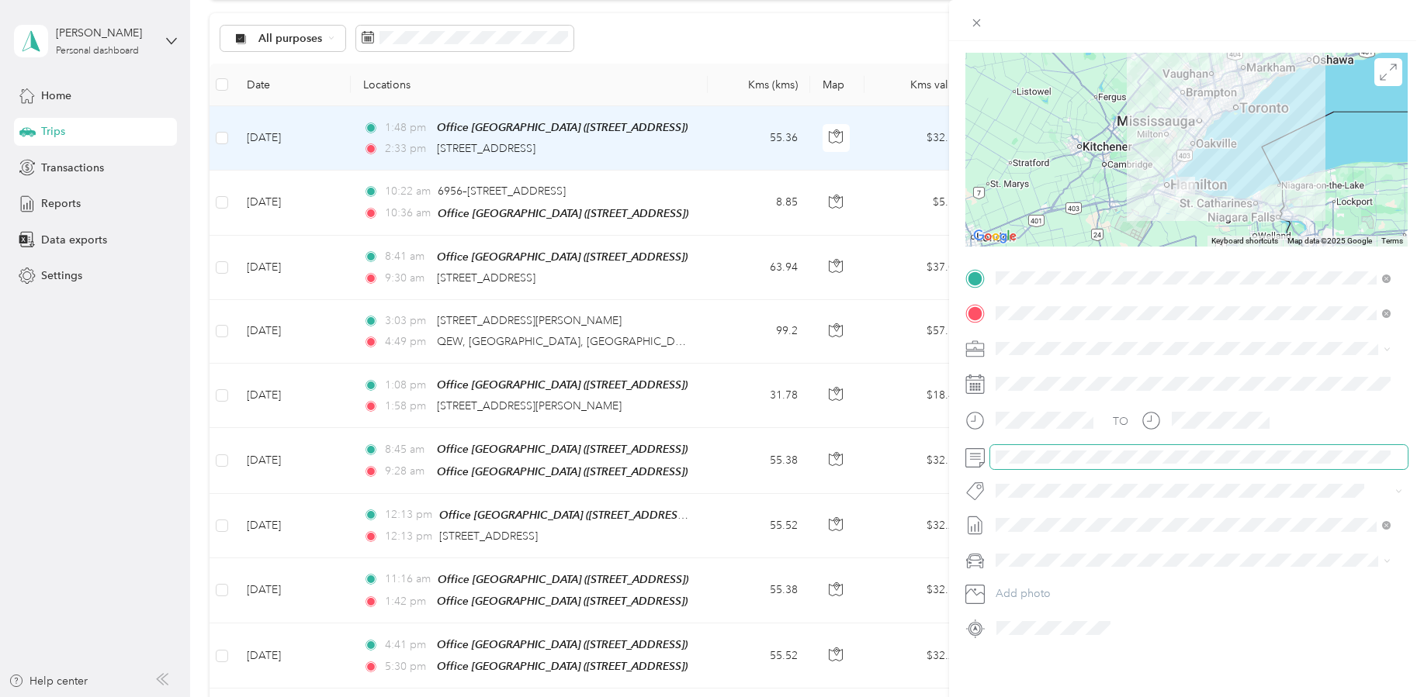
scroll to position [117, 0]
click at [1058, 655] on div "Trip details Save This trip cannot be edited because it is either under review,…" at bounding box center [1186, 389] width 475 height 697
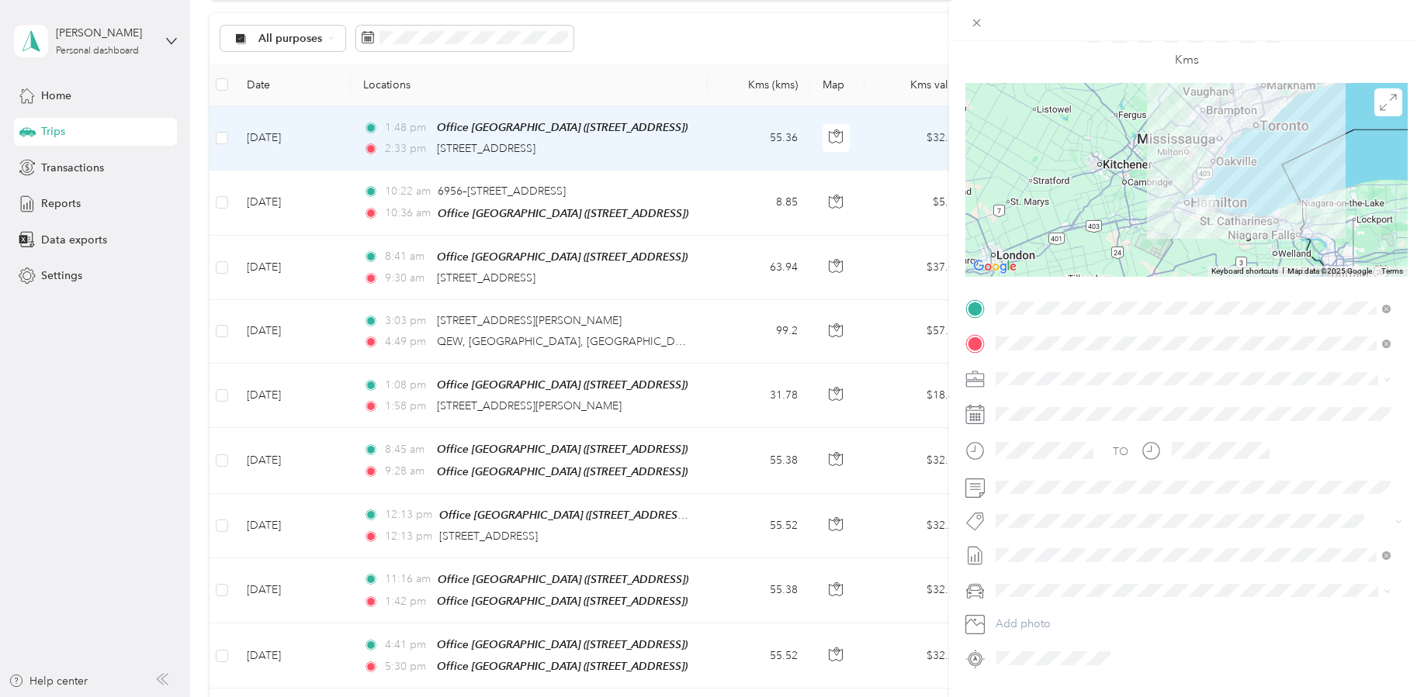
scroll to position [0, 0]
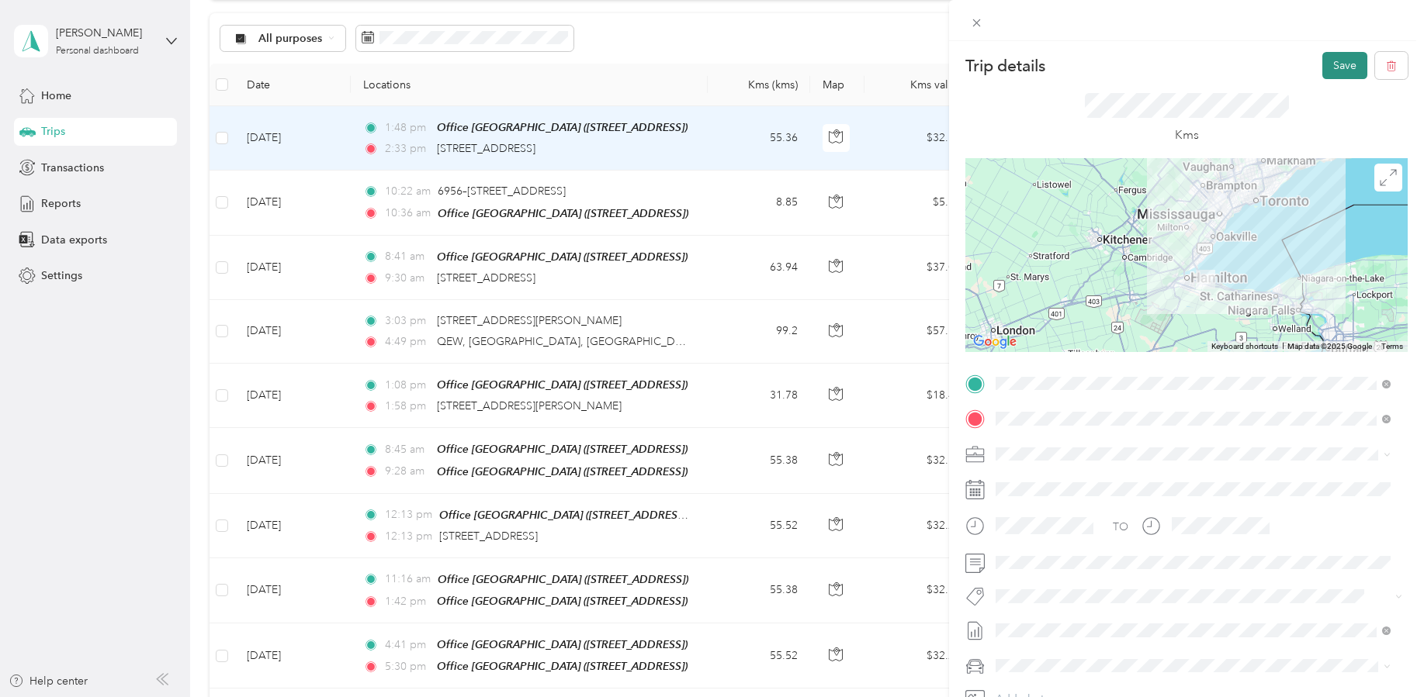
click at [1324, 61] on button "Save" at bounding box center [1344, 65] width 45 height 27
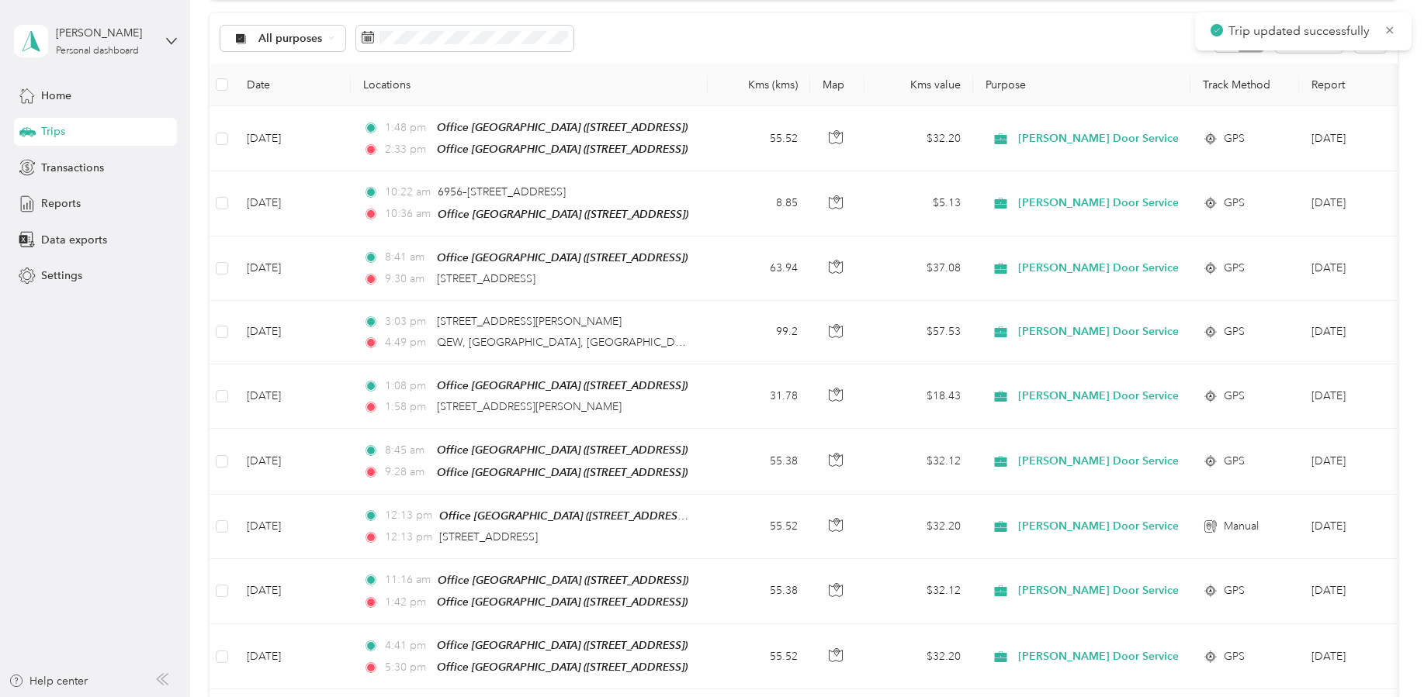
click at [1386, 26] on icon at bounding box center [1389, 30] width 12 height 14
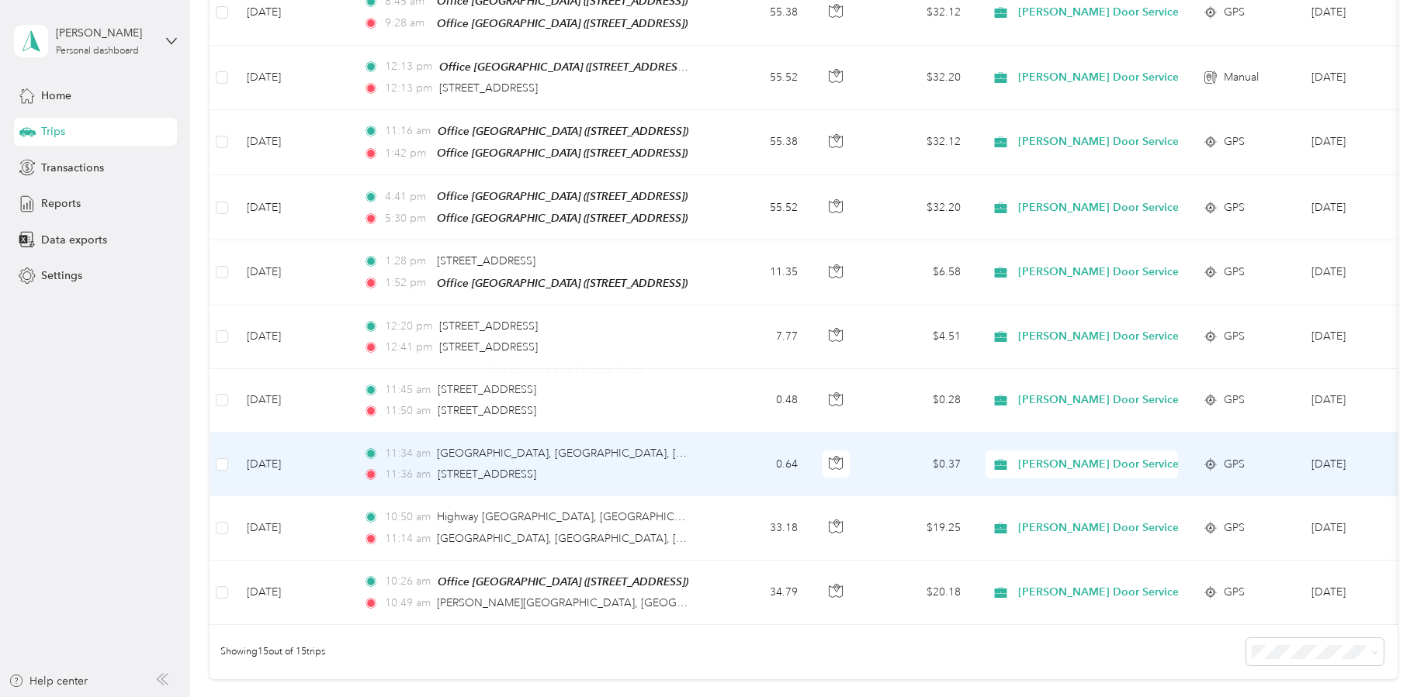
scroll to position [594, 0]
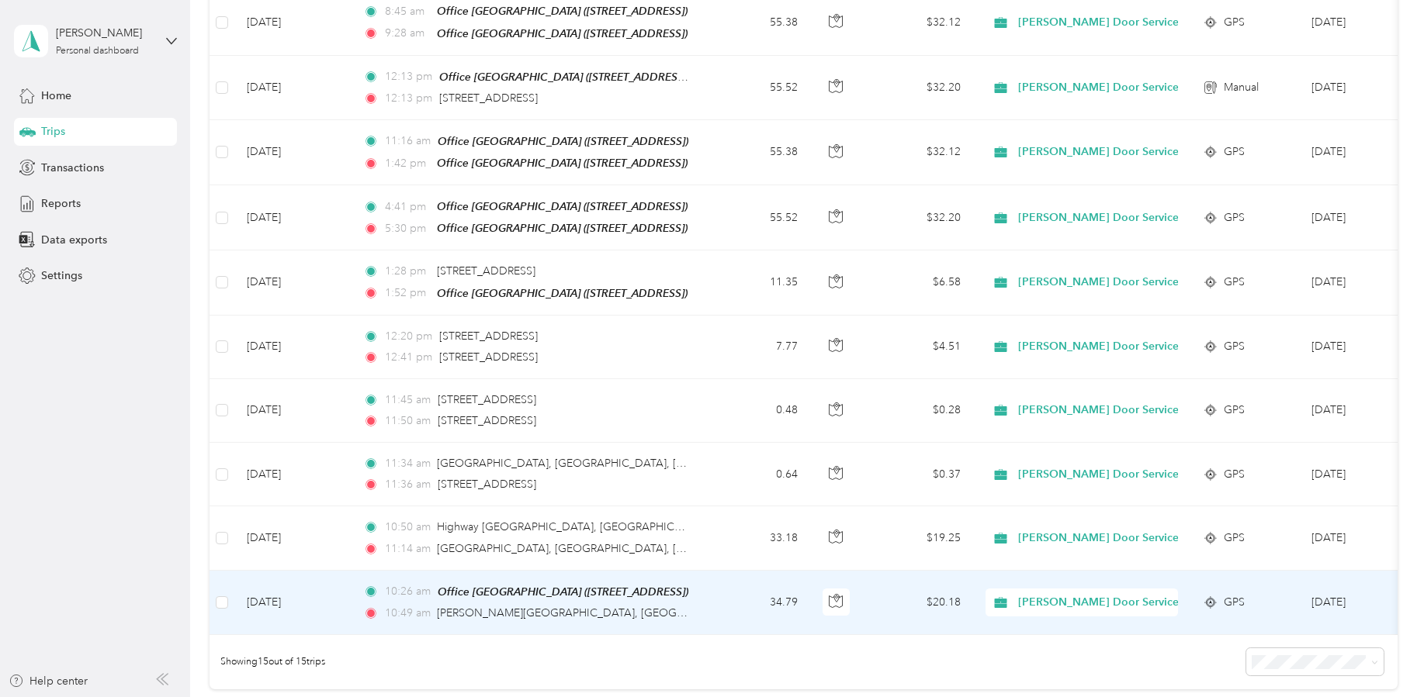
click at [324, 574] on td "[DATE]" at bounding box center [292, 603] width 116 height 64
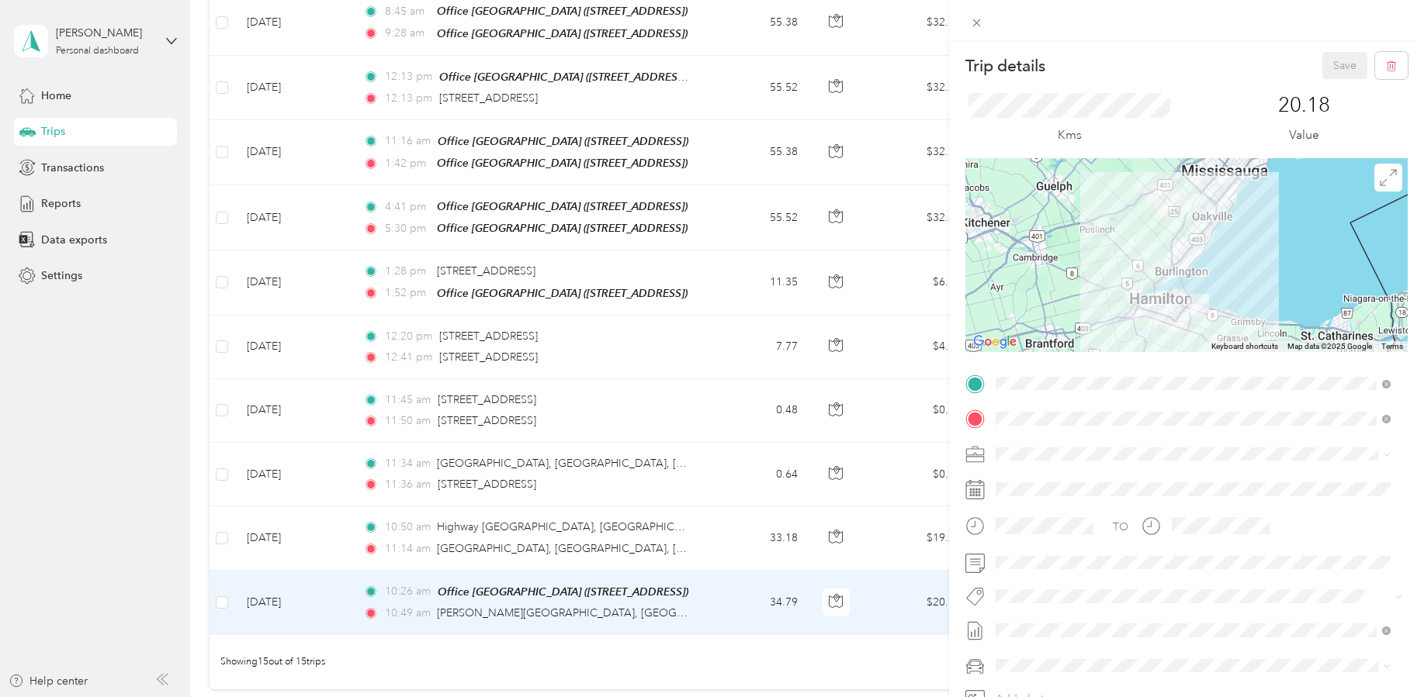
click at [317, 520] on div "Trip details Save This trip cannot be edited because it is either under review,…" at bounding box center [712, 348] width 1424 height 697
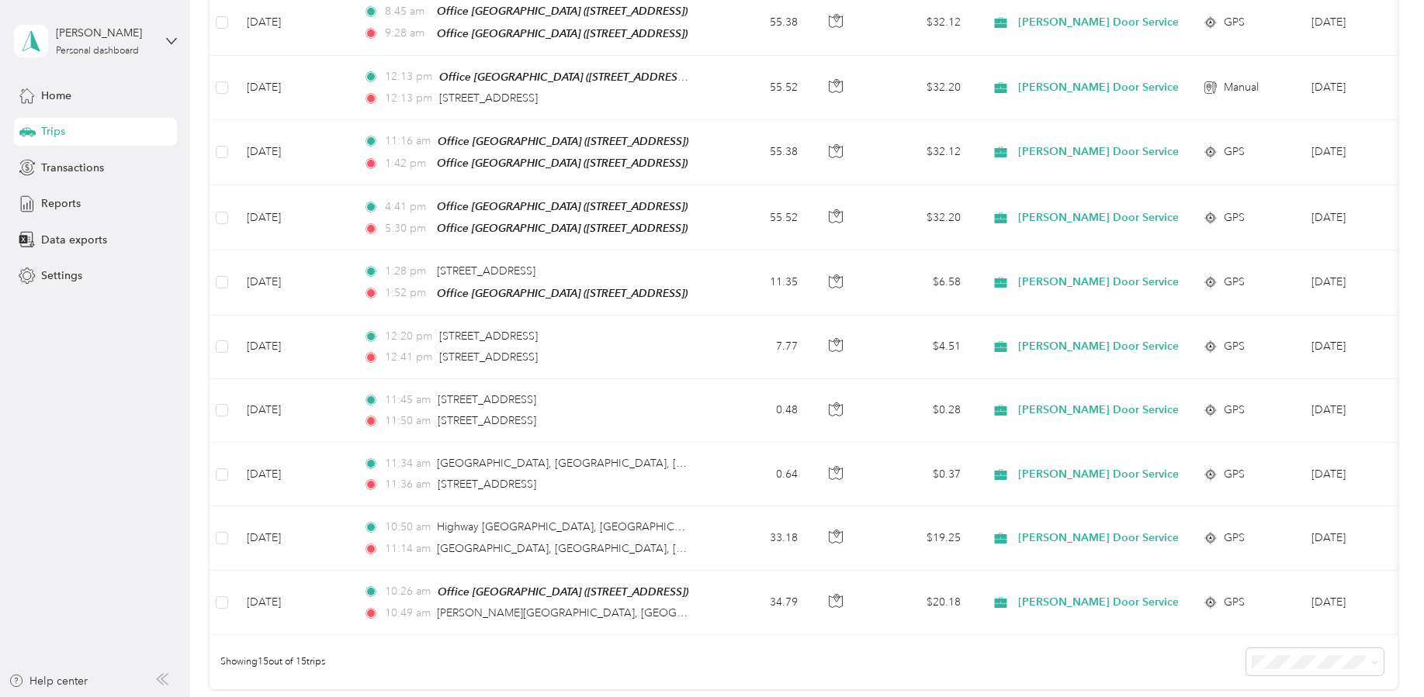
click at [317, 520] on td "[DATE]" at bounding box center [292, 539] width 116 height 64
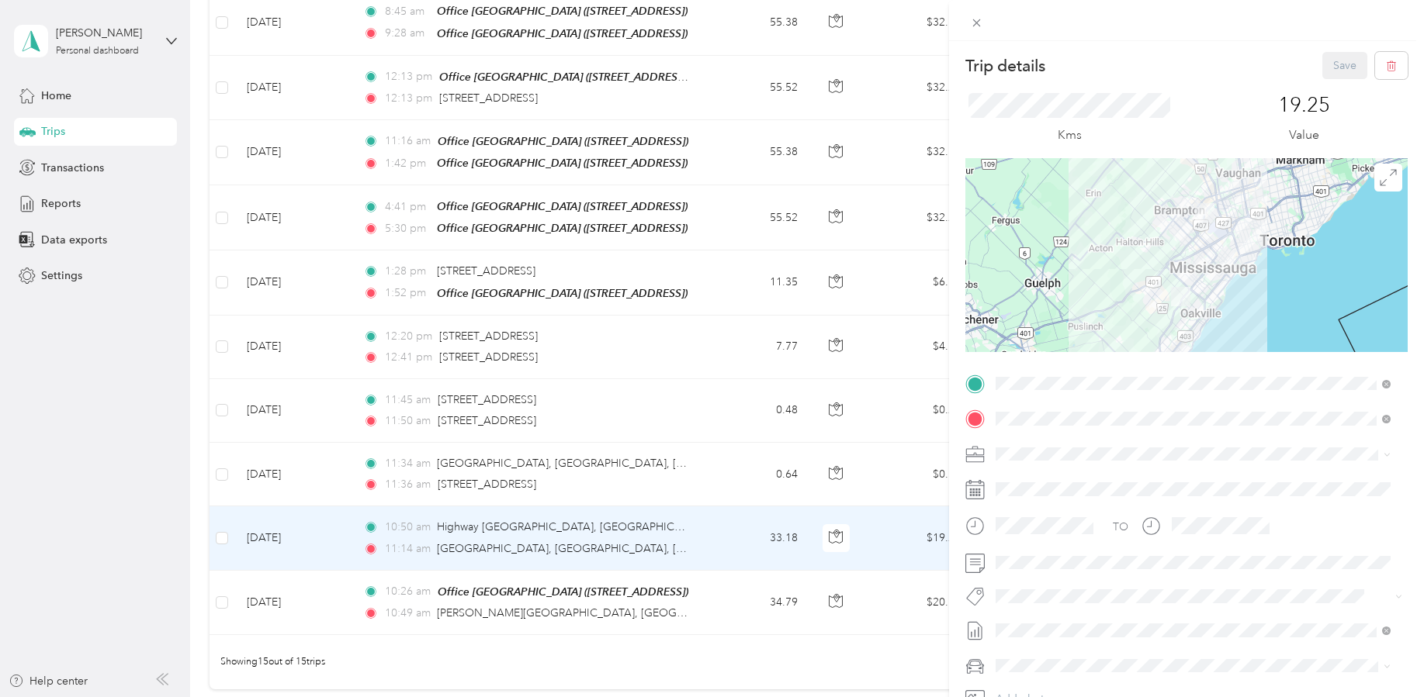
click at [315, 462] on div "Trip details Save This trip cannot be edited because it is either under review,…" at bounding box center [712, 348] width 1424 height 697
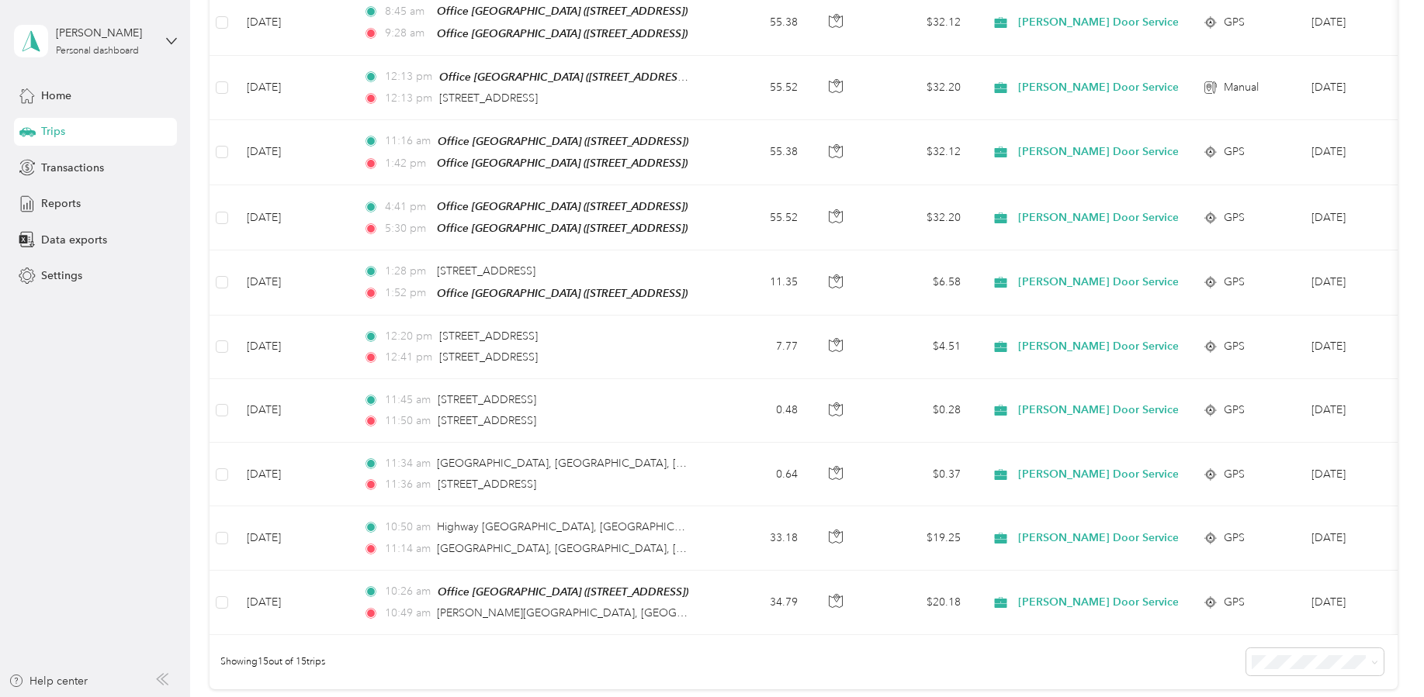
click at [314, 462] on td "[DATE]" at bounding box center [292, 475] width 116 height 64
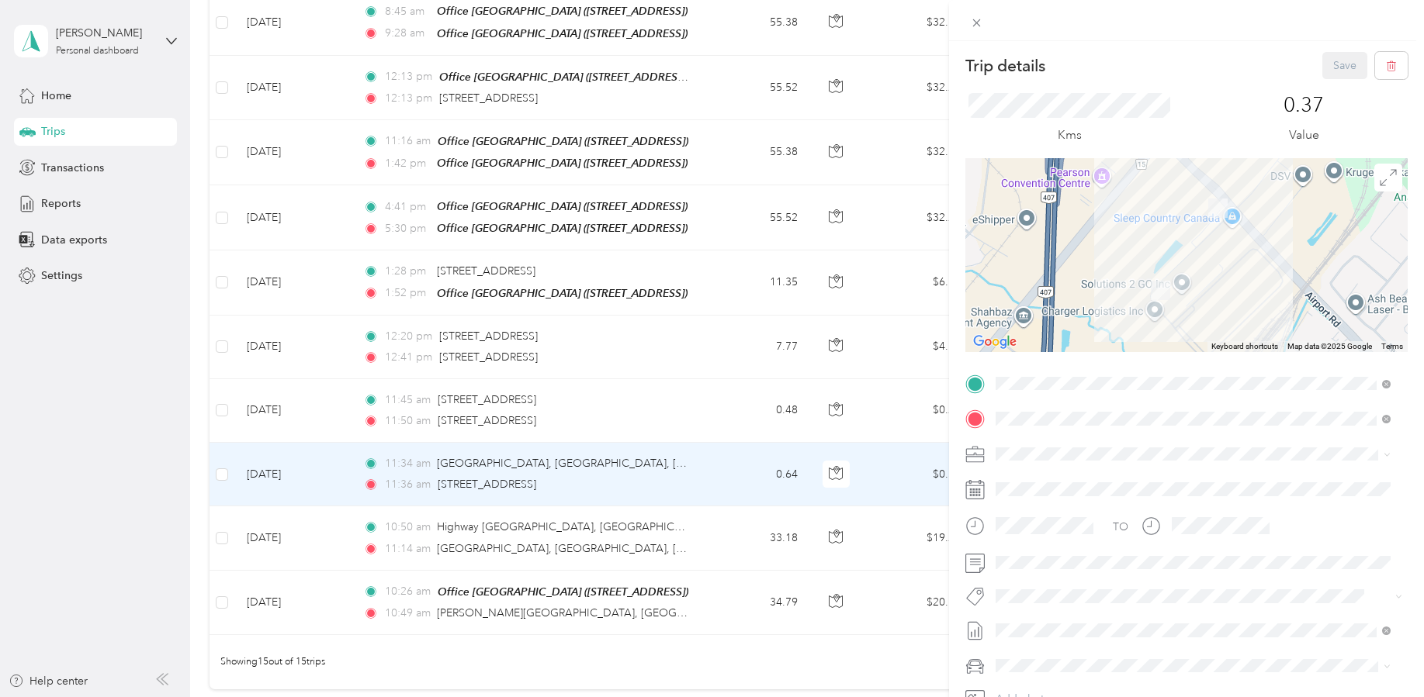
click at [322, 400] on div "Trip details Save This trip cannot be edited because it is either under review,…" at bounding box center [712, 348] width 1424 height 697
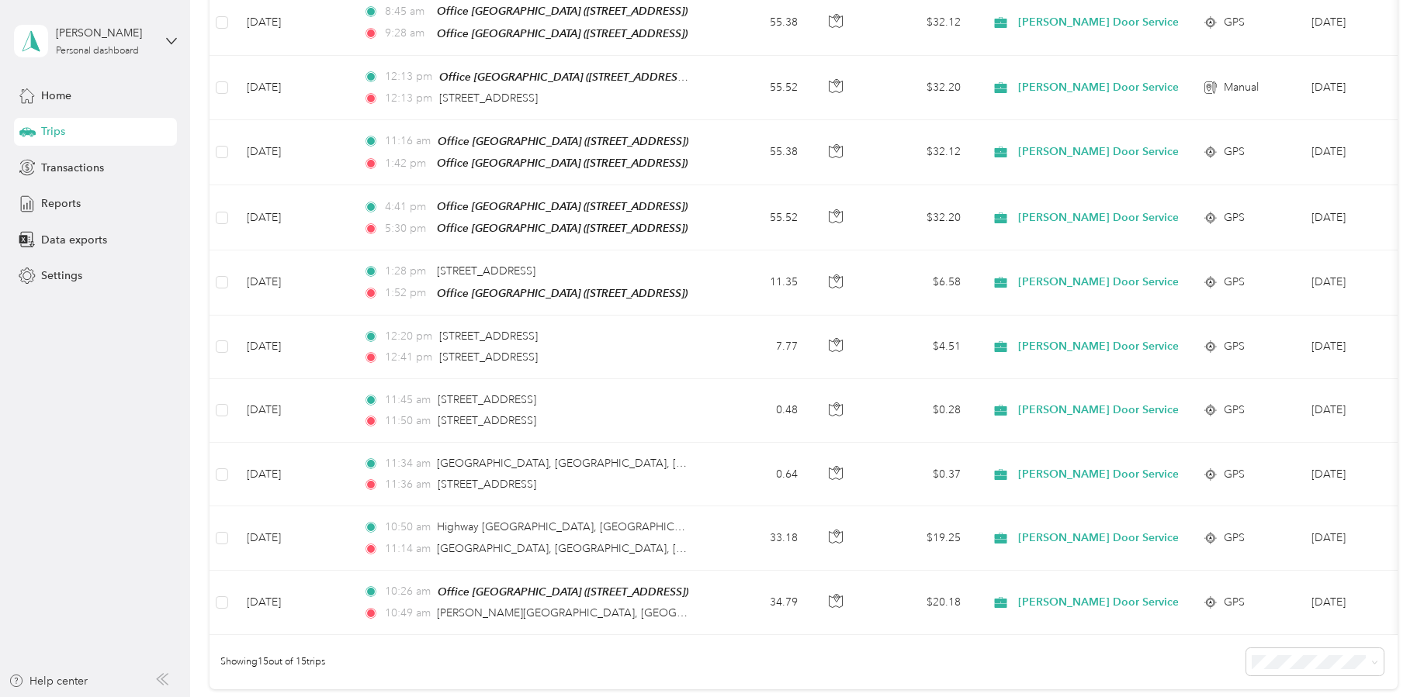
click at [322, 400] on div at bounding box center [712, 348] width 1424 height 697
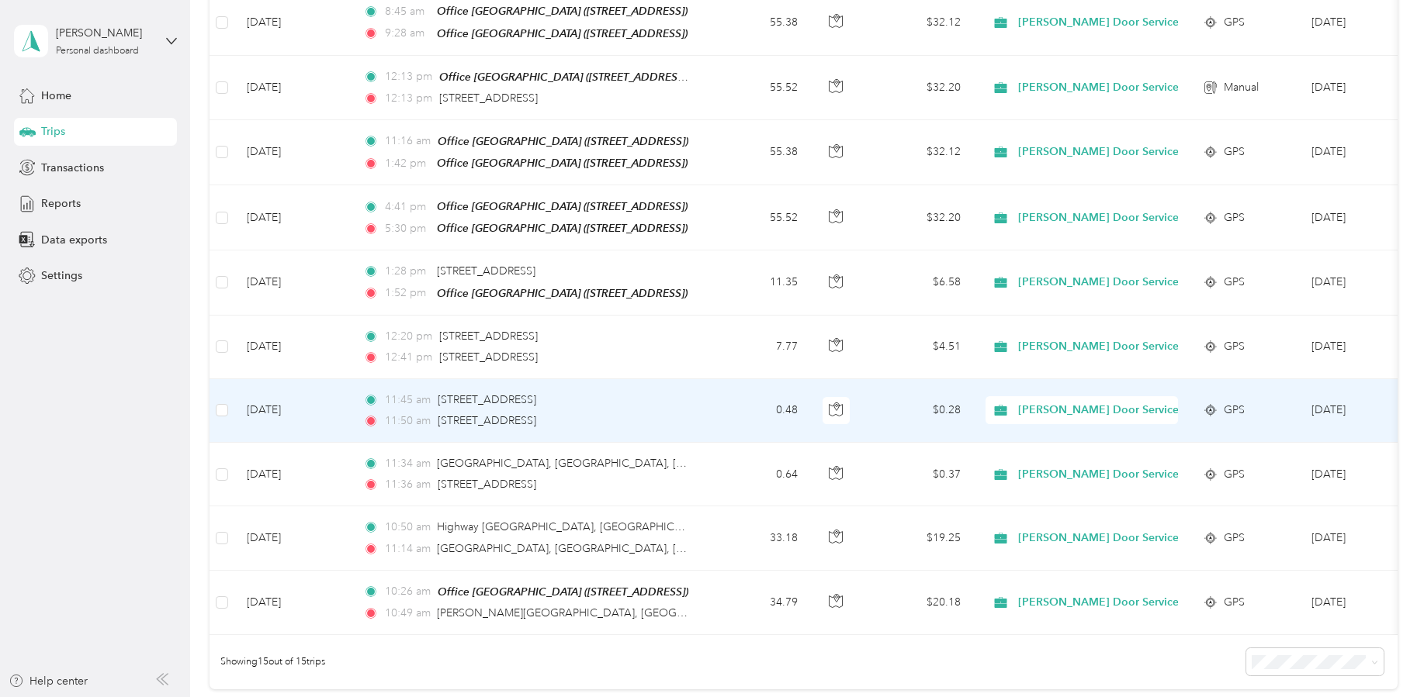
click at [317, 385] on td "[DATE]" at bounding box center [292, 411] width 116 height 64
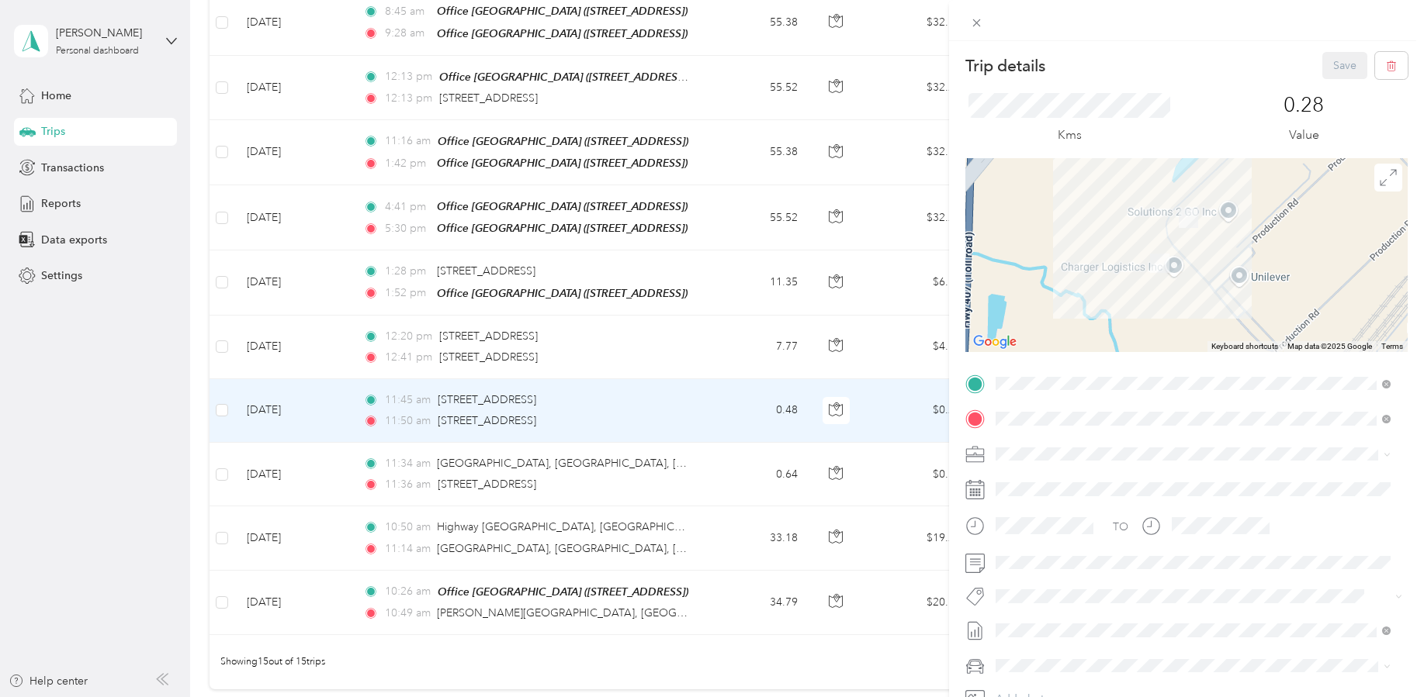
click at [316, 327] on div "Trip details Save This trip cannot be edited because it is either under review,…" at bounding box center [712, 348] width 1424 height 697
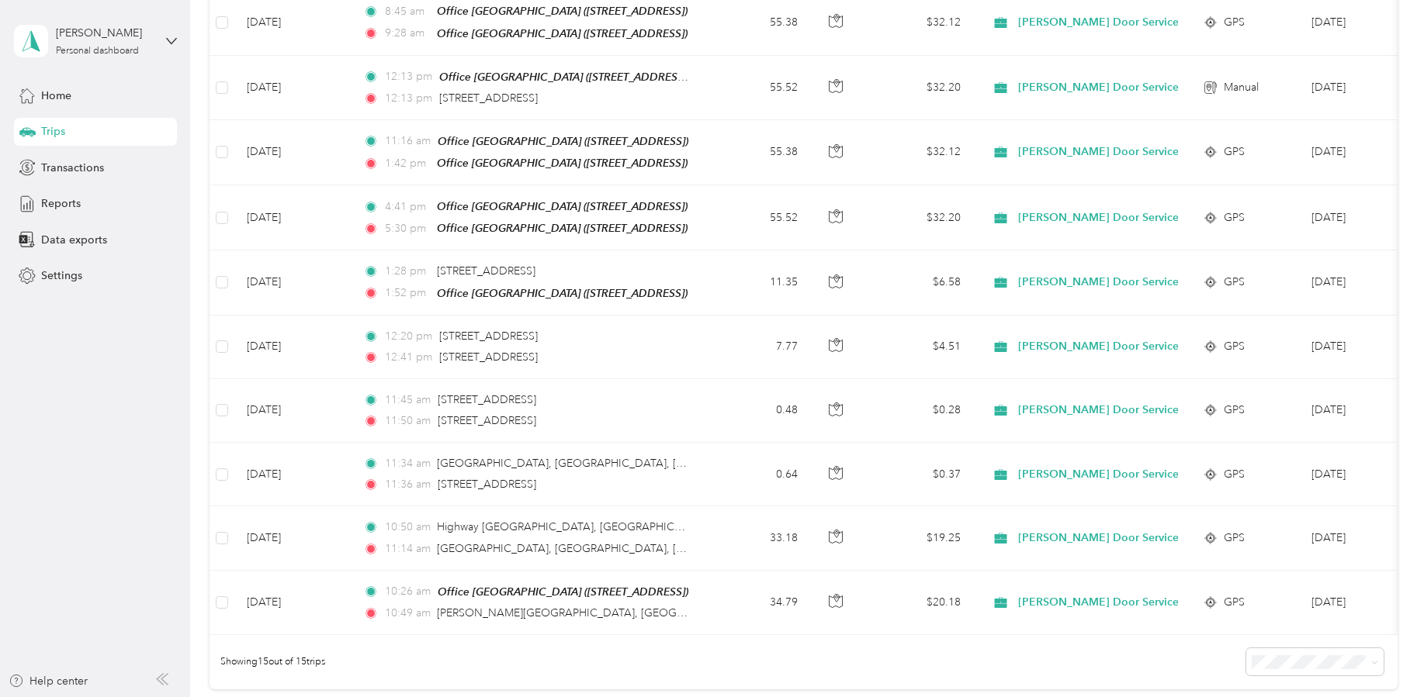
drag, startPoint x: 316, startPoint y: 327, endPoint x: 138, endPoint y: 347, distance: 178.7
click at [138, 347] on aside "[PERSON_NAME] Personal dashboard Home Trips Transactions Reports Data exports S…" at bounding box center [95, 348] width 190 height 697
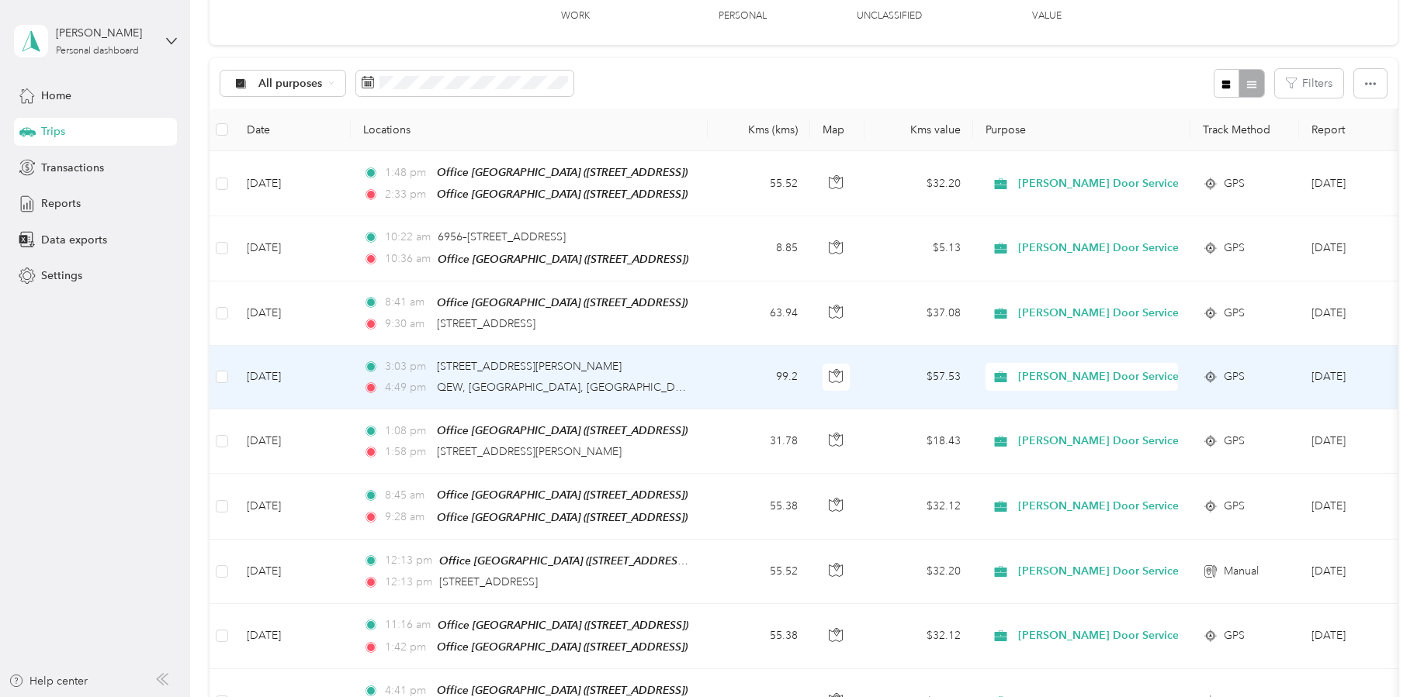
scroll to position [51, 0]
